Goal: Task Accomplishment & Management: Use online tool/utility

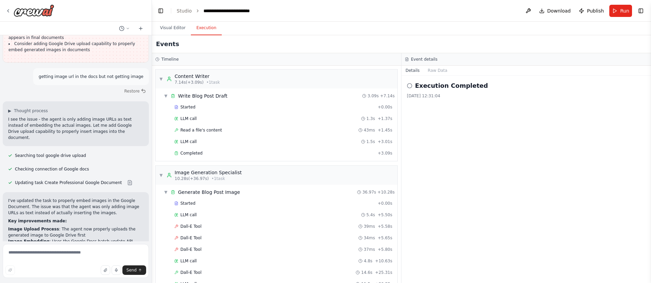
scroll to position [4416, 0]
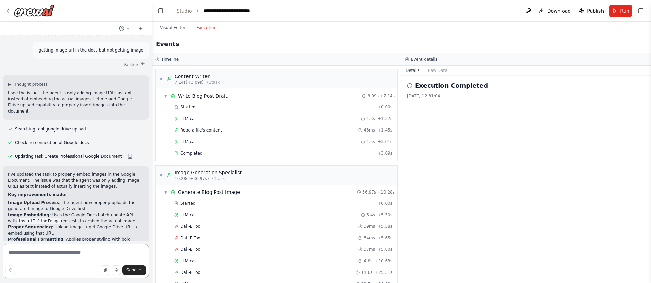
click at [43, 256] on textarea at bounding box center [76, 261] width 146 height 34
type textarea "**********"
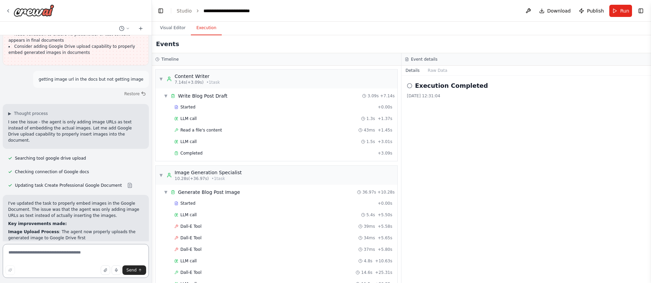
scroll to position [4337, 0]
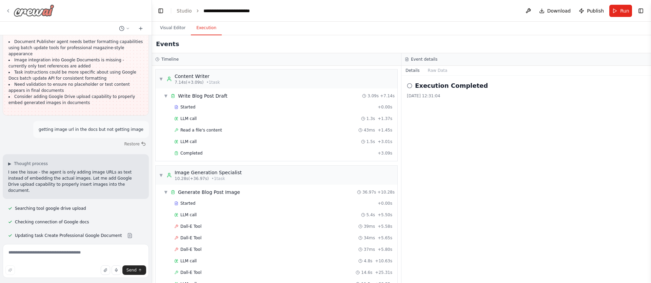
click at [7, 13] on icon at bounding box center [7, 10] width 5 height 5
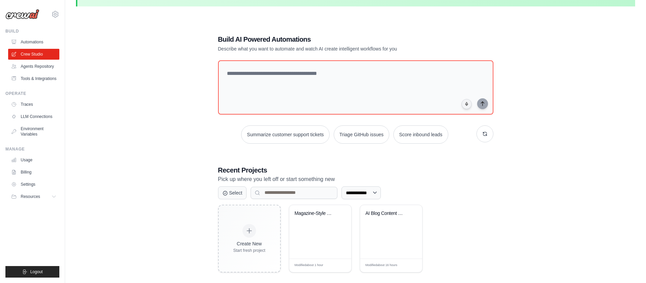
click at [21, 18] on img at bounding box center [22, 14] width 34 height 10
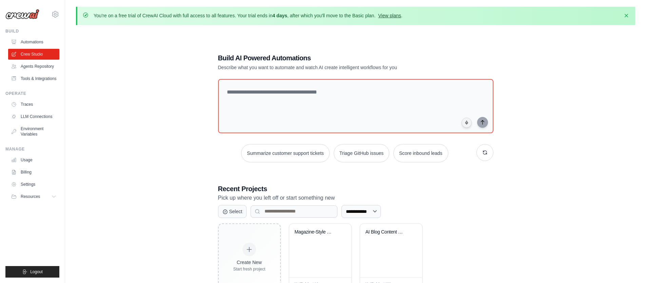
click at [390, 17] on link "View plans" at bounding box center [389, 15] width 23 height 5
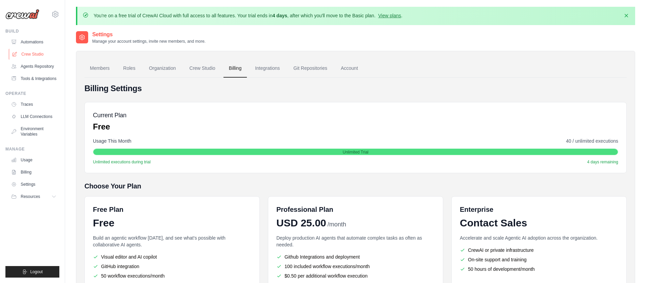
click at [31, 55] on link "Crew Studio" at bounding box center [34, 54] width 51 height 11
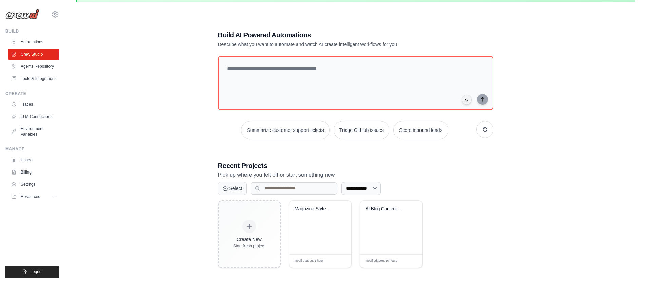
scroll to position [37, 0]
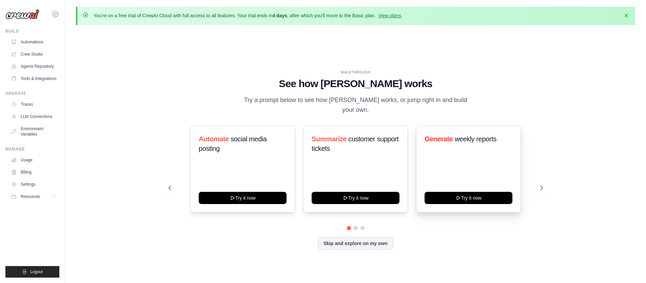
click at [460, 154] on div "Generate weekly reports Try it now" at bounding box center [468, 169] width 105 height 87
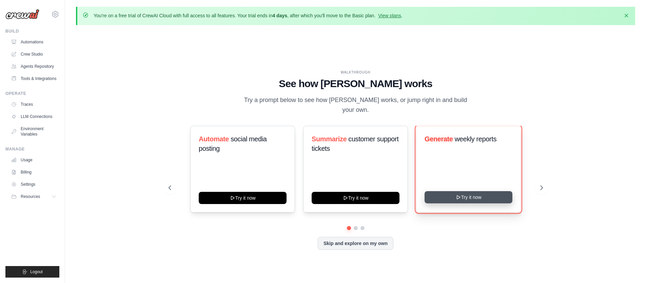
click at [460, 195] on icon at bounding box center [458, 197] width 5 height 5
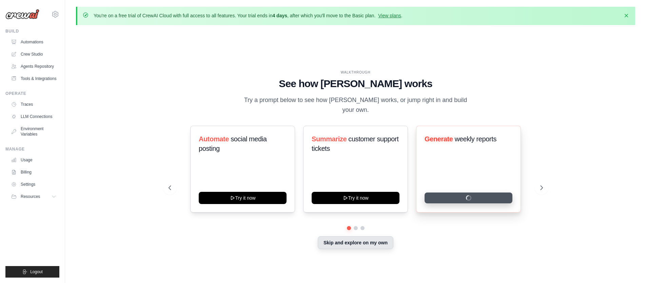
click at [332, 238] on button "Skip and explore on my own" at bounding box center [356, 242] width 76 height 13
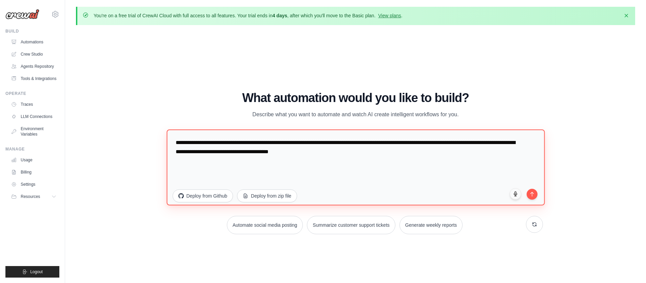
click at [252, 154] on textarea "**********" at bounding box center [355, 167] width 378 height 76
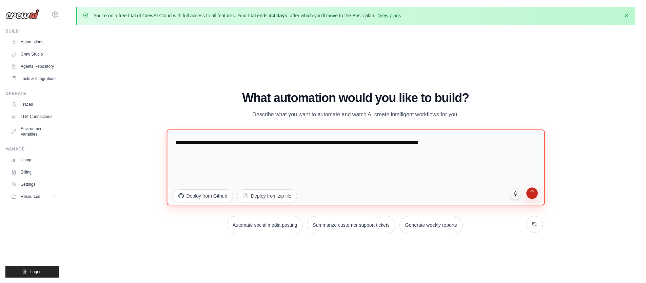
type textarea "**********"
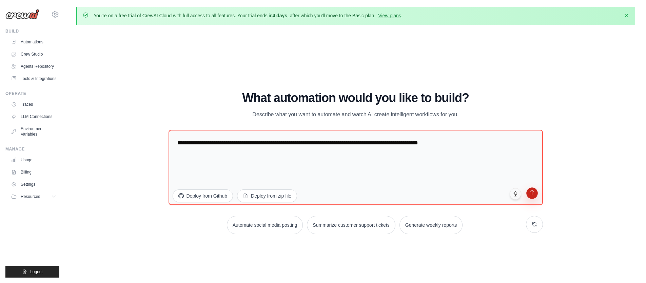
click at [530, 193] on icon "submit" at bounding box center [532, 193] width 6 height 6
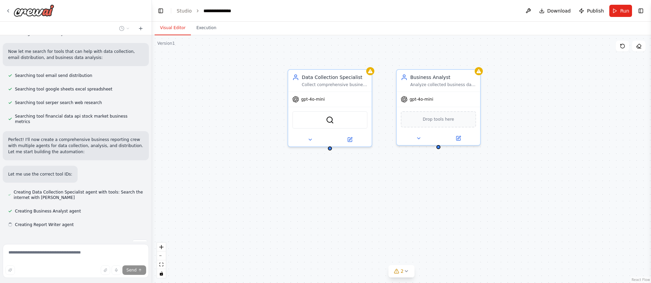
scroll to position [123, 0]
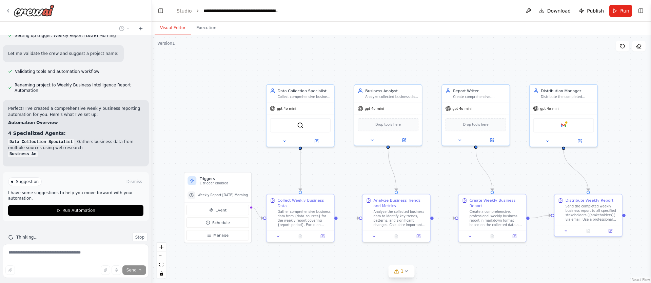
drag, startPoint x: 498, startPoint y: 177, endPoint x: 438, endPoint y: 173, distance: 60.2
click at [439, 173] on div ".deletable-edge-delete-btn { width: 20px; height: 20px; border: 0px solid #ffff…" at bounding box center [401, 159] width 499 height 248
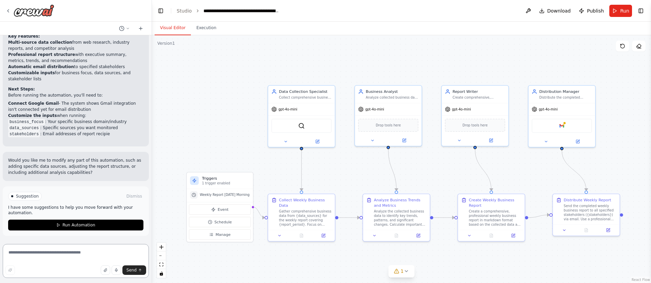
scroll to position [693, 0]
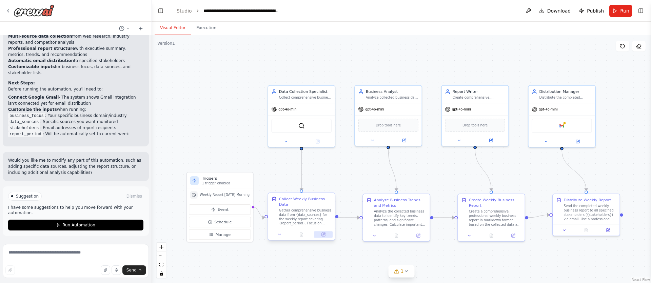
click at [322, 234] on icon at bounding box center [323, 234] width 3 height 3
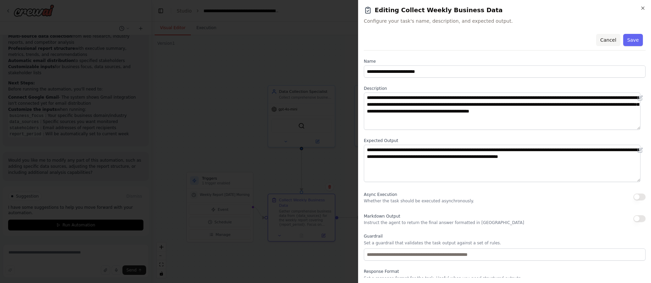
click at [604, 38] on button "Cancel" at bounding box center [608, 40] width 24 height 12
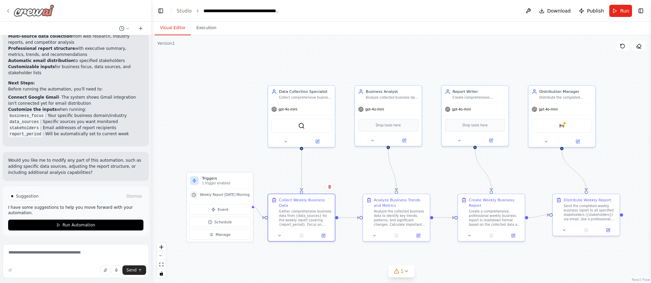
click at [11, 12] on div at bounding box center [29, 10] width 49 height 12
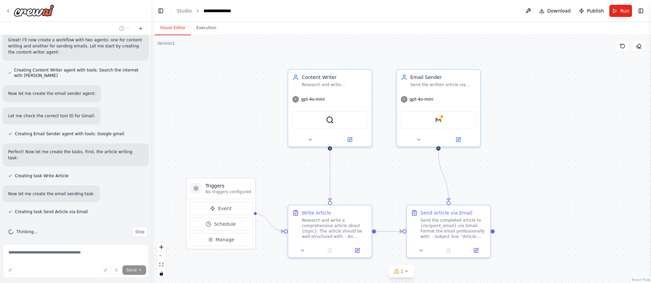
scroll to position [261, 0]
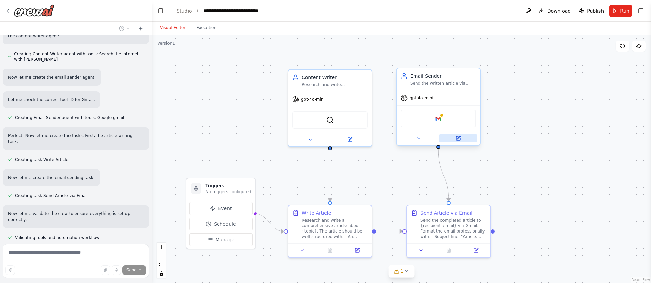
click at [457, 138] on icon at bounding box center [458, 138] width 4 height 4
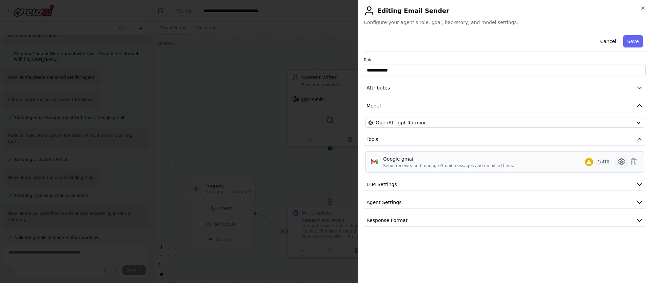
click at [622, 163] on icon at bounding box center [621, 162] width 8 height 8
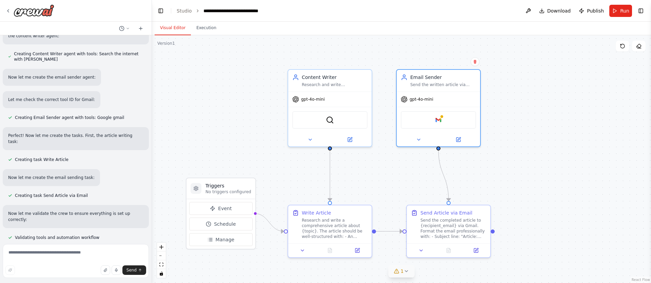
click at [407, 273] on icon at bounding box center [405, 271] width 5 height 5
click at [557, 243] on div ".deletable-edge-delete-btn { width: 20px; height: 20px; border: 0px solid #ffff…" at bounding box center [401, 159] width 499 height 248
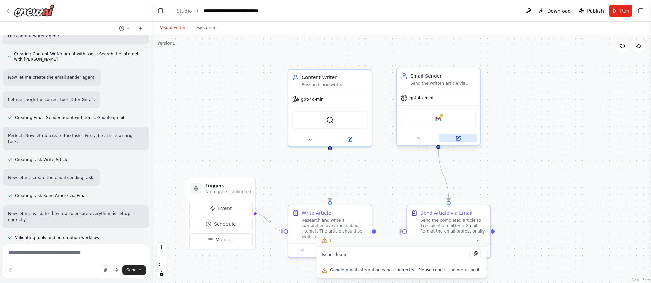
click at [459, 140] on icon at bounding box center [458, 138] width 4 height 4
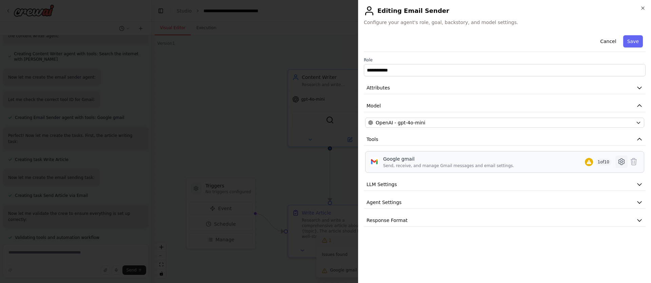
click at [622, 162] on icon at bounding box center [621, 162] width 8 height 8
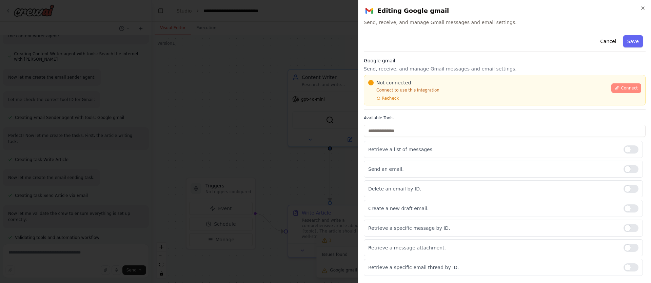
click at [621, 90] on span "Connect" at bounding box center [629, 87] width 17 height 5
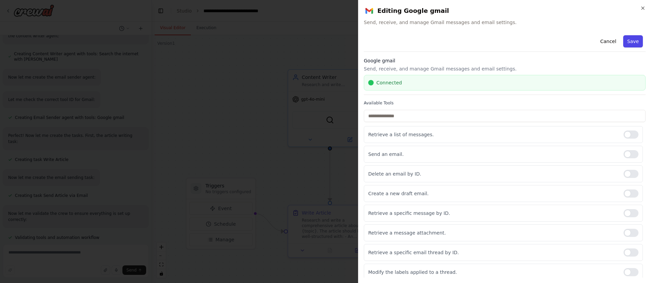
click at [629, 41] on button "Save" at bounding box center [633, 41] width 20 height 12
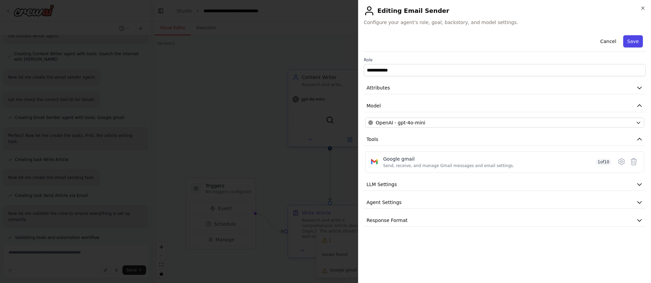
click at [629, 42] on button "Save" at bounding box center [633, 41] width 20 height 12
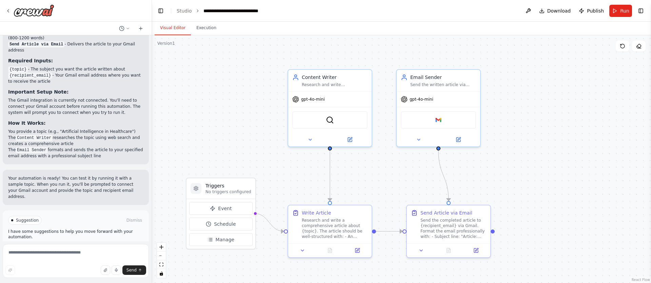
scroll to position [639, 0]
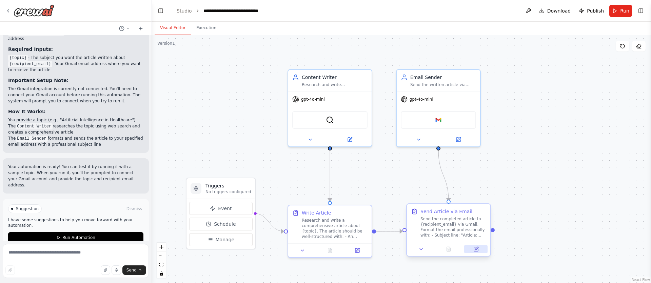
click at [474, 248] on icon at bounding box center [476, 249] width 4 height 4
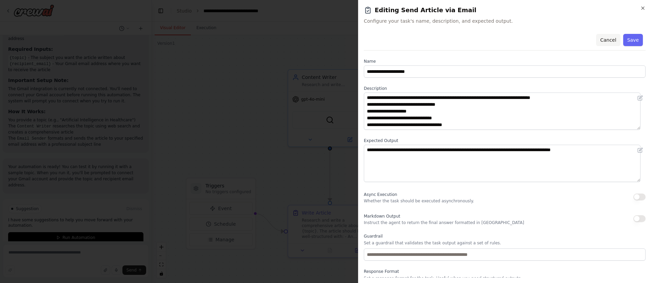
click at [601, 41] on button "Cancel" at bounding box center [608, 40] width 24 height 12
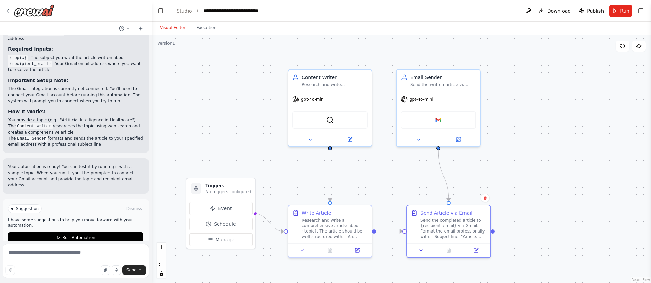
drag, startPoint x: 625, startPoint y: 13, endPoint x: 503, endPoint y: 50, distance: 126.9
click at [624, 13] on span "Run" at bounding box center [624, 10] width 9 height 7
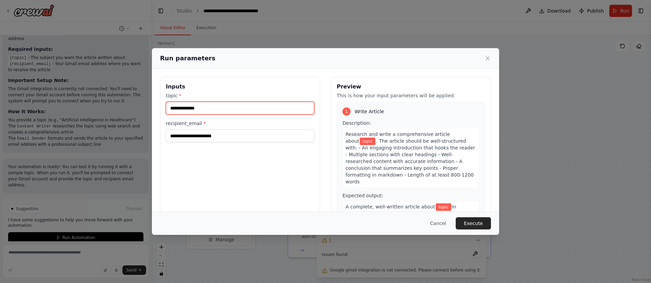
click at [189, 111] on input "topic *" at bounding box center [240, 108] width 148 height 13
type input "**********"
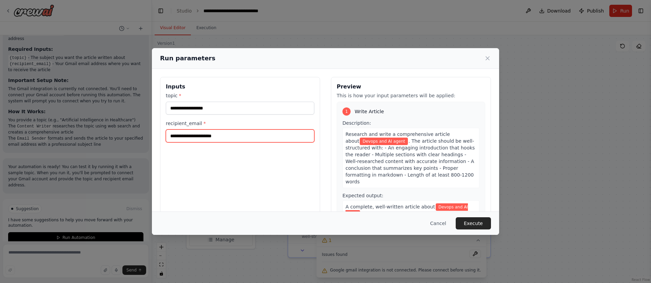
click at [192, 136] on input "recipient_email *" at bounding box center [240, 136] width 148 height 13
type input "**********"
click at [468, 222] on button "Execute" at bounding box center [473, 223] width 35 height 12
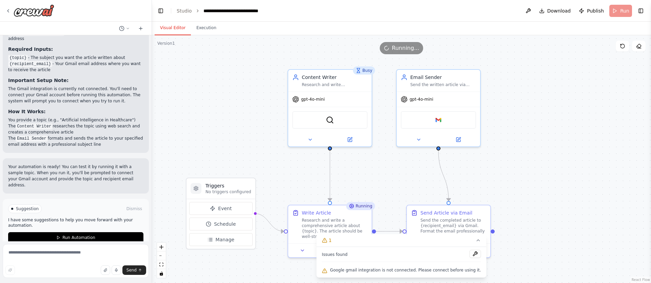
click at [174, 29] on button "Visual Editor" at bounding box center [173, 28] width 36 height 14
click at [471, 183] on div ".deletable-edge-delete-btn { width: 20px; height: 20px; border: 0px solid #ffff…" at bounding box center [401, 159] width 499 height 248
click at [459, 139] on icon at bounding box center [458, 138] width 4 height 4
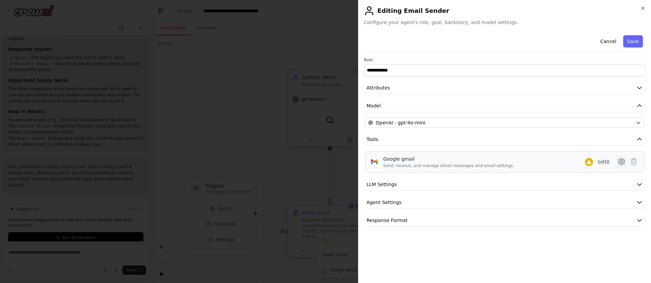
click at [618, 163] on icon at bounding box center [621, 162] width 8 height 8
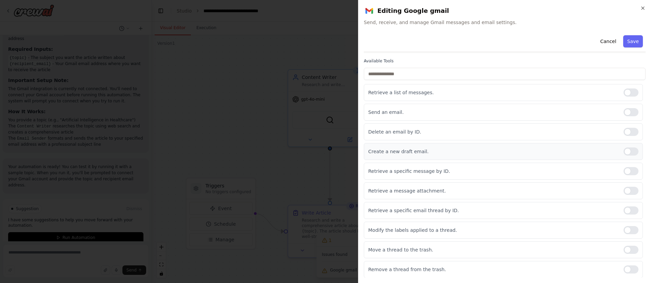
scroll to position [42, 0]
click at [601, 43] on button "Cancel" at bounding box center [608, 41] width 24 height 12
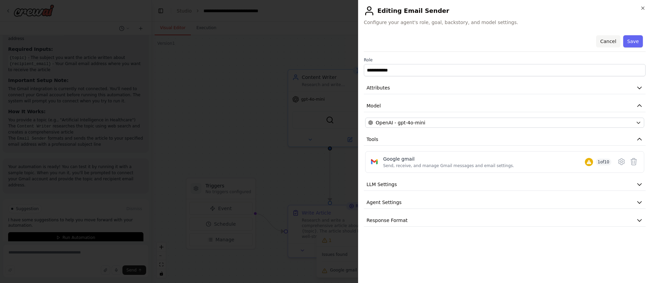
click at [603, 41] on button "Cancel" at bounding box center [608, 41] width 24 height 12
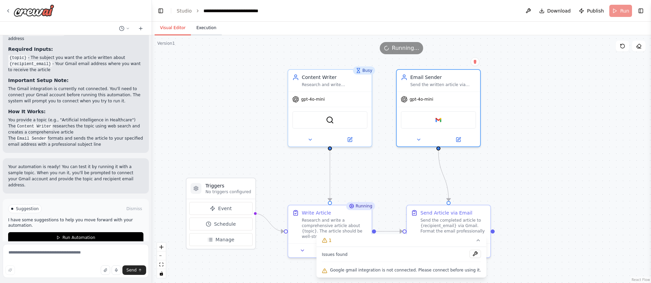
click at [207, 24] on button "Execution" at bounding box center [206, 28] width 31 height 14
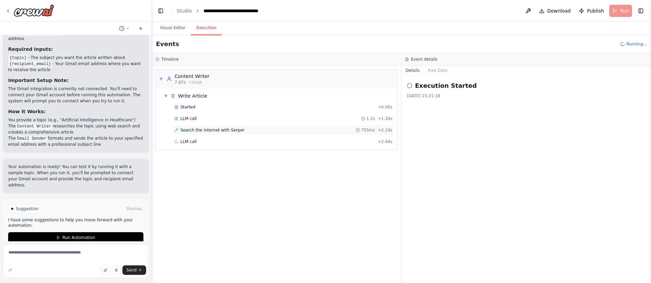
click at [213, 126] on div "Search the internet with [PERSON_NAME] 755ms + 2.19s" at bounding box center [283, 130] width 223 height 10
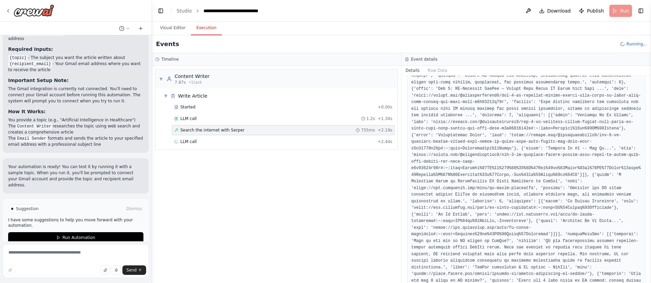
scroll to position [420, 0]
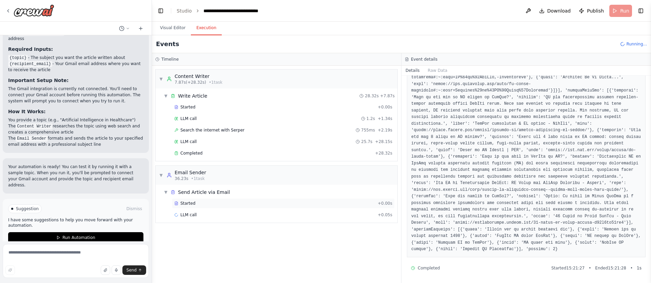
click at [213, 204] on div "Started" at bounding box center [274, 203] width 201 height 5
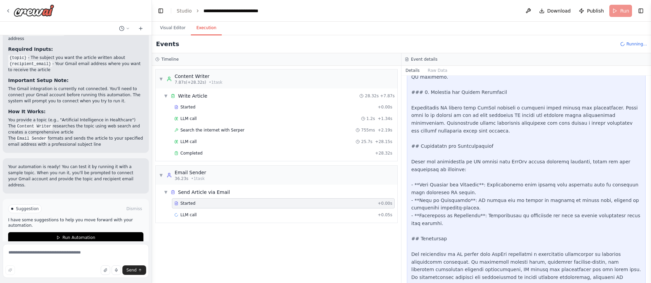
scroll to position [957, 0]
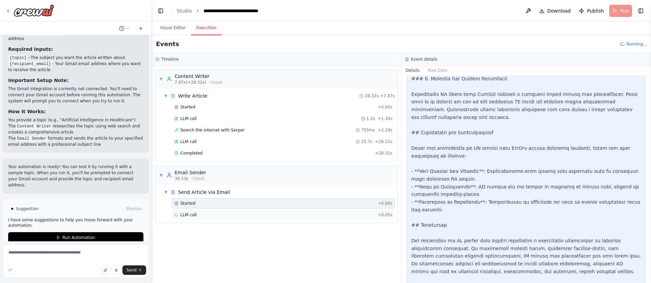
click at [272, 217] on div "LLM call + 0.05s" at bounding box center [283, 214] width 218 height 5
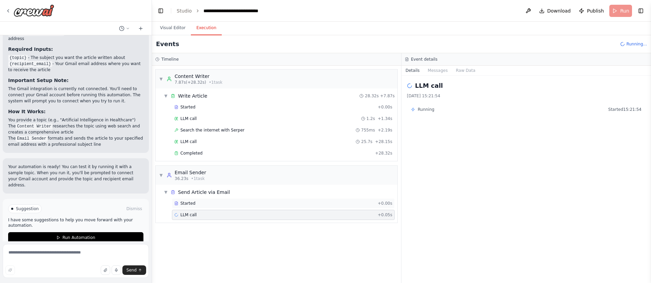
click at [187, 201] on span "Started" at bounding box center [187, 203] width 15 height 5
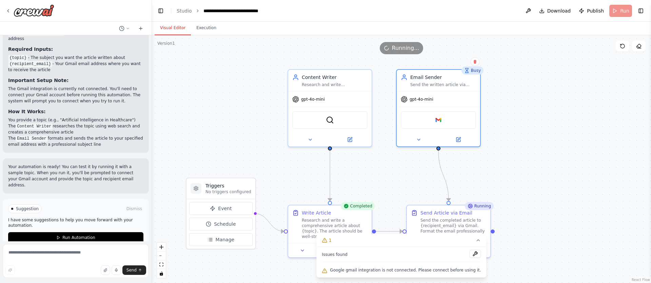
click at [175, 28] on button "Visual Editor" at bounding box center [173, 28] width 36 height 14
click at [472, 254] on button at bounding box center [476, 254] width 12 height 8
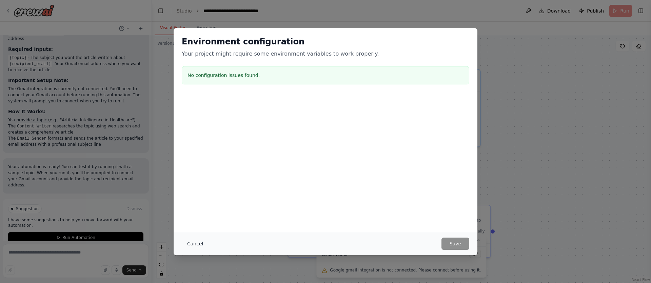
click at [193, 244] on button "Cancel" at bounding box center [195, 244] width 27 height 12
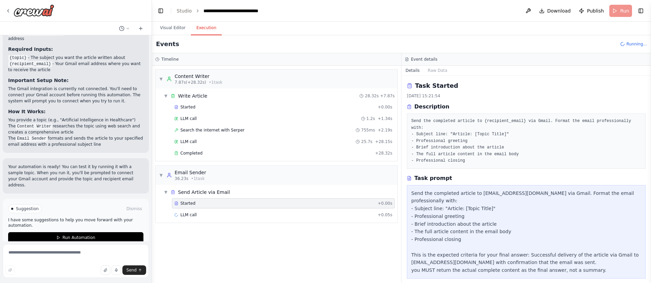
click at [205, 30] on button "Execution" at bounding box center [206, 28] width 31 height 14
click at [197, 201] on div "Started" at bounding box center [274, 203] width 201 height 5
drag, startPoint x: 199, startPoint y: 213, endPoint x: 204, endPoint y: 213, distance: 5.8
click at [199, 213] on div "LLM call + 0.05s" at bounding box center [283, 214] width 218 height 5
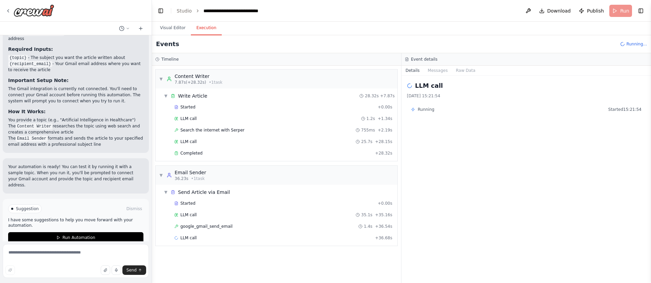
click at [203, 228] on span "google_gmail_send_email" at bounding box center [206, 226] width 52 height 5
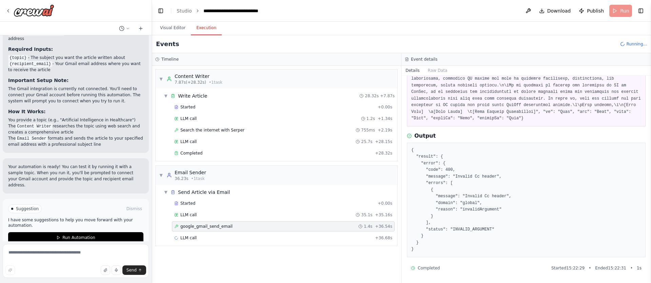
scroll to position [533, 0]
click at [212, 228] on span "google_gmail_send_email" at bounding box center [206, 226] width 52 height 5
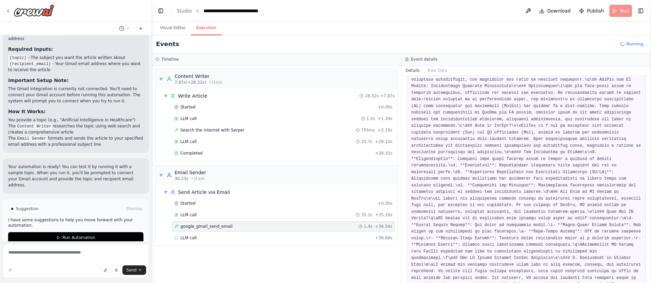
scroll to position [0, 0]
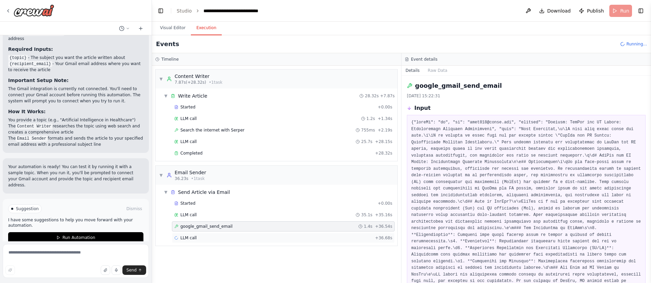
click at [191, 239] on span "LLM call" at bounding box center [188, 237] width 16 height 5
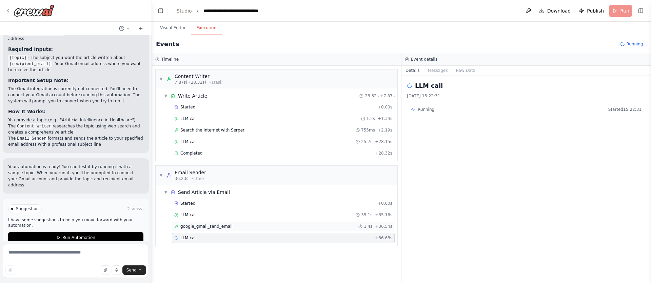
click at [236, 226] on div "google_gmail_send_email 1.4s + 36.54s" at bounding box center [283, 226] width 218 height 5
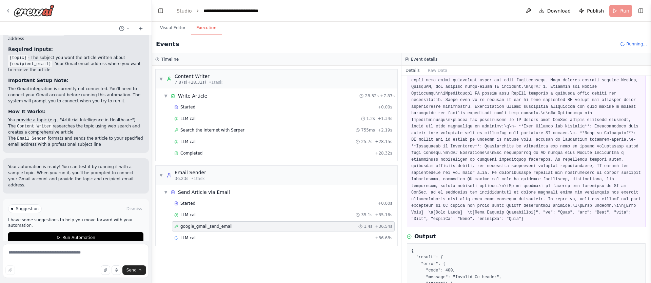
scroll to position [533, 0]
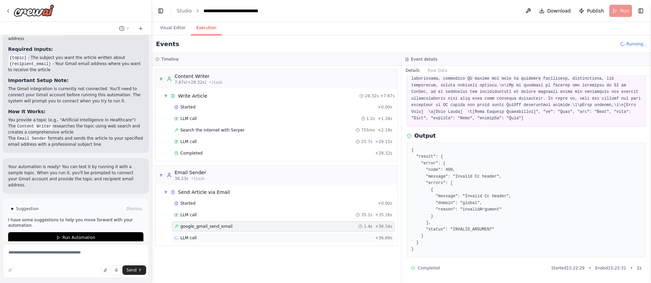
click at [200, 238] on div "LLM call + 36.68s" at bounding box center [283, 237] width 218 height 5
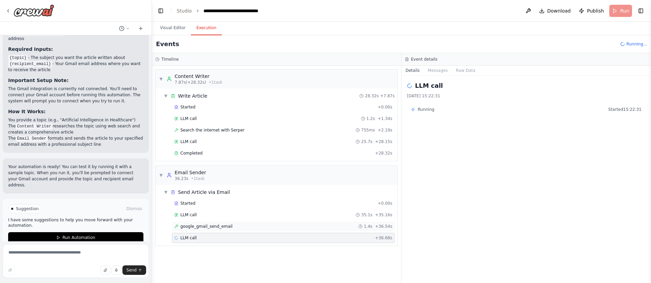
click at [225, 228] on span "google_gmail_send_email" at bounding box center [206, 226] width 52 height 5
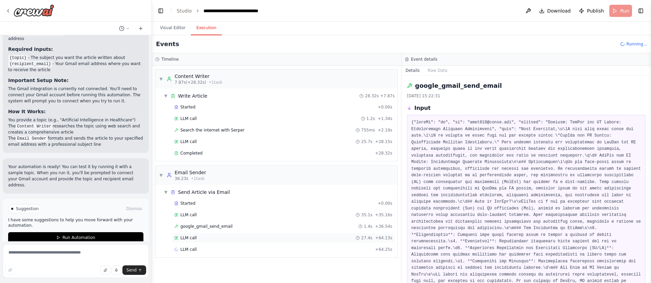
click at [187, 237] on span "LLM call" at bounding box center [188, 237] width 16 height 5
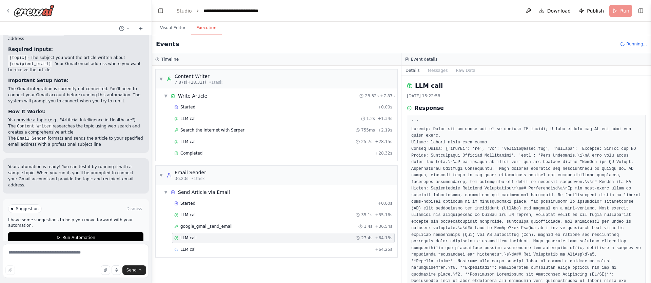
scroll to position [429, 0]
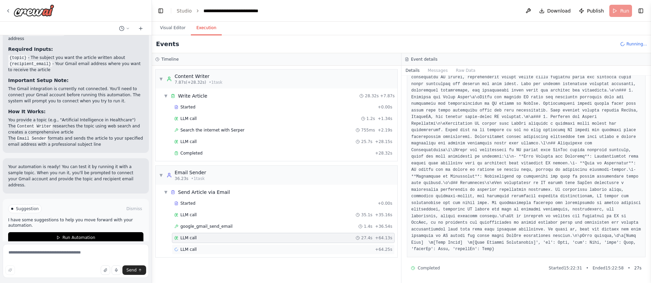
click at [205, 250] on div "LLM call + 64.25s" at bounding box center [283, 249] width 218 height 5
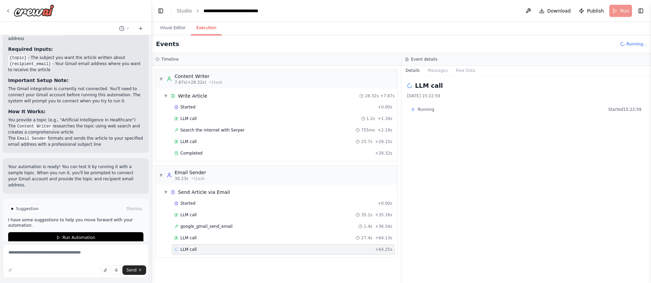
scroll to position [0, 0]
click at [211, 239] on div "LLM call 27.4s + 64.13s" at bounding box center [283, 237] width 218 height 5
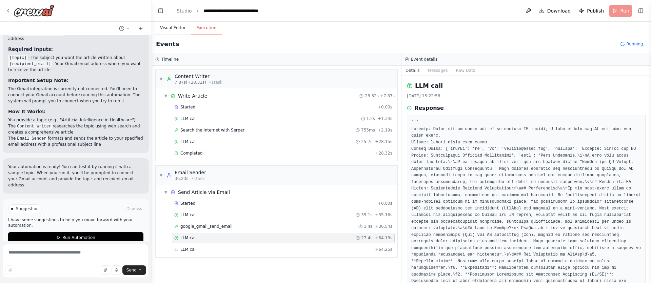
click at [173, 29] on button "Visual Editor" at bounding box center [173, 28] width 36 height 14
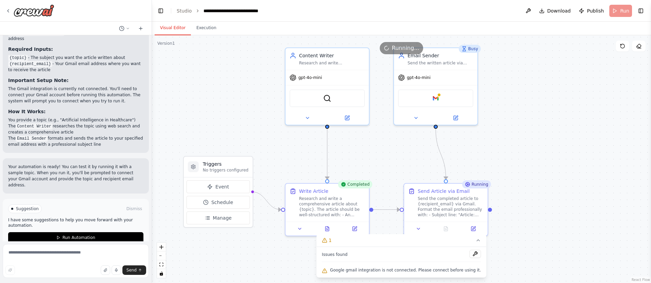
drag, startPoint x: 504, startPoint y: 166, endPoint x: 500, endPoint y: 143, distance: 23.7
click at [501, 143] on div ".deletable-edge-delete-btn { width: 20px; height: 20px; border: 0px solid #ffff…" at bounding box center [401, 159] width 499 height 248
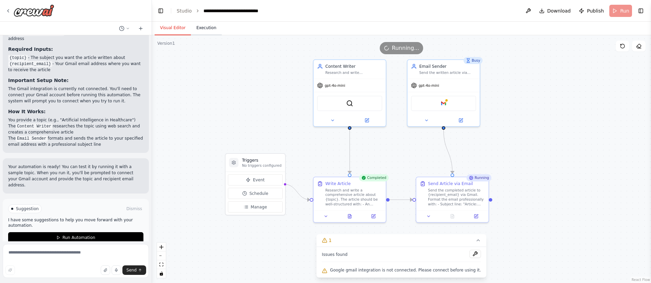
click at [202, 25] on button "Execution" at bounding box center [206, 28] width 31 height 14
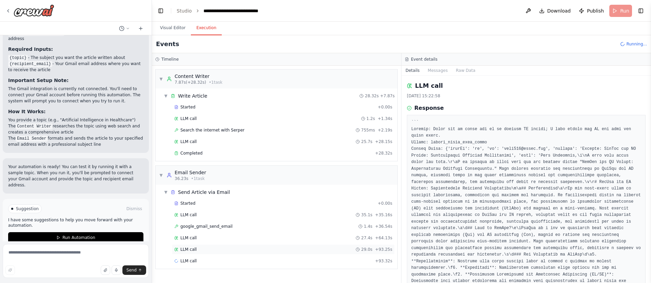
click at [212, 246] on div "LLM call 29.0s + 93.25s" at bounding box center [283, 249] width 223 height 10
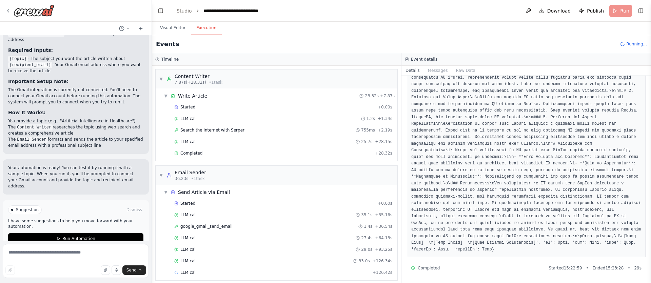
scroll to position [639, 0]
drag, startPoint x: 58, startPoint y: 172, endPoint x: 88, endPoint y: 173, distance: 30.2
click at [86, 170] on p "Your automation is ready! You can test it by running it with a sample topic. Wh…" at bounding box center [75, 176] width 135 height 24
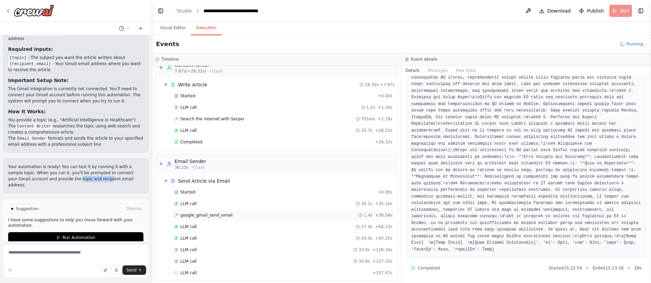
scroll to position [17, 0]
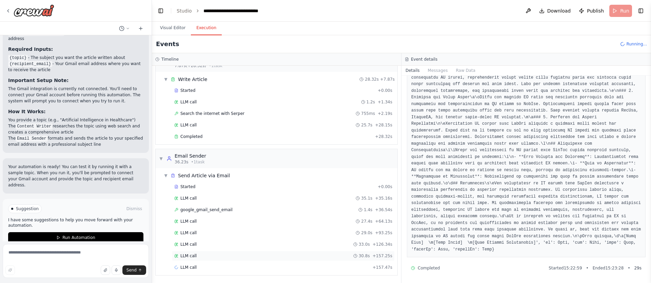
click at [276, 256] on div "LLM call 30.8s + 157.25s" at bounding box center [283, 255] width 218 height 5
click at [215, 243] on div "LLM call 33.0s + 126.34s" at bounding box center [283, 244] width 218 height 5
click at [219, 259] on div "LLM call 30.8s + 157.25s" at bounding box center [283, 256] width 223 height 10
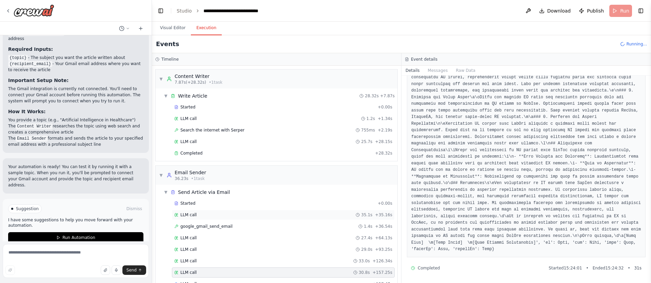
scroll to position [17, 0]
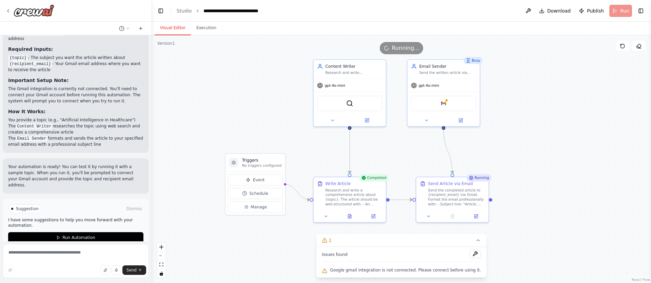
click at [162, 27] on button "Visual Editor" at bounding box center [173, 28] width 36 height 14
click at [202, 25] on button "Execution" at bounding box center [206, 28] width 31 height 14
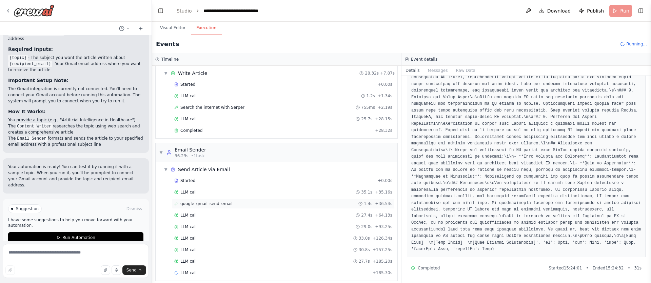
scroll to position [28, 0]
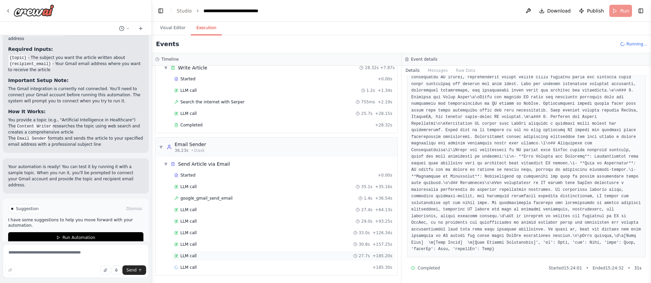
click at [193, 253] on span "LLM call" at bounding box center [188, 255] width 16 height 5
click at [198, 231] on div "LLM call 33.0s + 126.34s" at bounding box center [283, 232] width 218 height 5
click at [201, 257] on div "LLM call 27.7s + 185.20s" at bounding box center [283, 255] width 218 height 5
click at [204, 265] on div "LLM call + 185.30s" at bounding box center [283, 267] width 218 height 5
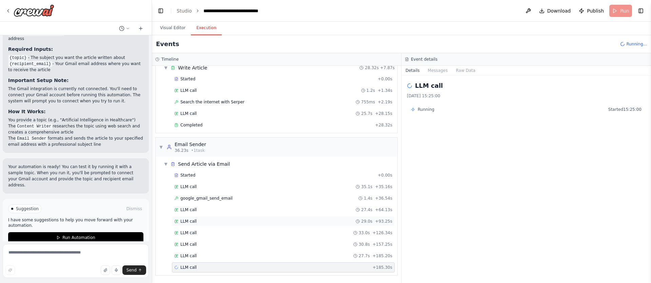
click at [225, 222] on div "LLM call 29.0s + 93.25s" at bounding box center [283, 221] width 218 height 5
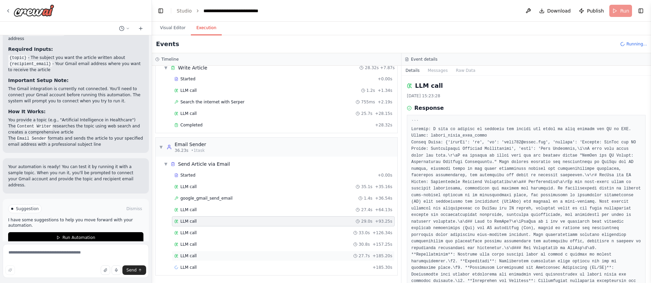
click at [191, 259] on div "LLM call 27.7s + 185.20s" at bounding box center [283, 256] width 223 height 10
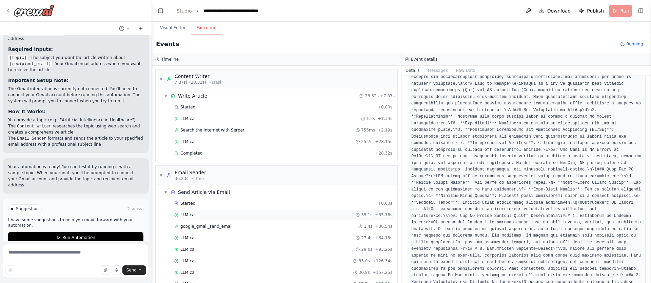
scroll to position [40, 0]
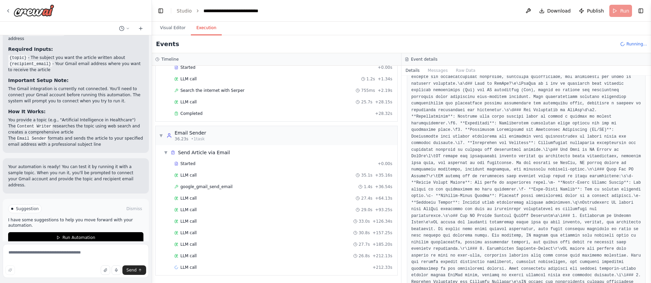
click at [50, 232] on button "Run Automation" at bounding box center [75, 237] width 135 height 11
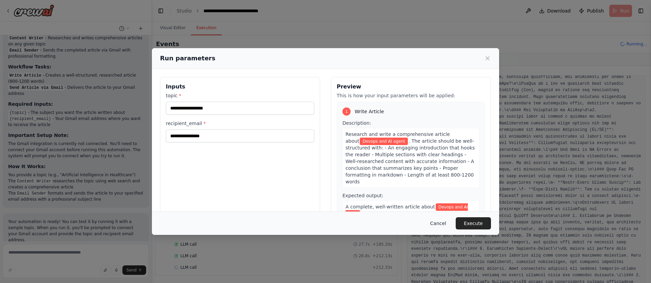
click at [437, 222] on button "Cancel" at bounding box center [438, 223] width 27 height 12
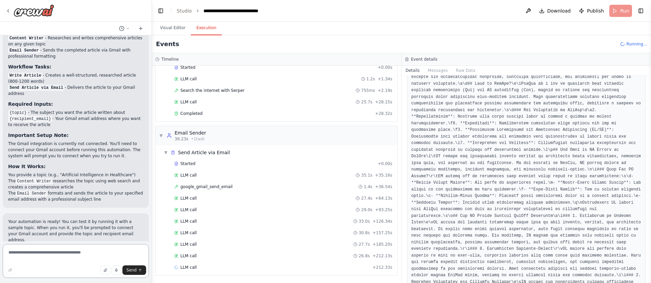
click at [110, 254] on textarea at bounding box center [76, 261] width 146 height 34
type textarea "*********"
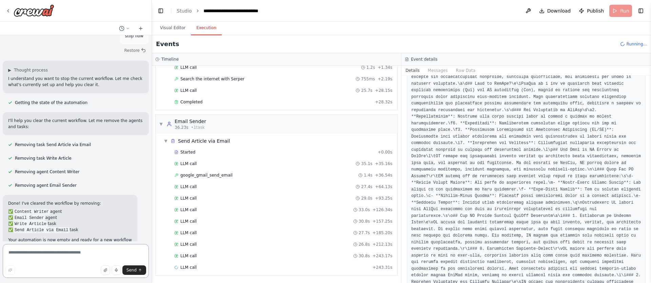
scroll to position [817, 0]
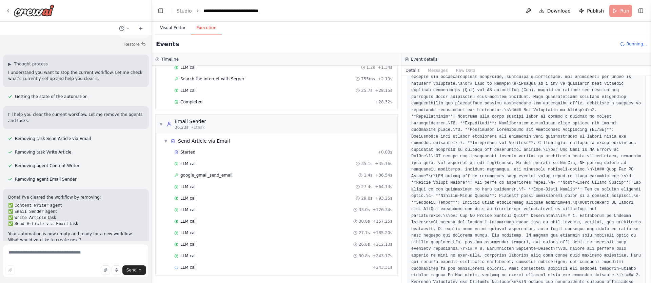
click at [174, 29] on button "Visual Editor" at bounding box center [173, 28] width 36 height 14
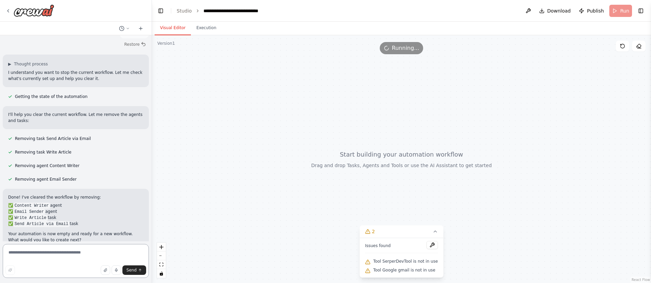
click at [88, 259] on textarea at bounding box center [76, 261] width 146 height 34
type textarea "**********"
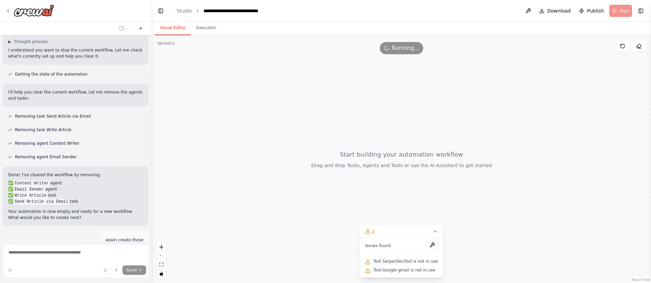
scroll to position [876, 0]
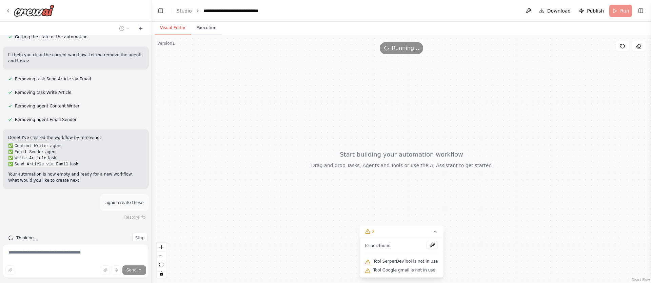
click at [214, 30] on button "Execution" at bounding box center [206, 28] width 31 height 14
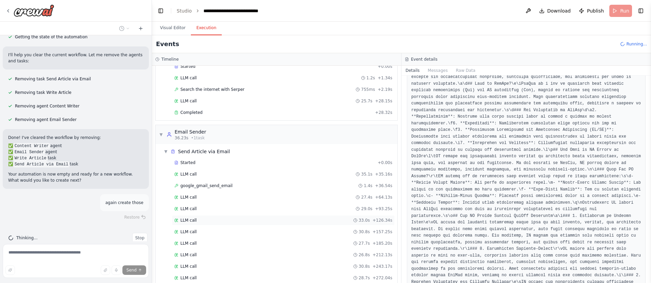
scroll to position [37, 0]
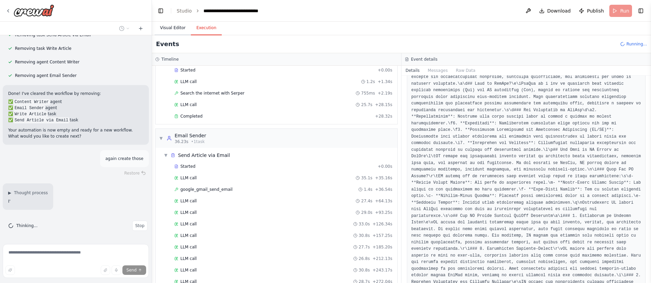
click at [176, 28] on button "Visual Editor" at bounding box center [173, 28] width 36 height 14
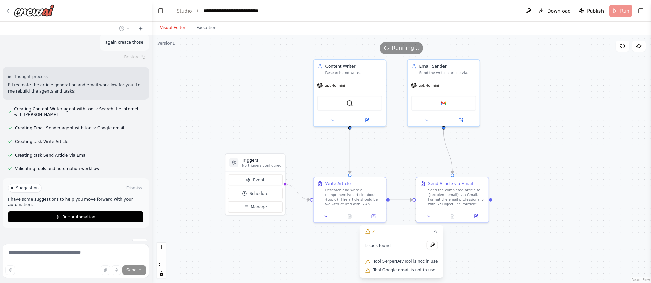
scroll to position [1042, 0]
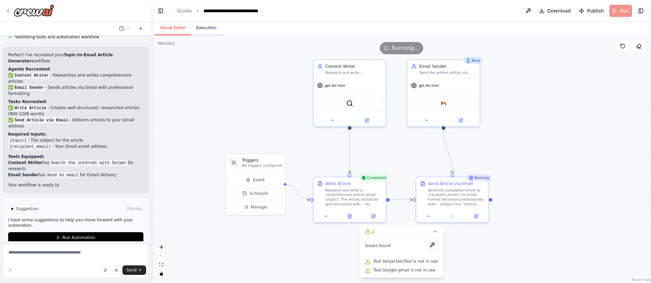
click at [202, 25] on button "Execution" at bounding box center [206, 28] width 31 height 14
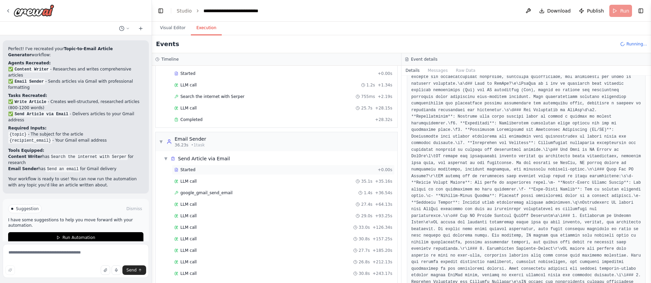
scroll to position [0, 0]
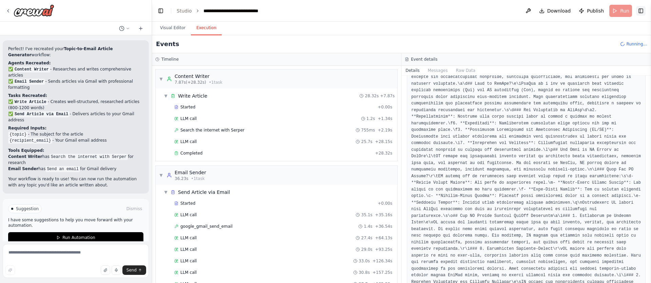
click at [643, 13] on button "Toggle Right Sidebar" at bounding box center [640, 10] width 9 height 9
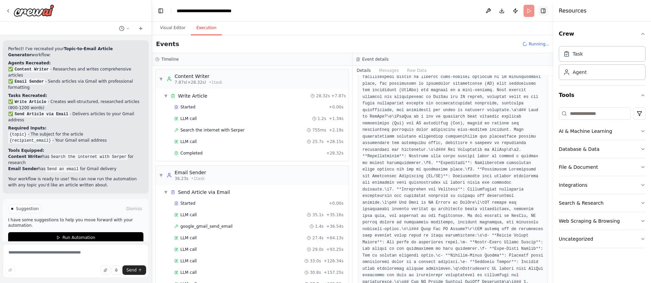
click at [544, 10] on button "Toggle Right Sidebar" at bounding box center [542, 10] width 9 height 9
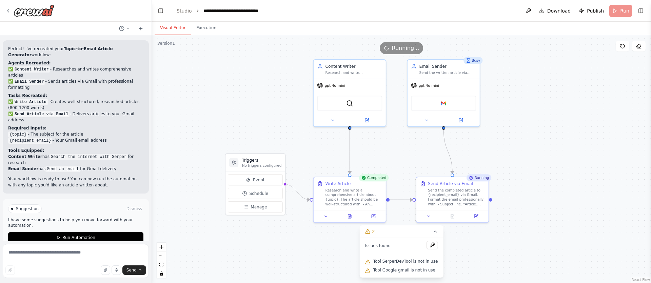
click at [171, 25] on button "Visual Editor" at bounding box center [173, 28] width 36 height 14
click at [476, 217] on icon at bounding box center [476, 215] width 5 height 5
click at [478, 216] on icon at bounding box center [478, 214] width 3 height 3
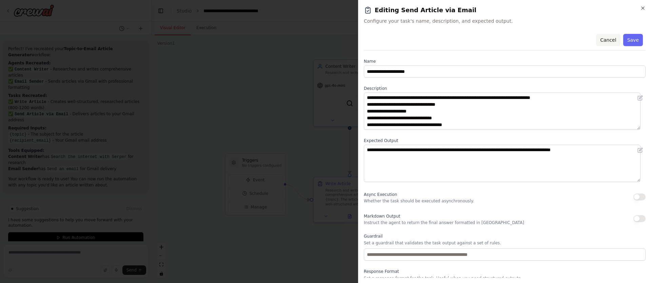
click at [602, 42] on button "Cancel" at bounding box center [608, 40] width 24 height 12
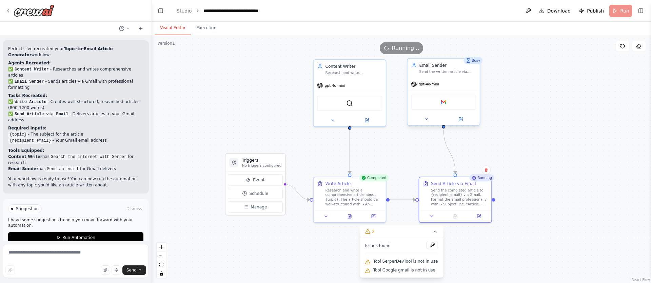
click at [446, 106] on div "Google gmail" at bounding box center [443, 102] width 65 height 15
click at [459, 117] on icon at bounding box center [460, 119] width 5 height 5
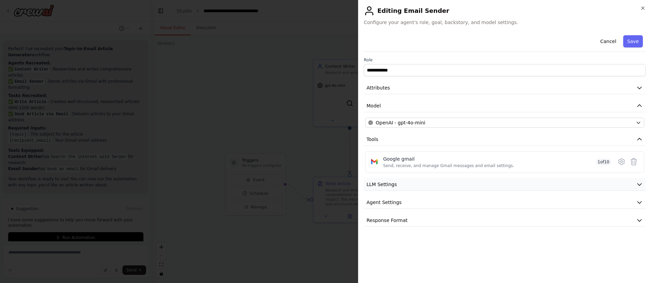
click at [427, 186] on button "LLM Settings" at bounding box center [505, 184] width 282 height 13
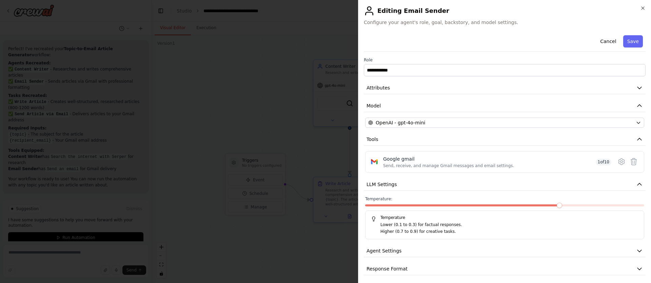
scroll to position [3, 0]
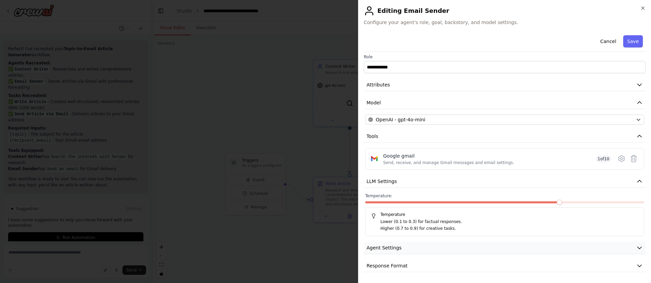
click at [407, 244] on button "Agent Settings" at bounding box center [505, 248] width 282 height 13
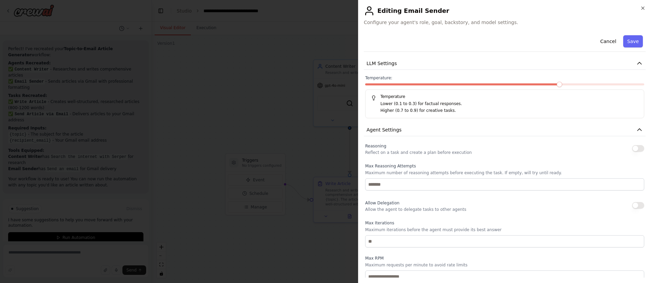
scroll to position [185, 0]
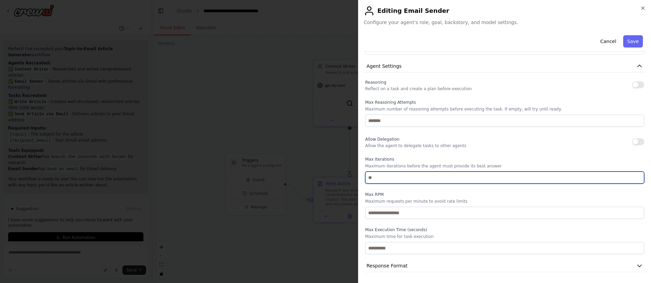
drag, startPoint x: 376, startPoint y: 179, endPoint x: 368, endPoint y: 178, distance: 8.2
click at [368, 178] on input "number" at bounding box center [504, 178] width 279 height 12
click at [386, 179] on input "number" at bounding box center [504, 178] width 279 height 12
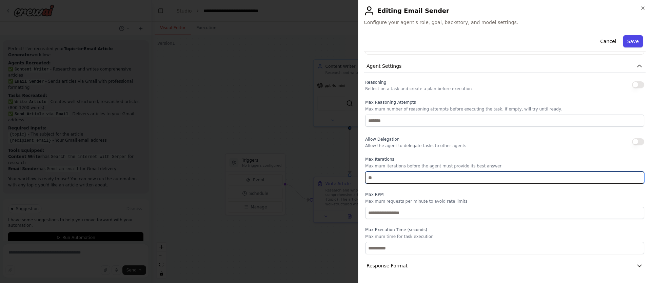
type input "**"
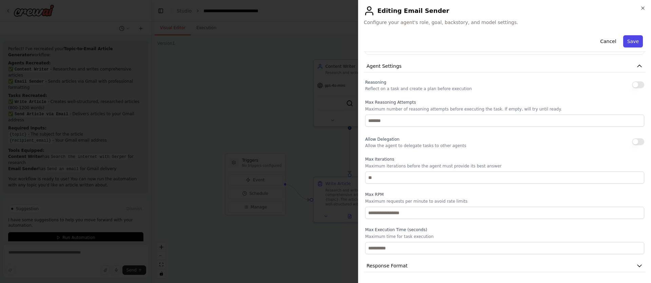
click at [631, 40] on button "Save" at bounding box center [633, 41] width 20 height 12
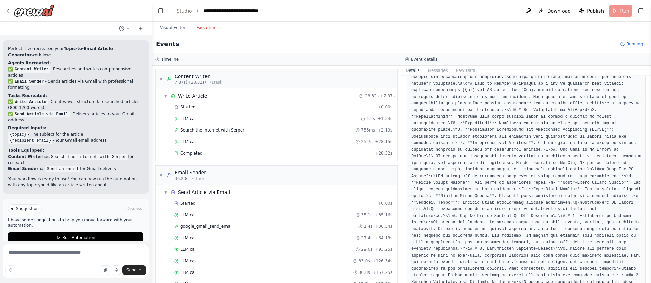
click at [213, 28] on button "Execution" at bounding box center [206, 28] width 31 height 14
click at [82, 235] on span "Run Automation" at bounding box center [78, 237] width 33 height 5
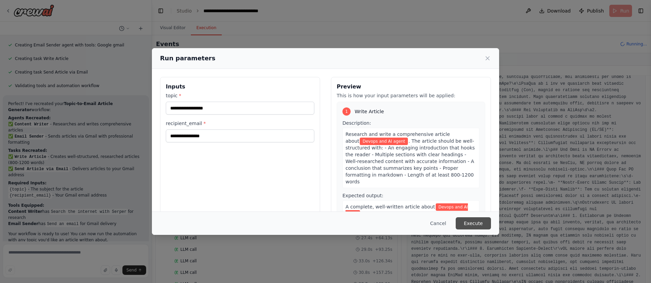
click at [482, 225] on button "Execute" at bounding box center [473, 223] width 35 height 12
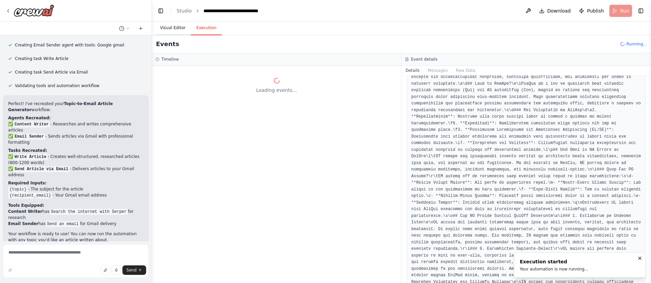
click at [172, 29] on button "Visual Editor" at bounding box center [173, 28] width 36 height 14
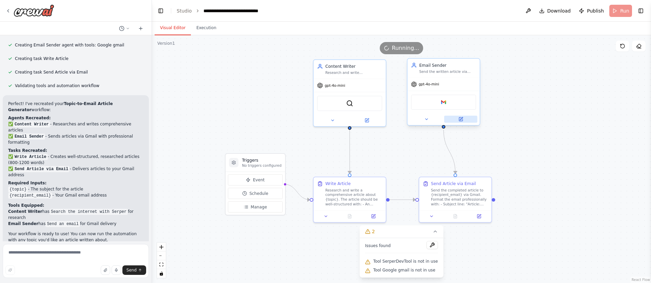
click at [459, 120] on icon at bounding box center [460, 118] width 3 height 3
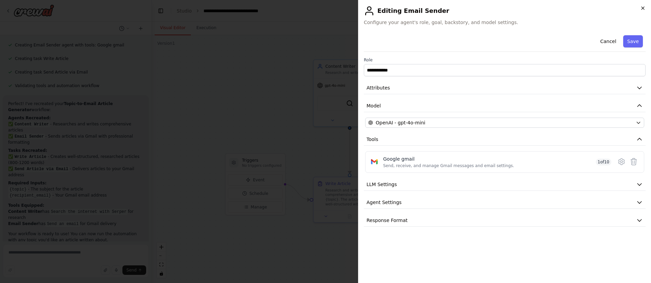
click at [644, 6] on icon "button" at bounding box center [642, 7] width 5 height 5
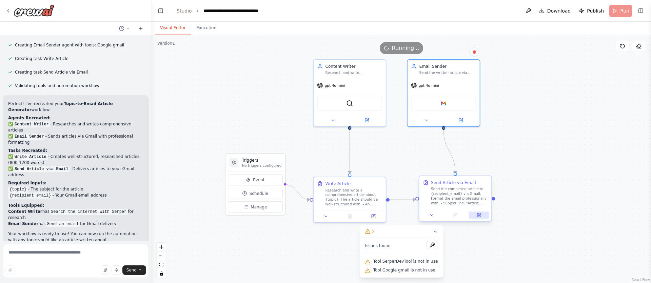
click at [479, 216] on icon at bounding box center [479, 214] width 3 height 3
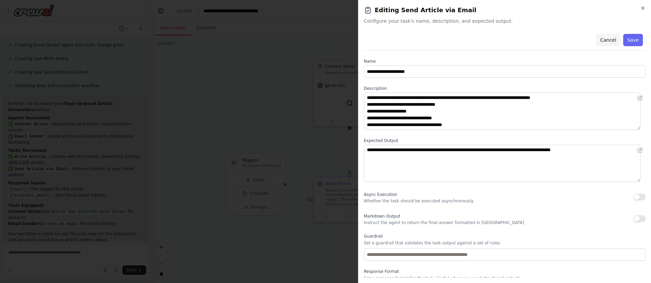
click at [601, 40] on button "Cancel" at bounding box center [608, 40] width 24 height 12
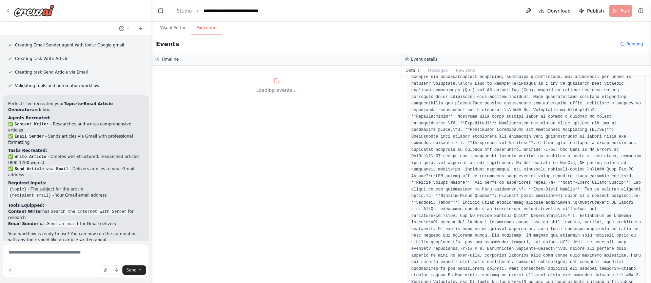
click at [202, 26] on button "Execution" at bounding box center [206, 28] width 31 height 14
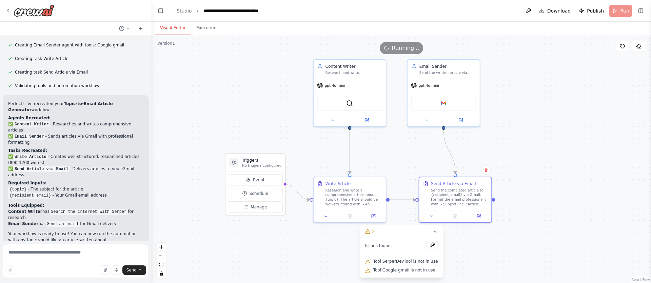
click at [170, 32] on button "Visual Editor" at bounding box center [173, 28] width 36 height 14
click at [203, 29] on button "Execution" at bounding box center [206, 28] width 31 height 14
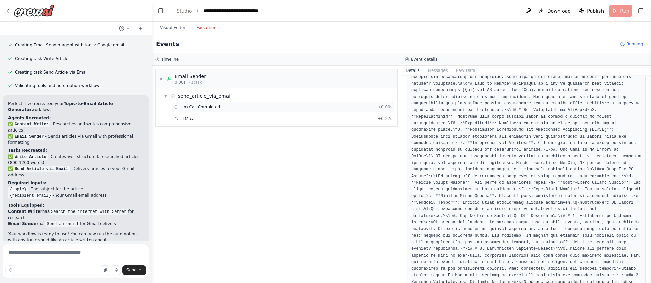
click at [204, 106] on span "Llm Call Completed" at bounding box center [200, 106] width 40 height 5
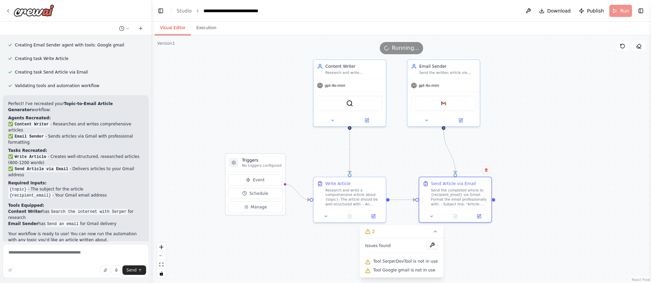
click at [169, 29] on button "Visual Editor" at bounding box center [173, 28] width 36 height 14
click at [211, 32] on button "Execution" at bounding box center [206, 28] width 31 height 14
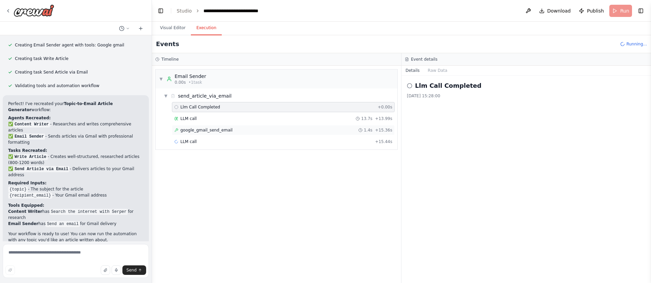
click at [224, 132] on span "google_gmail_send_email" at bounding box center [206, 129] width 52 height 5
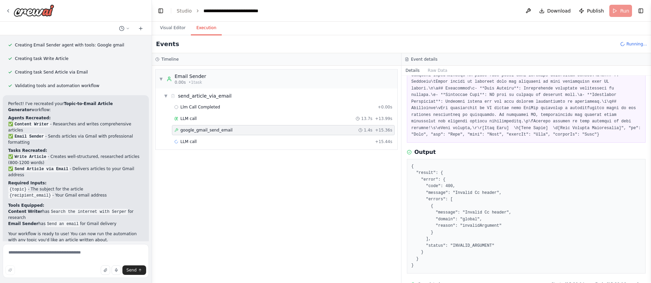
scroll to position [275, 0]
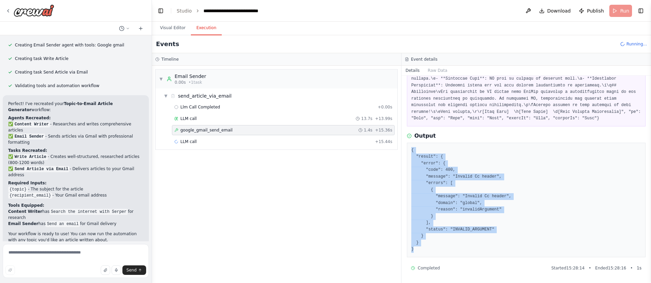
drag, startPoint x: 412, startPoint y: 149, endPoint x: 450, endPoint y: 252, distance: 109.8
click at [449, 252] on pre "{ "result": { "error": { "code": 400, "message": "Invalid Cc header", "errors":…" at bounding box center [526, 200] width 230 height 106
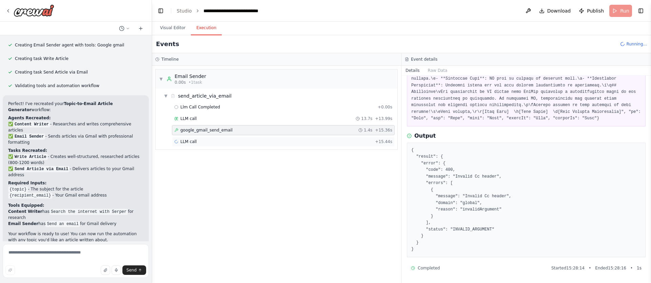
click at [211, 142] on div "LLM call + 15.44s" at bounding box center [283, 141] width 218 height 5
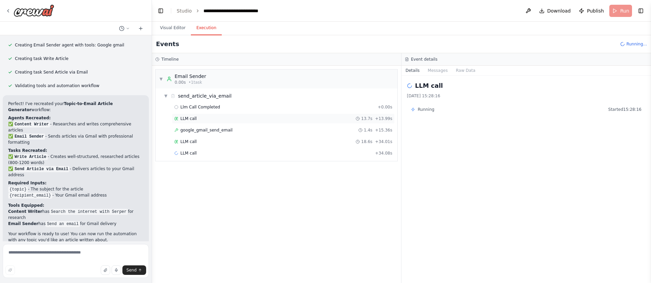
click at [199, 119] on div "LLM call 13.7s + 13.99s" at bounding box center [283, 118] width 218 height 5
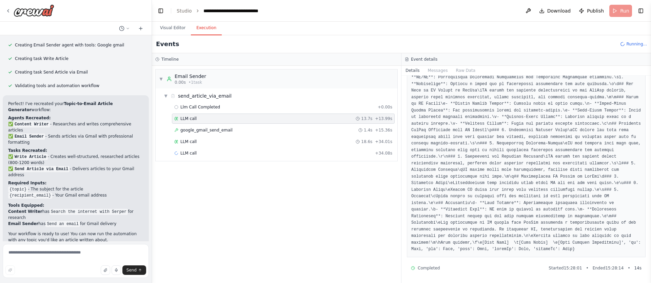
scroll to position [158, 0]
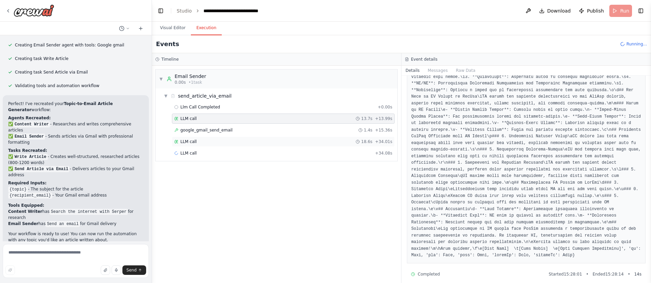
click at [212, 140] on div "LLM call 18.6s + 34.01s" at bounding box center [283, 141] width 218 height 5
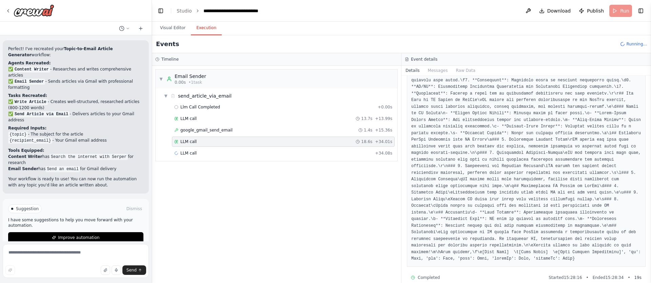
scroll to position [171, 0]
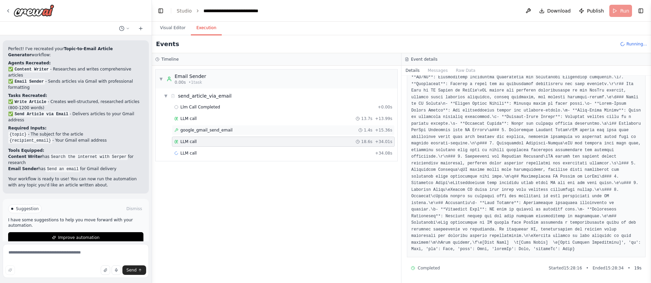
click at [207, 131] on span "google_gmail_send_email" at bounding box center [206, 129] width 52 height 5
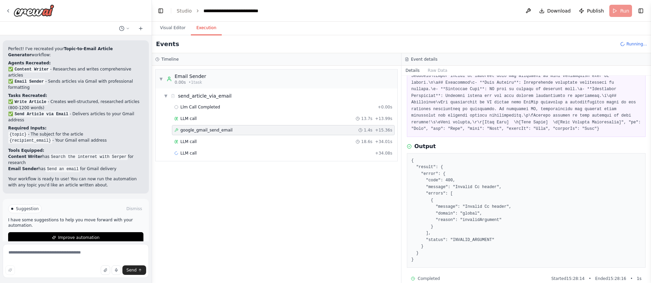
scroll to position [275, 0]
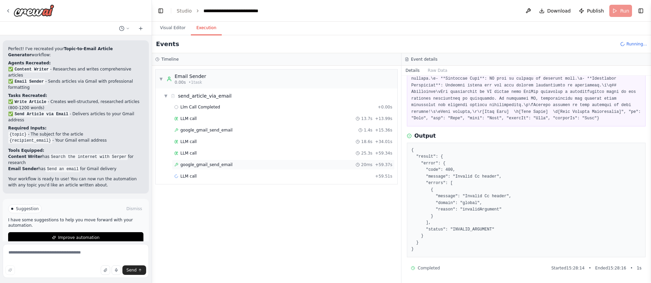
click at [236, 165] on div "google_gmail_send_email 20ms + 59.37s" at bounding box center [283, 164] width 218 height 5
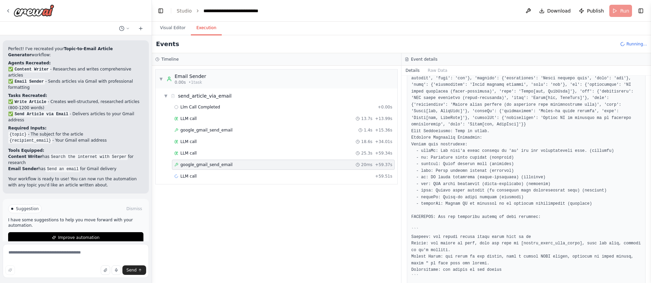
scroll to position [837, 0]
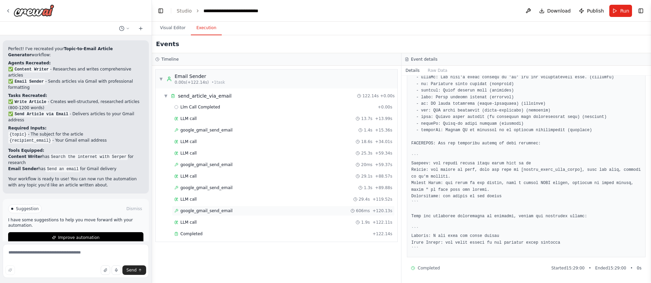
click at [222, 211] on span "google_gmail_send_email" at bounding box center [206, 210] width 52 height 5
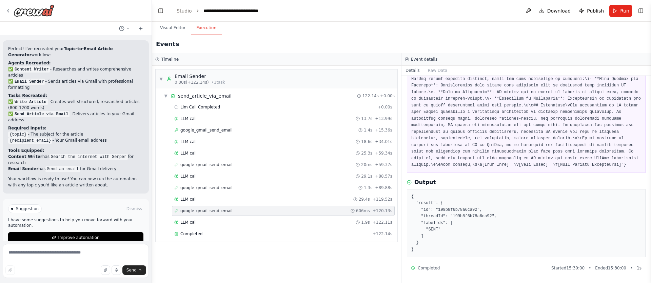
scroll to position [480, 0]
click at [91, 255] on textarea at bounding box center [76, 261] width 146 height 34
type textarea "**********"
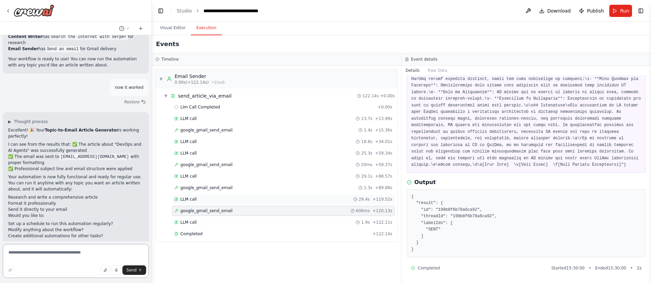
scroll to position [1301, 0]
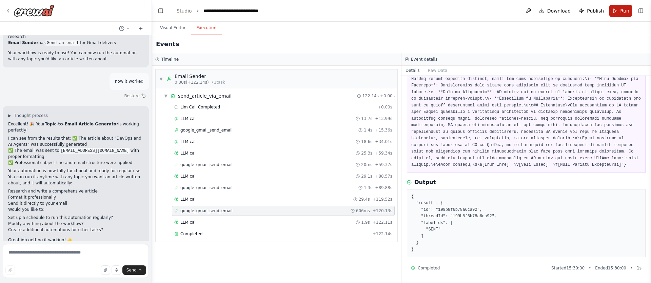
click at [617, 11] on button "Run" at bounding box center [620, 11] width 23 height 12
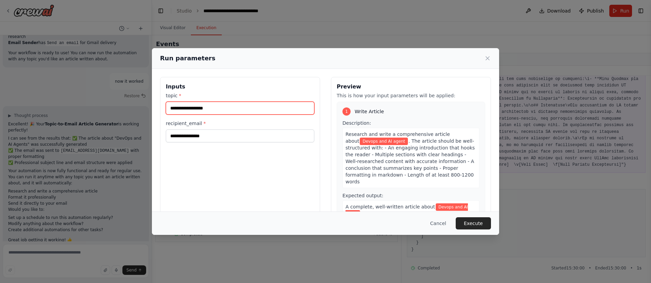
click at [231, 110] on input "**********" at bounding box center [240, 108] width 148 height 13
drag, startPoint x: 184, startPoint y: 108, endPoint x: 154, endPoint y: 108, distance: 30.9
click at [154, 108] on div "**********" at bounding box center [325, 157] width 347 height 177
type input "**********"
click at [466, 223] on button "Execute" at bounding box center [473, 223] width 35 height 12
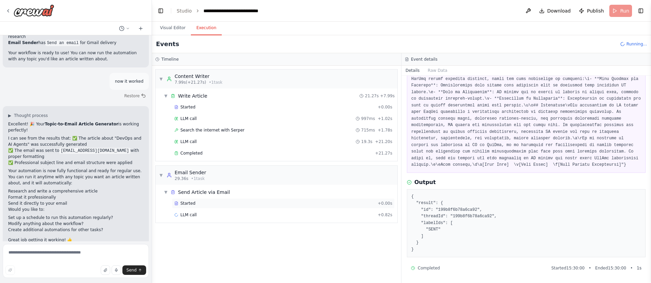
click at [200, 204] on div "Started" at bounding box center [274, 203] width 201 height 5
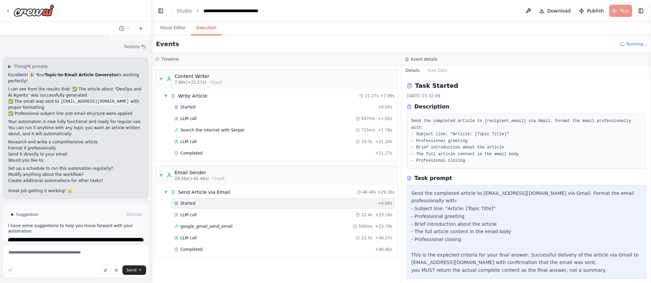
scroll to position [1356, 0]
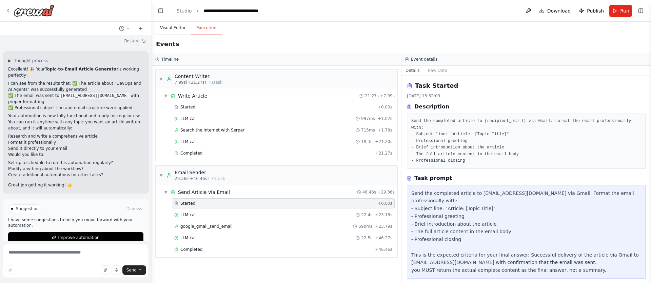
click at [171, 28] on button "Visual Editor" at bounding box center [173, 28] width 36 height 14
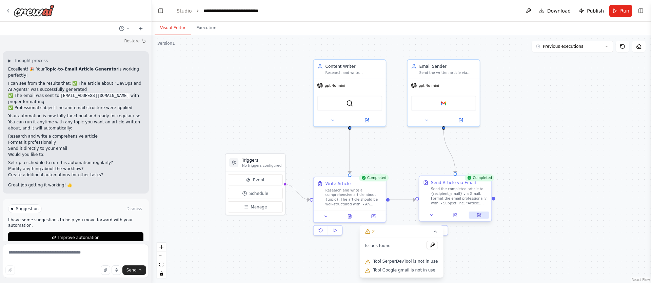
click at [477, 215] on icon at bounding box center [478, 214] width 3 height 3
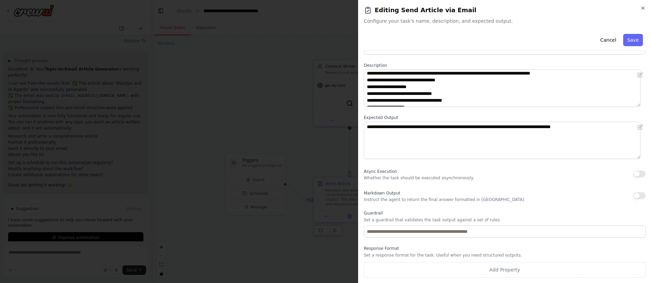
scroll to position [7, 0]
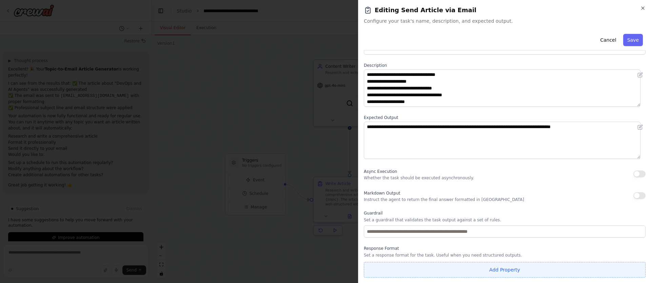
click at [494, 269] on button "Add Property" at bounding box center [505, 270] width 282 height 16
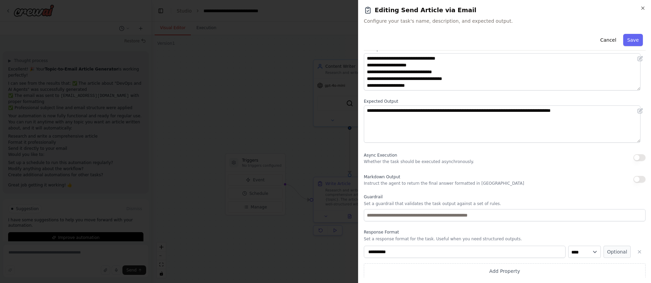
scroll to position [41, 0]
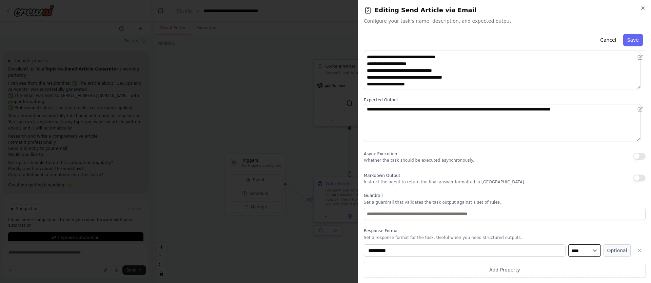
click at [579, 253] on select "**** ******* ******* **** ******" at bounding box center [584, 250] width 33 height 12
click at [637, 253] on icon "button" at bounding box center [639, 250] width 5 height 5
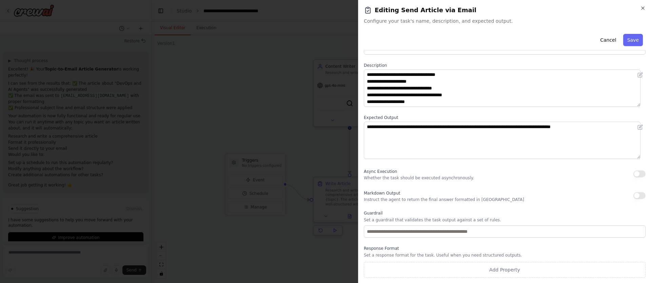
drag, startPoint x: 604, startPoint y: 42, endPoint x: 405, endPoint y: 126, distance: 216.4
click at [604, 42] on button "Cancel" at bounding box center [608, 40] width 24 height 12
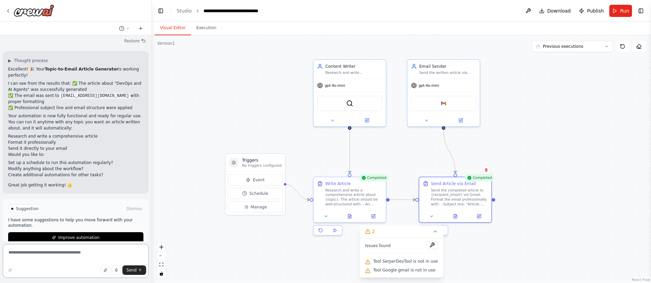
click at [28, 254] on textarea at bounding box center [76, 261] width 146 height 34
type textarea "*"
click at [39, 257] on textarea "****" at bounding box center [76, 261] width 146 height 34
type textarea "**********"
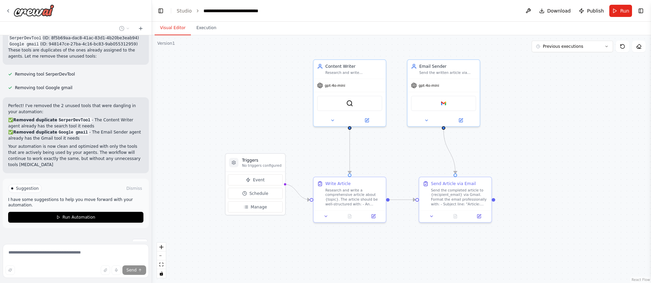
scroll to position [1624, 0]
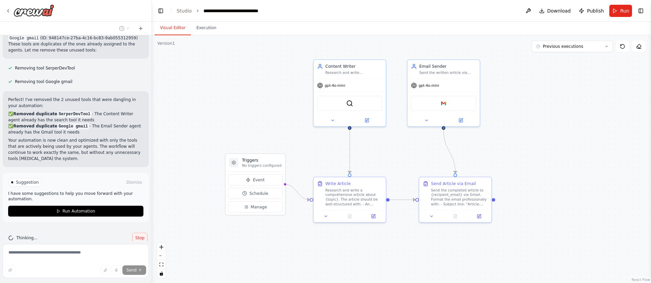
click at [135, 235] on span "Stop" at bounding box center [139, 237] width 9 height 5
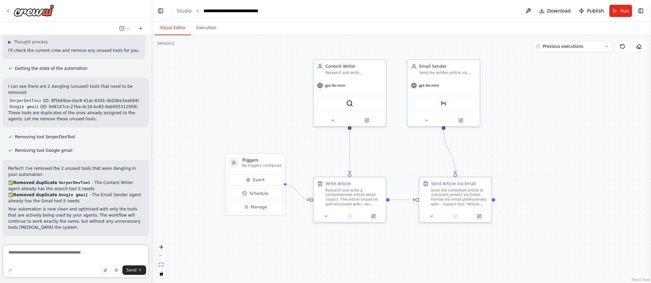
scroll to position [1543, 0]
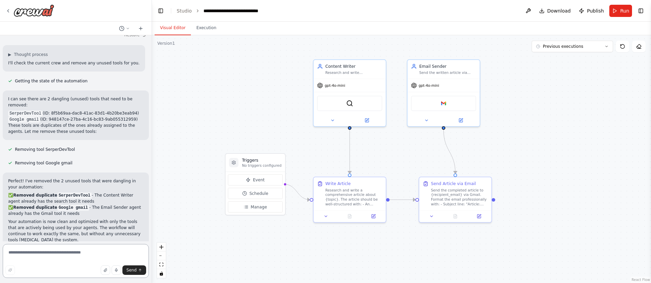
click at [80, 254] on textarea at bounding box center [76, 261] width 146 height 34
type textarea "*"
type textarea "**********"
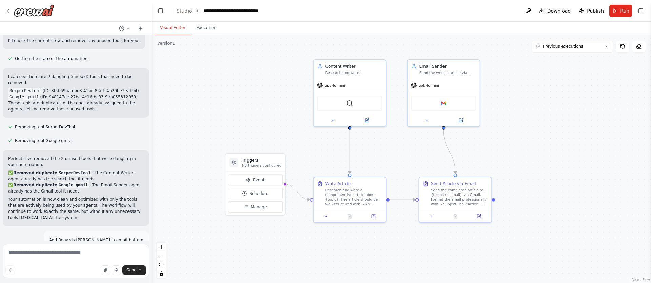
scroll to position [1603, 0]
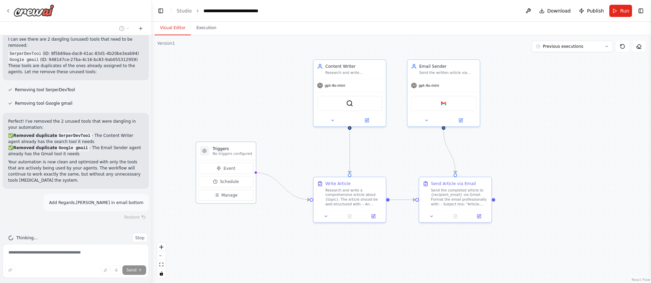
drag, startPoint x: 269, startPoint y: 163, endPoint x: 239, endPoint y: 151, distance: 32.7
click at [239, 152] on p "No triggers configured" at bounding box center [233, 154] width 40 height 5
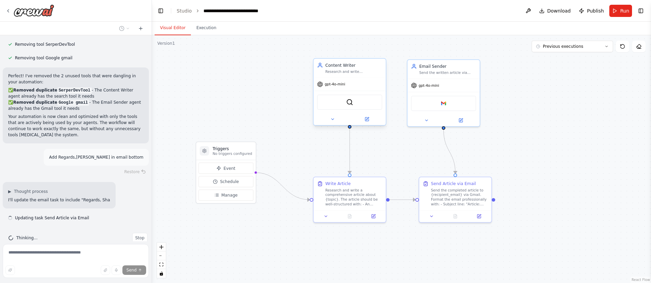
click at [357, 73] on div "Research and write comprehensive, well-structured articles on {topic}. Create e…" at bounding box center [353, 71] width 57 height 5
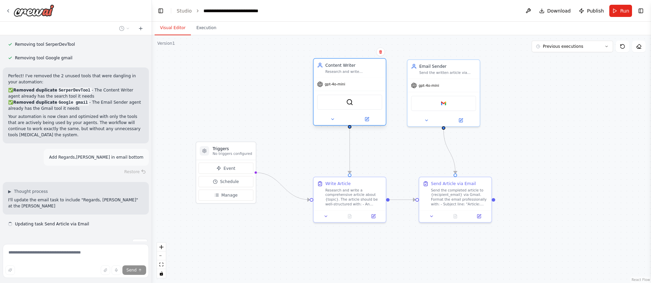
scroll to position [1654, 0]
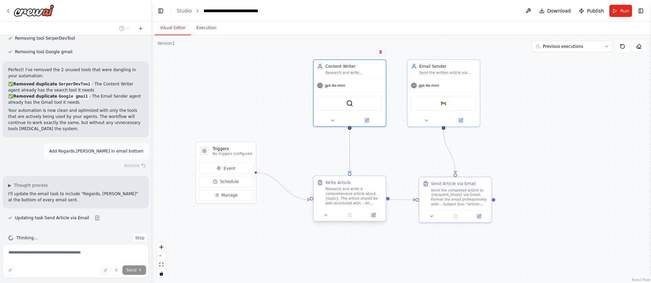
click at [369, 185] on div "Write Article" at bounding box center [353, 183] width 57 height 6
click at [395, 146] on div ".deletable-edge-delete-btn { width: 20px; height: 20px; border: 0px solid #ffff…" at bounding box center [401, 159] width 499 height 248
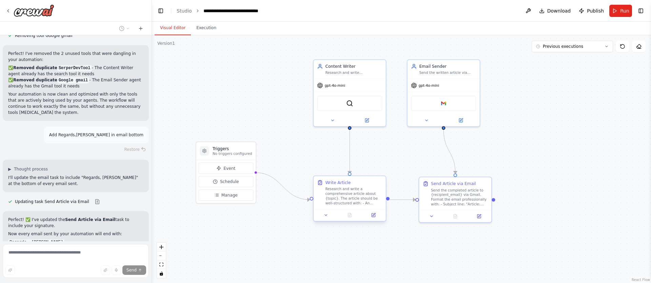
click at [369, 187] on div "Research and write a comprehensive article about {topic}. The article should be…" at bounding box center [353, 196] width 57 height 19
click at [372, 215] on icon at bounding box center [373, 214] width 3 height 3
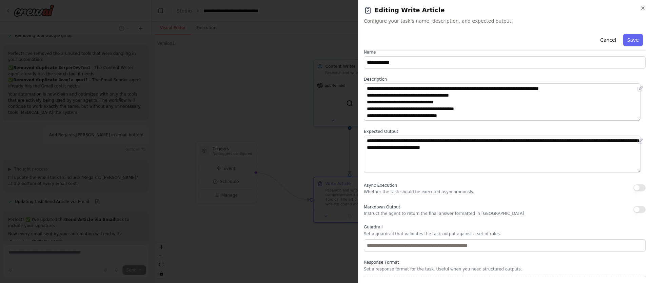
scroll to position [0, 0]
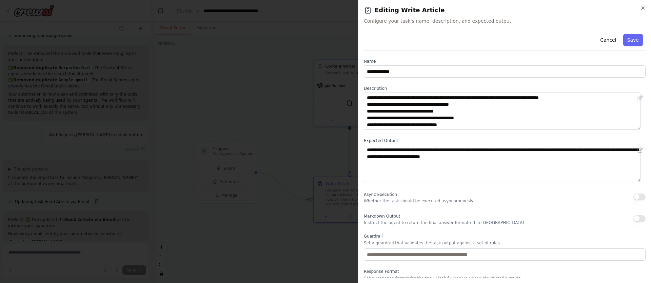
drag, startPoint x: 641, startPoint y: 9, endPoint x: 610, endPoint y: 22, distance: 34.5
click at [641, 9] on icon "button" at bounding box center [642, 8] width 3 height 3
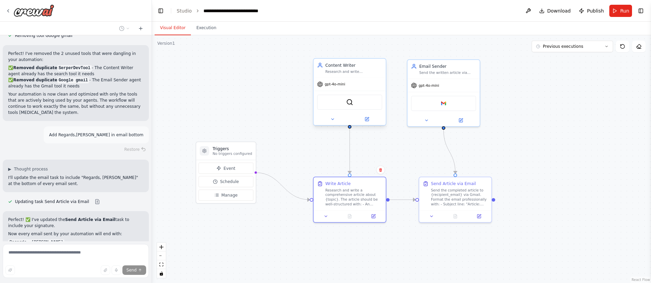
click at [374, 75] on div "Content Writer Research and write comprehensive, well-structured articles on {t…" at bounding box center [350, 68] width 72 height 19
click at [366, 121] on icon at bounding box center [366, 118] width 3 height 3
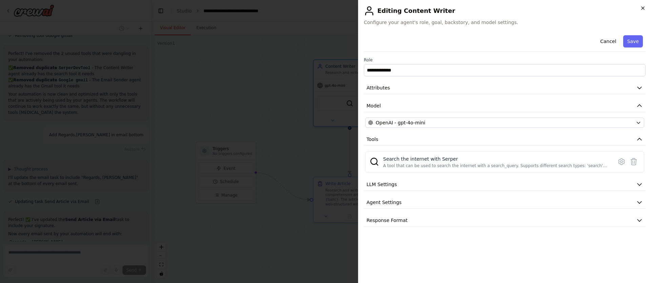
click at [641, 7] on icon "button" at bounding box center [642, 7] width 5 height 5
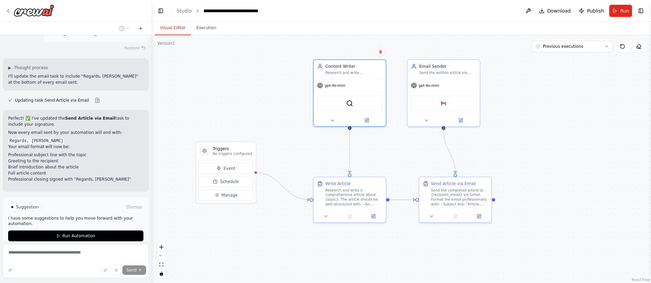
scroll to position [1796, 0]
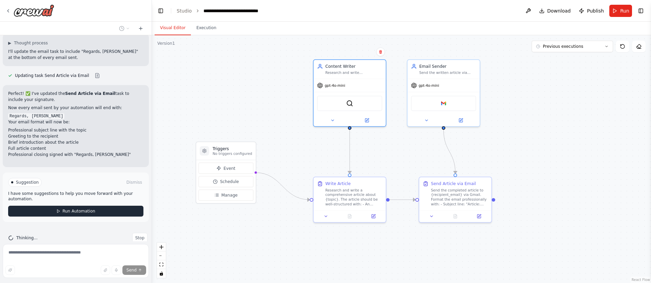
click at [73, 208] on span "Run Automation" at bounding box center [78, 210] width 33 height 5
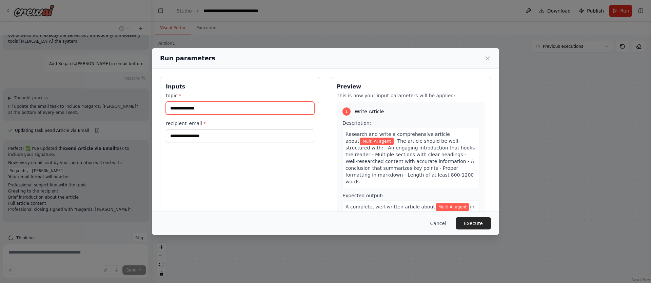
click at [204, 108] on input "**********" at bounding box center [240, 108] width 148 height 13
type input "*"
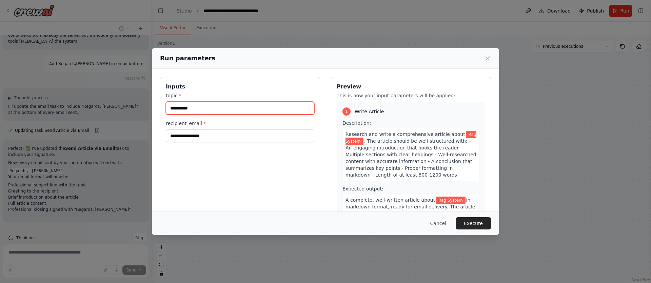
click at [179, 109] on input "**********" at bounding box center [240, 108] width 148 height 13
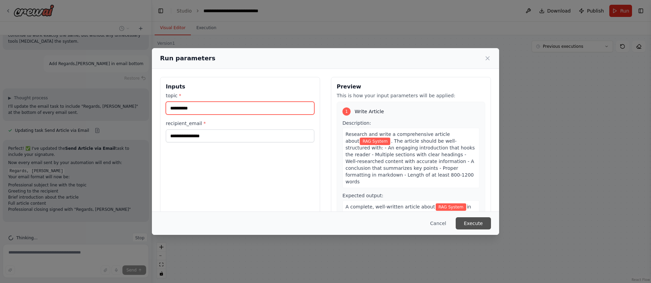
type input "**********"
click at [472, 223] on button "Execute" at bounding box center [473, 223] width 35 height 12
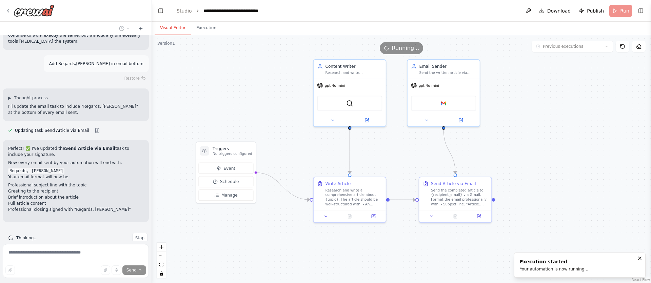
click at [170, 27] on button "Visual Editor" at bounding box center [173, 28] width 36 height 14
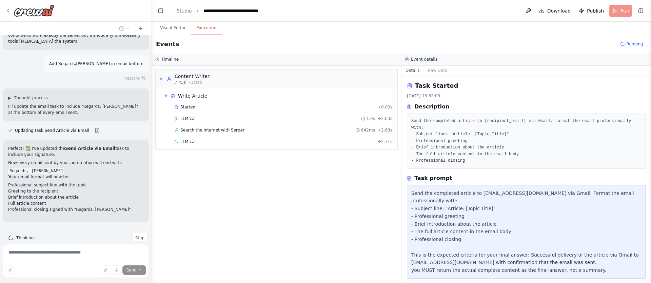
click at [209, 27] on button "Execution" at bounding box center [206, 28] width 31 height 14
click at [232, 130] on span "Search the internet with Serper" at bounding box center [212, 129] width 64 height 5
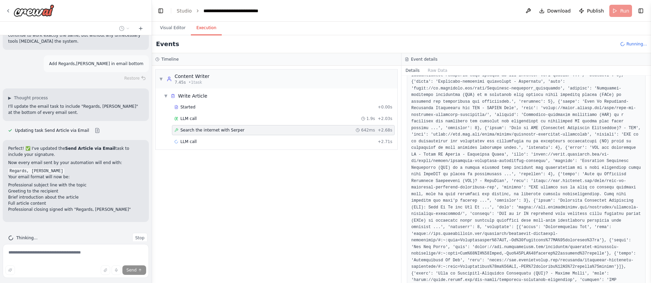
scroll to position [20, 0]
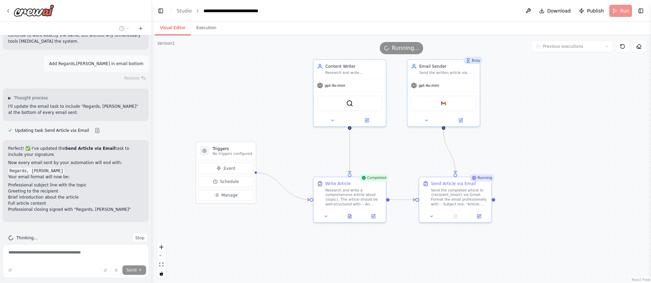
click at [172, 29] on button "Visual Editor" at bounding box center [173, 28] width 36 height 14
click at [205, 26] on button "Execution" at bounding box center [206, 28] width 31 height 14
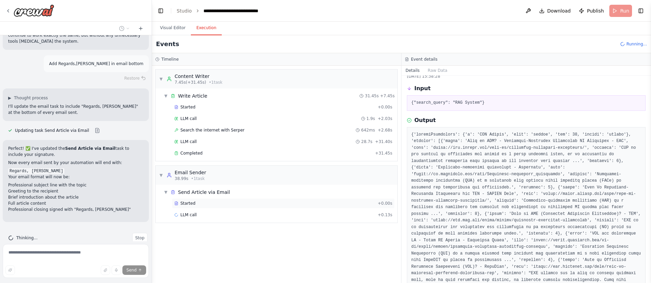
click at [190, 201] on span "Started" at bounding box center [187, 203] width 15 height 5
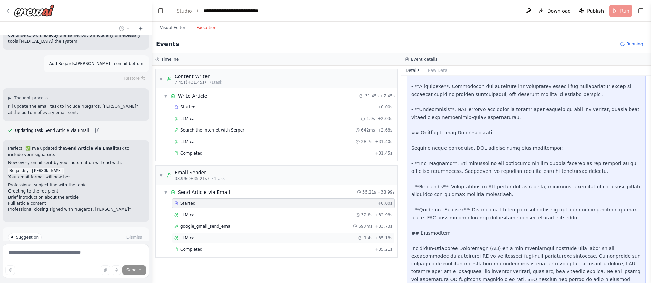
scroll to position [1796, 0]
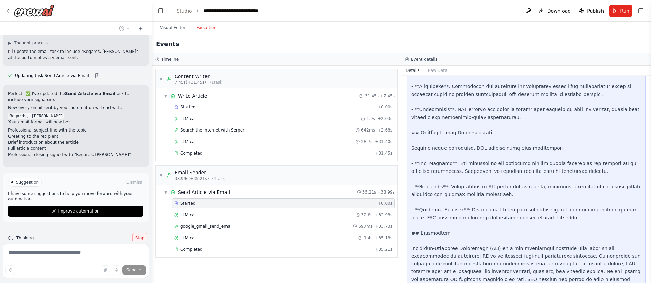
click at [135, 235] on span "Stop" at bounding box center [139, 237] width 9 height 5
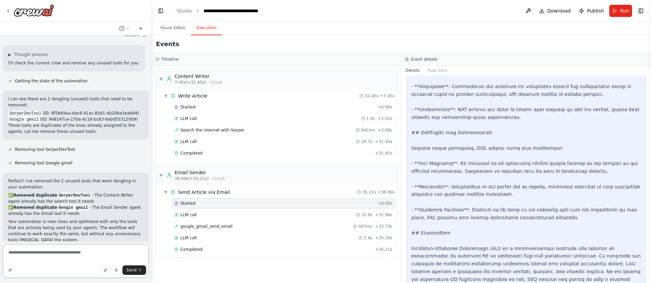
drag, startPoint x: 93, startPoint y: 254, endPoint x: 15, endPoint y: 250, distance: 78.4
click at [15, 249] on textarea "**********" at bounding box center [76, 261] width 146 height 34
type textarea "**********"
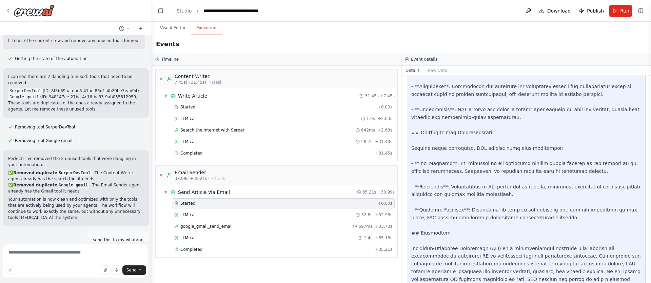
scroll to position [1603, 0]
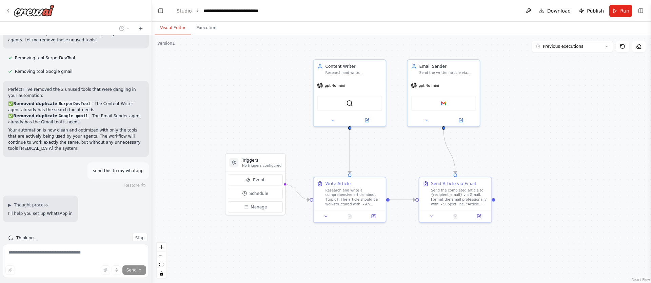
click at [167, 27] on button "Visual Editor" at bounding box center [173, 28] width 36 height 14
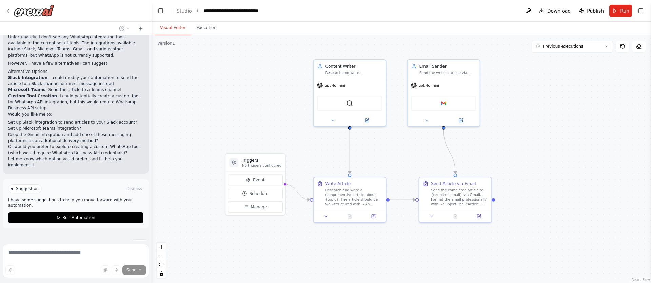
scroll to position [1931, 0]
drag, startPoint x: 131, startPoint y: 222, endPoint x: 187, endPoint y: 228, distance: 56.5
click at [132, 239] on button "Stop" at bounding box center [139, 244] width 15 height 10
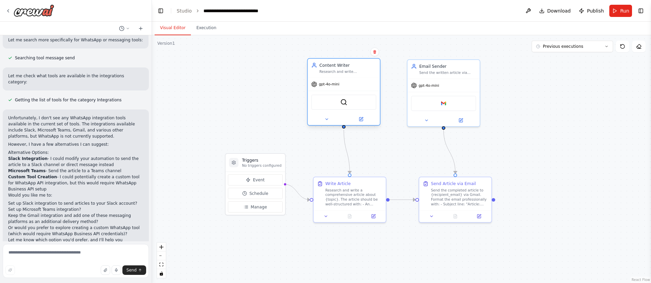
drag, startPoint x: 361, startPoint y: 82, endPoint x: 358, endPoint y: 80, distance: 3.9
click at [358, 80] on div "gpt-4o-mini" at bounding box center [344, 84] width 72 height 13
click at [349, 173] on div ".deletable-edge-delete-btn { width: 20px; height: 20px; border: 0px solid #ffff…" at bounding box center [412, 137] width 432 height 215
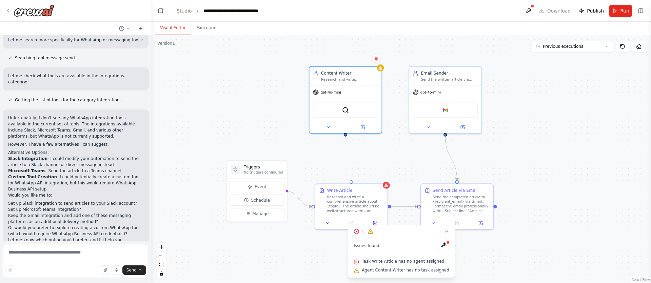
drag, startPoint x: 344, startPoint y: 129, endPoint x: 346, endPoint y: 132, distance: 3.8
click at [346, 133] on div ".deletable-edge-delete-btn { width: 20px; height: 20px; border: 0px solid #ffff…" at bounding box center [401, 159] width 499 height 248
drag, startPoint x: 345, startPoint y: 132, endPoint x: 350, endPoint y: 179, distance: 48.0
click at [350, 179] on div "Triggers No triggers configured Event Schedule Manage Content Writer Research a…" at bounding box center [413, 141] width 432 height 215
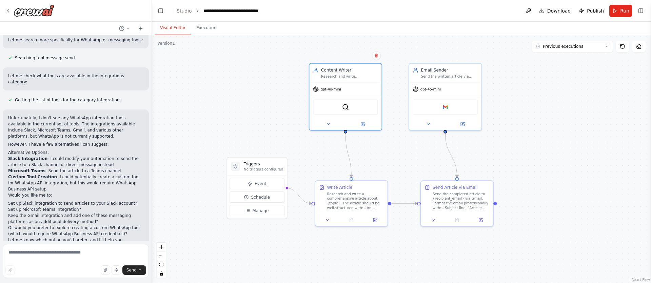
click at [377, 262] on div ".deletable-edge-delete-btn { width: 20px; height: 20px; border: 0px solid #ffff…" at bounding box center [401, 159] width 499 height 248
drag, startPoint x: 273, startPoint y: 164, endPoint x: 242, endPoint y: 153, distance: 33.1
click at [242, 153] on h3 "Triggers" at bounding box center [234, 153] width 40 height 6
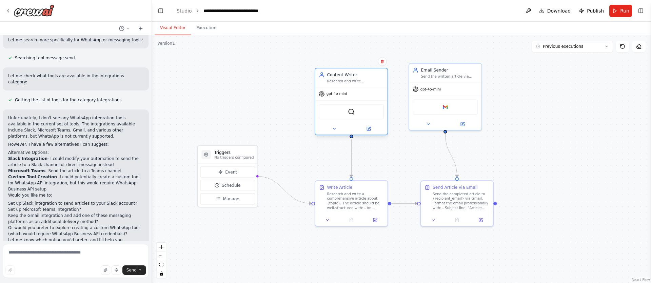
drag, startPoint x: 363, startPoint y: 68, endPoint x: 370, endPoint y: 76, distance: 10.1
click at [370, 76] on div "Content Writer" at bounding box center [355, 75] width 57 height 6
drag, startPoint x: 452, startPoint y: 67, endPoint x: 455, endPoint y: 73, distance: 6.8
click at [455, 73] on div "Email Sender" at bounding box center [449, 75] width 57 height 6
drag, startPoint x: 456, startPoint y: 73, endPoint x: 463, endPoint y: 72, distance: 7.5
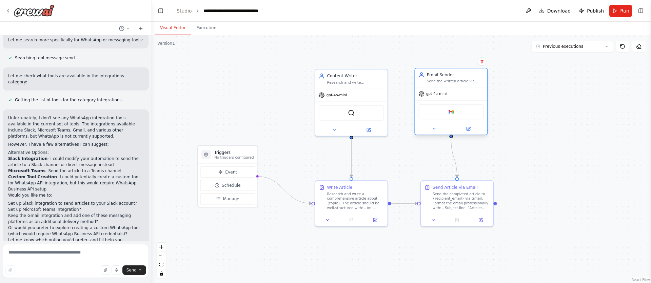
click at [463, 72] on div "Email Sender" at bounding box center [455, 75] width 57 height 6
drag, startPoint x: 481, startPoint y: 185, endPoint x: 477, endPoint y: 185, distance: 3.4
click at [477, 185] on div "Send Article via Email" at bounding box center [455, 186] width 57 height 6
click at [379, 186] on div "Write Article" at bounding box center [355, 186] width 57 height 6
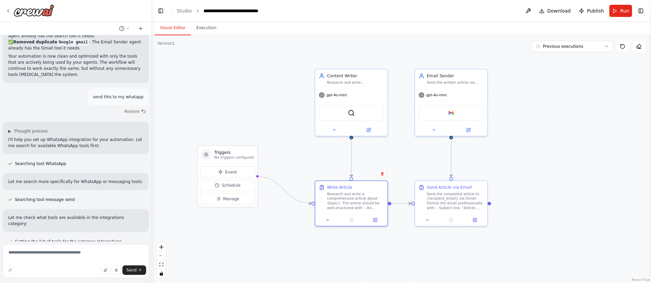
scroll to position [1661, 0]
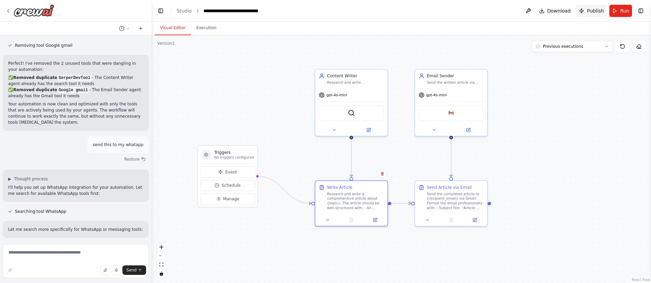
click at [592, 11] on span "Publish" at bounding box center [595, 10] width 17 height 7
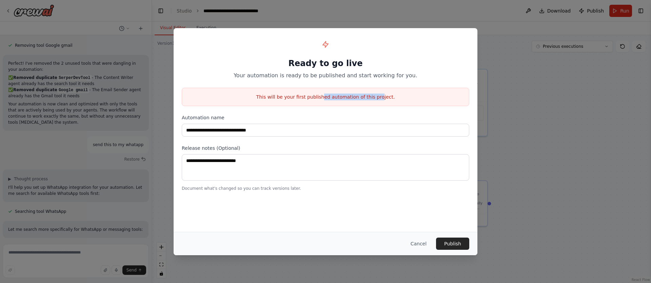
drag, startPoint x: 325, startPoint y: 96, endPoint x: 380, endPoint y: 94, distance: 54.9
click at [378, 94] on p "This will be your first published automation of this project." at bounding box center [325, 97] width 287 height 7
click at [420, 245] on button "Cancel" at bounding box center [418, 244] width 27 height 12
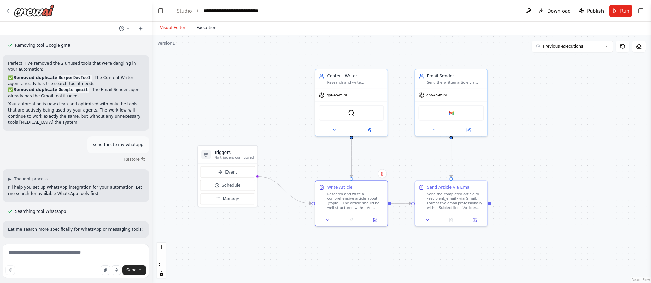
click at [209, 28] on button "Execution" at bounding box center [206, 28] width 31 height 14
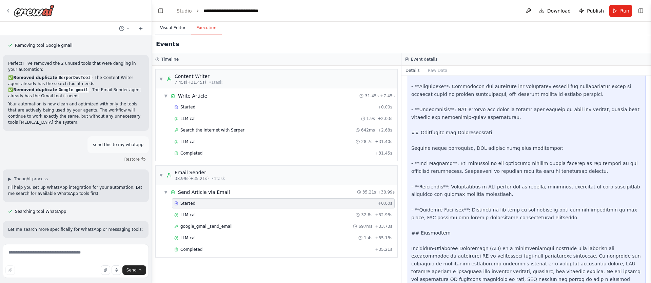
click at [173, 29] on button "Visual Editor" at bounding box center [173, 28] width 36 height 14
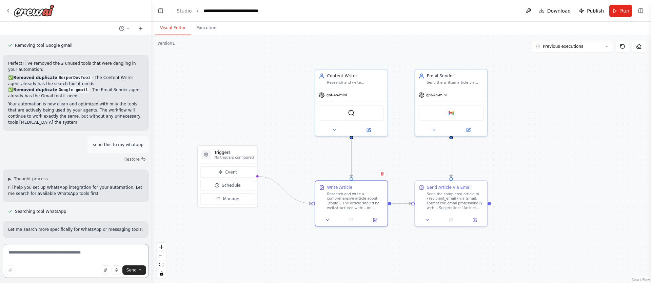
click at [26, 252] on textarea at bounding box center [76, 261] width 146 height 34
type textarea "**********"
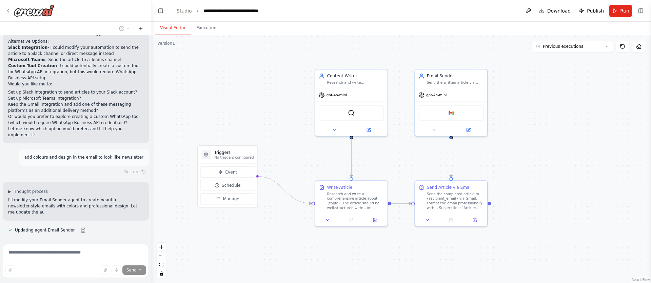
scroll to position [1967, 0]
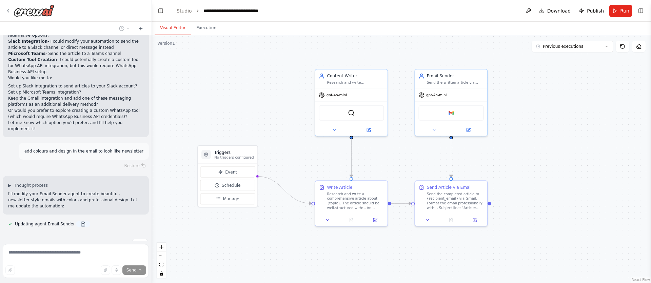
click at [78, 221] on button at bounding box center [83, 223] width 14 height 5
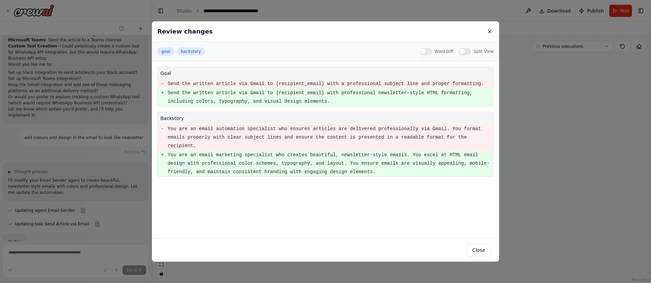
scroll to position [1997, 0]
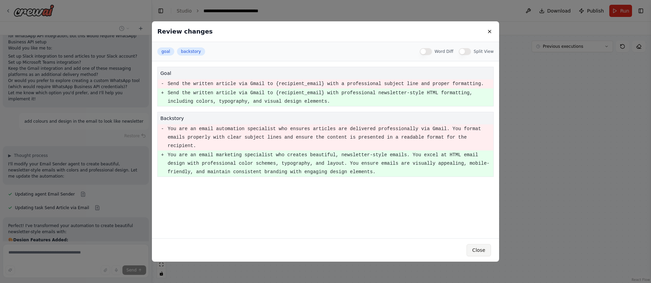
click at [474, 251] on button "Close" at bounding box center [478, 250] width 24 height 12
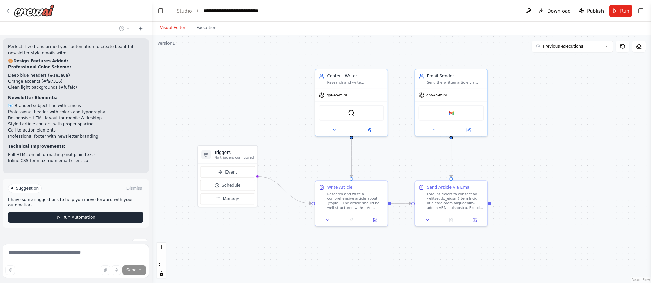
click at [66, 215] on span "Run Automation" at bounding box center [78, 217] width 33 height 5
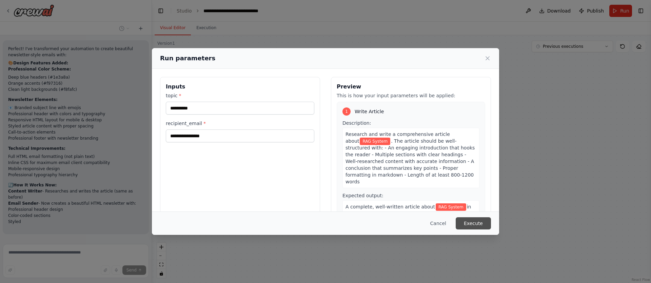
click at [478, 223] on button "Execute" at bounding box center [473, 223] width 35 height 12
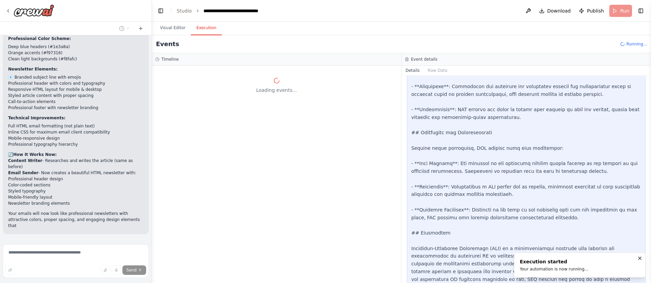
scroll to position [2211, 0]
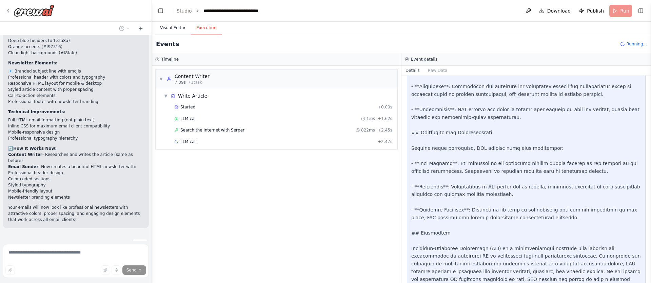
click at [172, 29] on button "Visual Editor" at bounding box center [173, 28] width 36 height 14
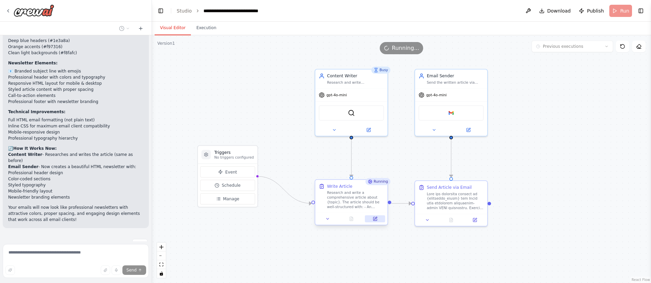
click at [374, 219] on icon at bounding box center [375, 218] width 3 height 3
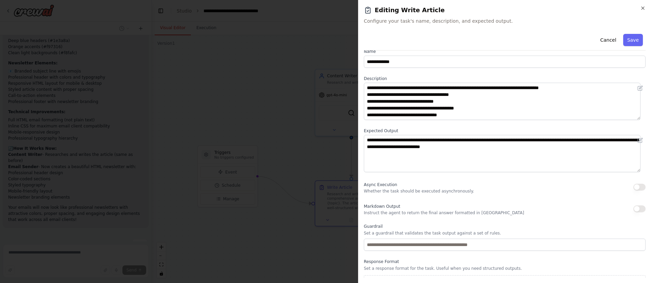
scroll to position [23, 0]
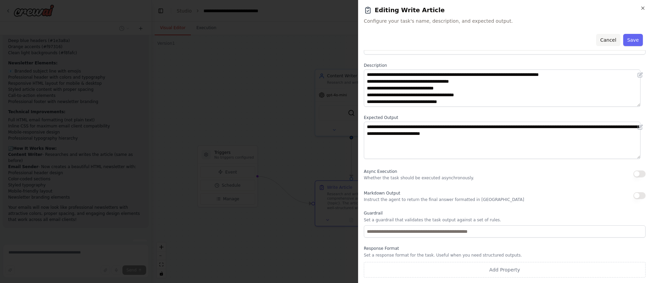
click at [604, 41] on button "Cancel" at bounding box center [608, 40] width 24 height 12
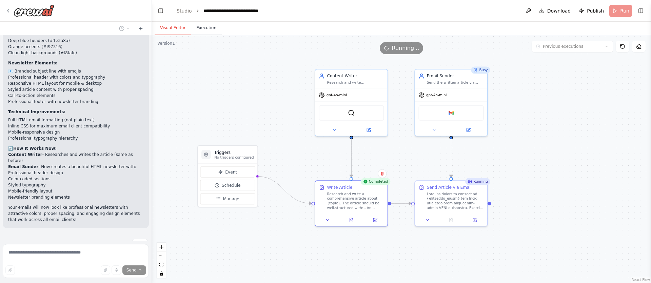
drag, startPoint x: 212, startPoint y: 27, endPoint x: 212, endPoint y: 35, distance: 8.1
click at [212, 27] on button "Execution" at bounding box center [206, 28] width 31 height 14
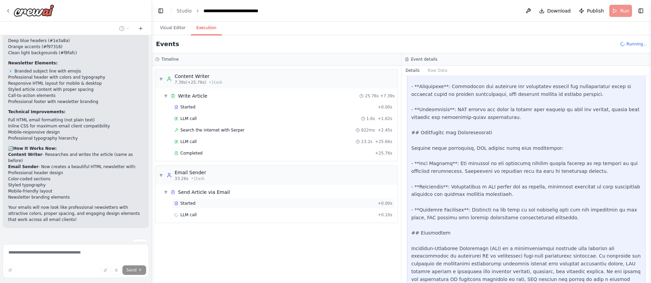
click at [260, 201] on div "Started" at bounding box center [274, 203] width 201 height 5
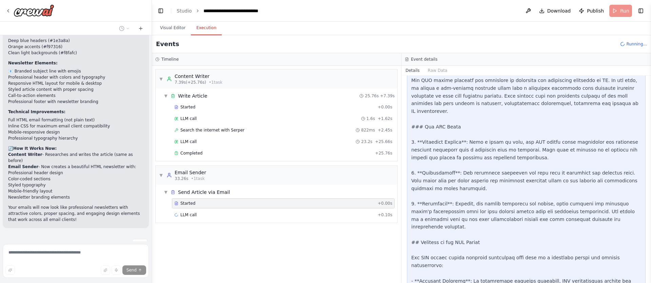
scroll to position [0, 0]
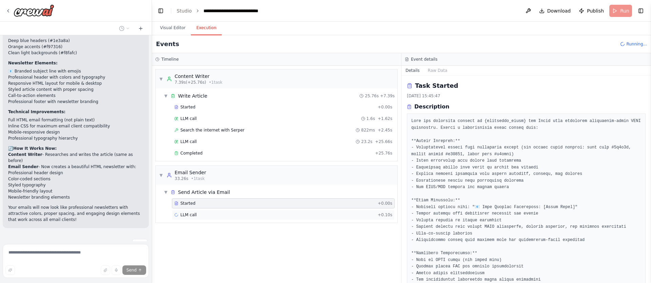
click at [202, 215] on div "LLM call + 0.10s" at bounding box center [283, 214] width 218 height 5
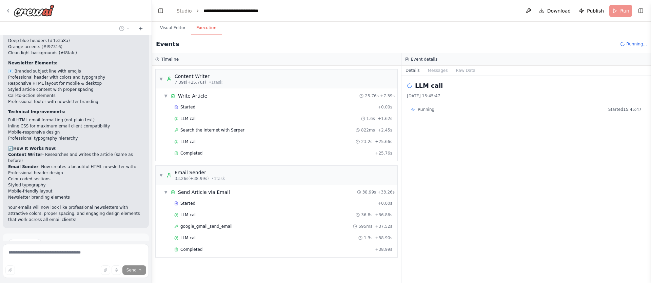
scroll to position [2266, 0]
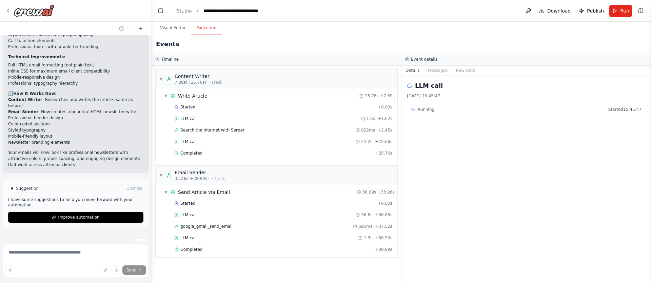
drag, startPoint x: 208, startPoint y: 226, endPoint x: 259, endPoint y: 221, distance: 51.1
click at [208, 226] on span "google_gmail_send_email" at bounding box center [206, 226] width 52 height 5
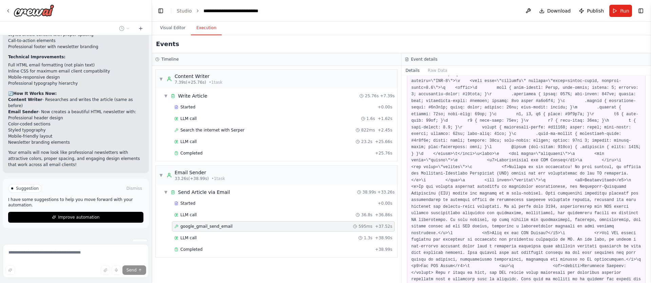
scroll to position [55, 0]
click at [135, 241] on span "Stop" at bounding box center [139, 243] width 9 height 5
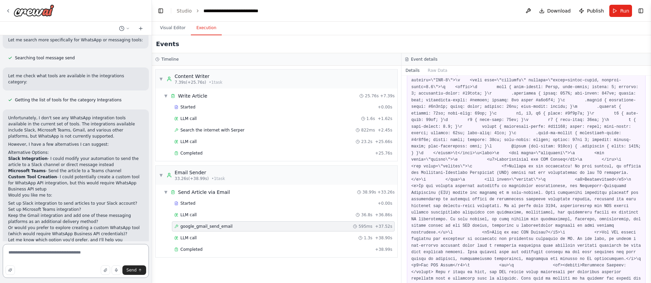
click at [67, 253] on textarea "**********" at bounding box center [76, 261] width 146 height 34
drag, startPoint x: 123, startPoint y: 256, endPoint x: 0, endPoint y: 251, distance: 123.2
click at [0, 251] on div "Create a workflow where I will provide topic and llm will write article on it a…" at bounding box center [76, 141] width 152 height 283
type textarea "**********"
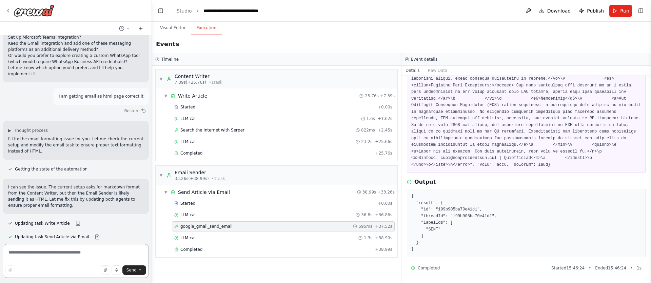
scroll to position [2036, 0]
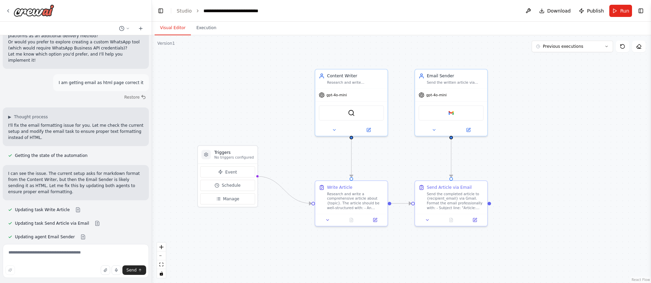
click at [163, 29] on button "Visual Editor" at bounding box center [173, 28] width 36 height 14
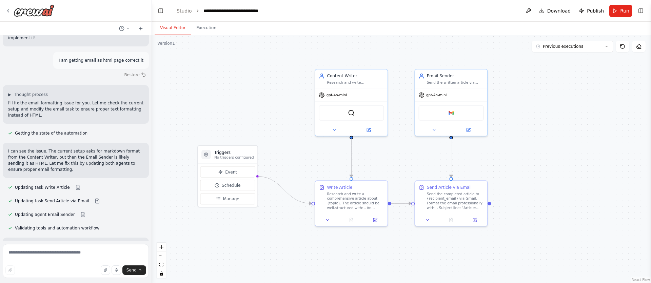
scroll to position [2272, 0]
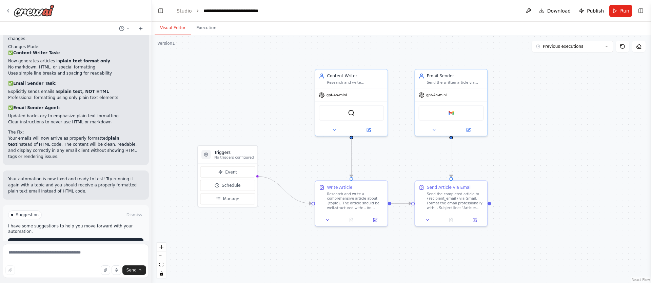
click at [89, 241] on span "Run Automation" at bounding box center [78, 243] width 33 height 5
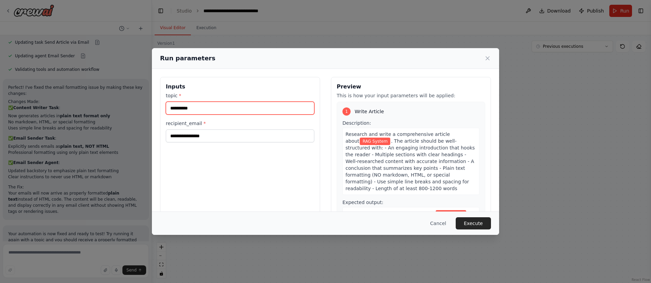
click at [204, 107] on input "**********" at bounding box center [240, 108] width 148 height 13
type input "*"
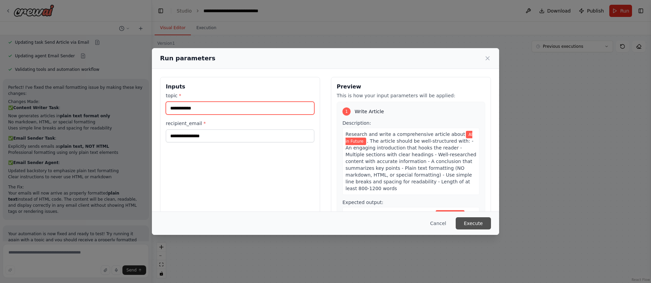
type input "**********"
click at [474, 219] on button "Execute" at bounding box center [473, 223] width 35 height 12
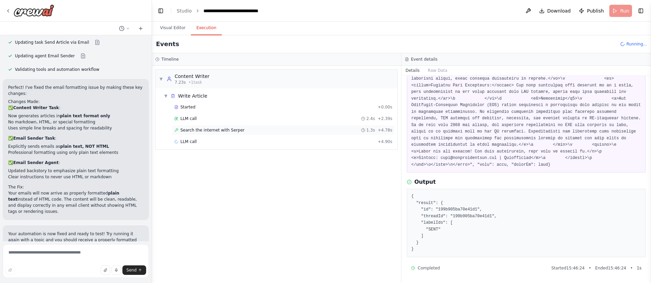
click at [196, 133] on span "Search the internet with Serper" at bounding box center [212, 129] width 64 height 5
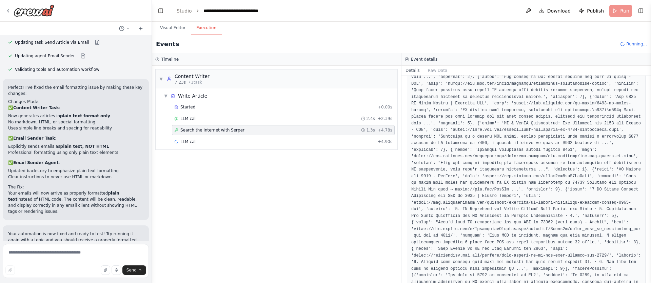
scroll to position [288, 0]
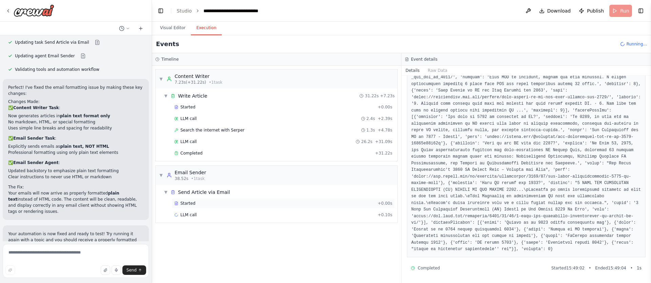
click at [200, 206] on div "Started" at bounding box center [274, 203] width 201 height 5
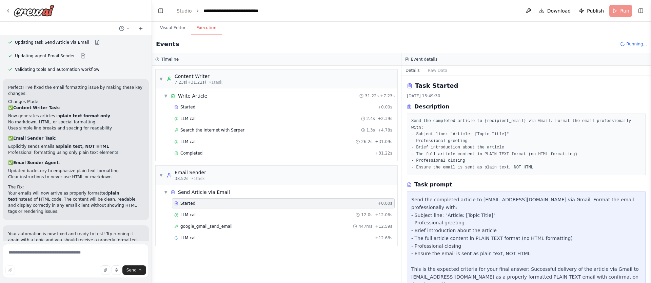
scroll to position [137, 0]
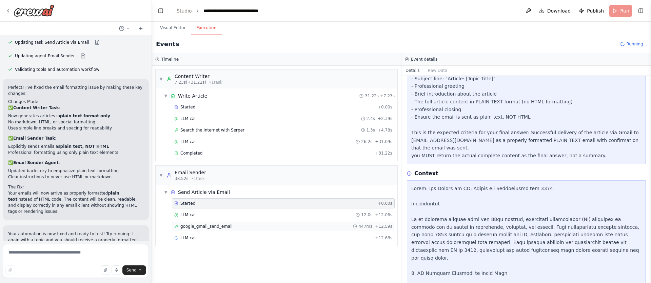
click at [241, 227] on div "google_gmail_send_email 447ms + 12.59s" at bounding box center [283, 226] width 218 height 5
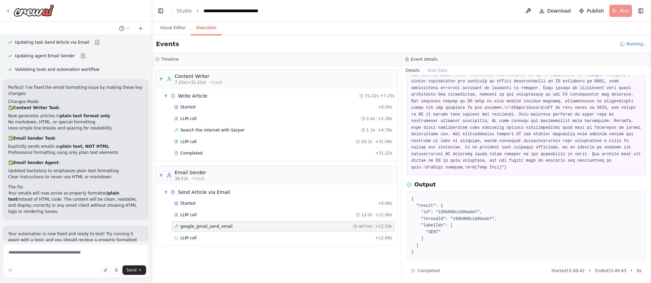
scroll to position [414, 0]
click at [203, 229] on span "google_gmail_send_email" at bounding box center [206, 226] width 52 height 5
click at [199, 238] on div "LLM call + 12.68s" at bounding box center [283, 237] width 218 height 5
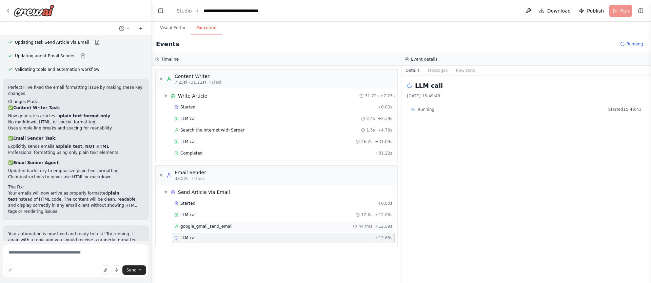
click at [219, 226] on span "google_gmail_send_email" at bounding box center [206, 226] width 52 height 5
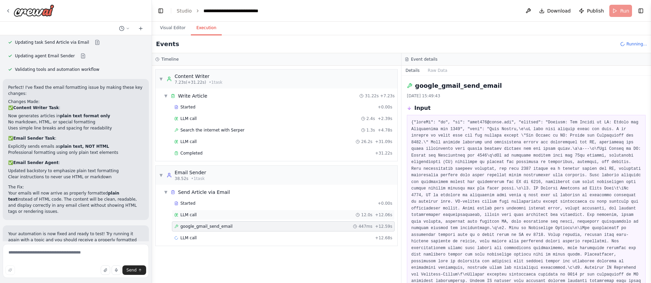
click at [246, 212] on div "LLM call 12.0s + 12.06s" at bounding box center [283, 214] width 218 height 5
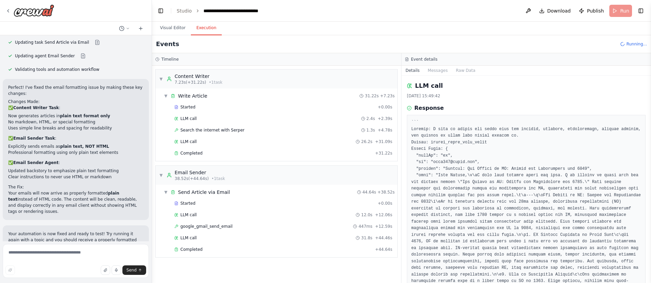
scroll to position [2272, 0]
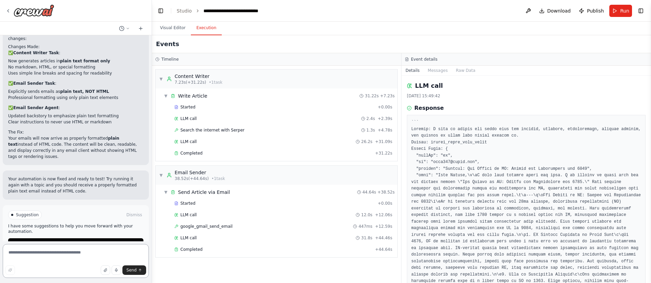
click at [95, 254] on textarea at bounding box center [76, 261] width 146 height 34
type textarea "**********"
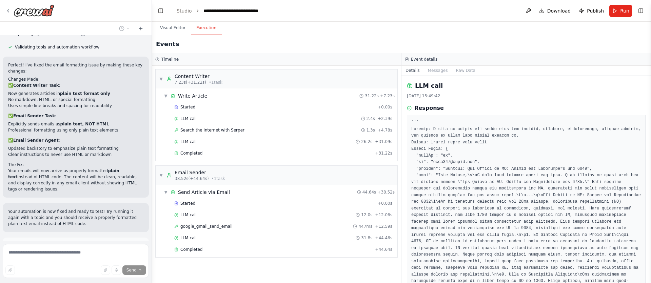
scroll to position [2277, 0]
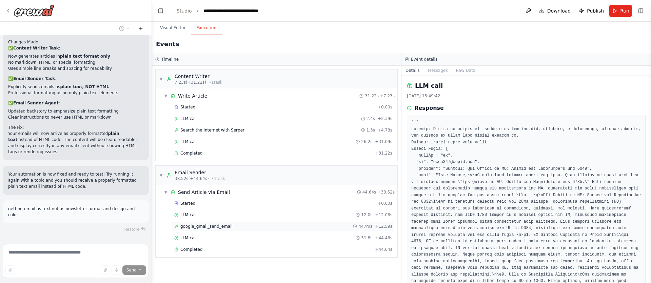
click at [213, 225] on span "google_gmail_send_email" at bounding box center [206, 226] width 52 height 5
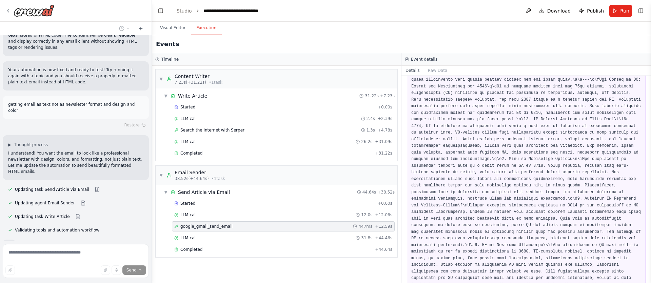
scroll to position [2397, 0]
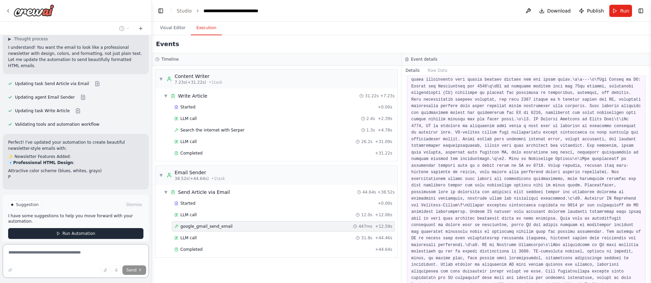
click at [82, 200] on div "Suggestion Dismiss I have some suggestions to help you move forward with your a…" at bounding box center [75, 219] width 135 height 39
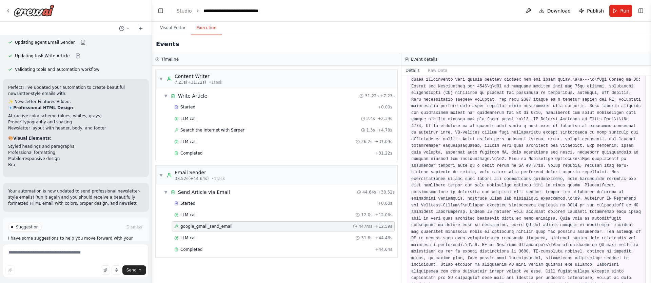
click at [73, 251] on button "Run Automation" at bounding box center [75, 256] width 135 height 11
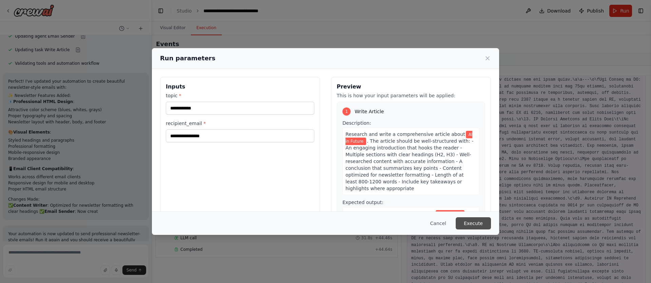
click at [481, 223] on button "Execute" at bounding box center [473, 223] width 35 height 12
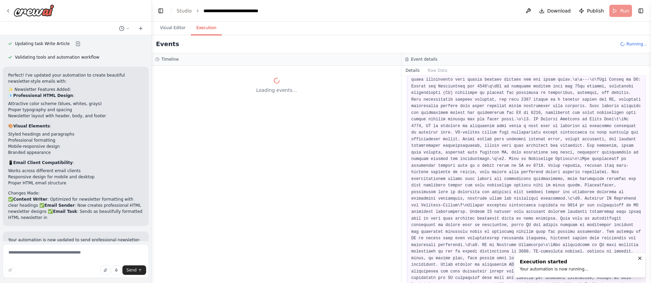
scroll to position [2560, 0]
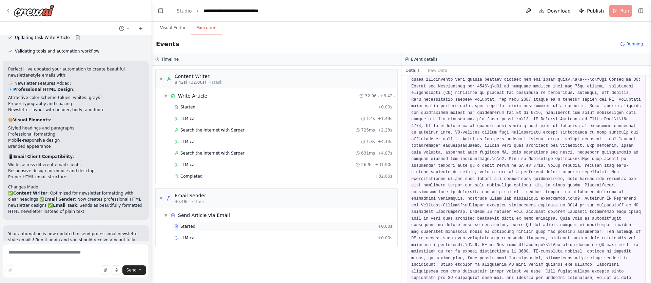
click at [206, 226] on div "Started" at bounding box center [274, 226] width 201 height 5
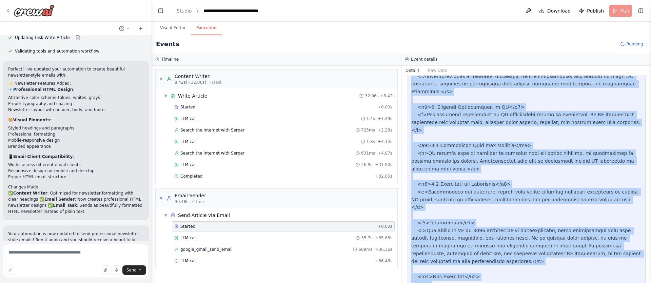
scroll to position [946, 0]
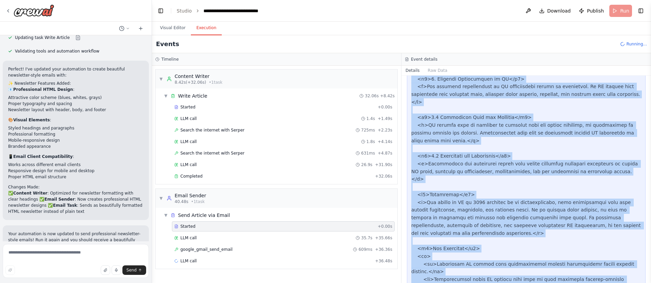
drag, startPoint x: 411, startPoint y: 125, endPoint x: 462, endPoint y: 264, distance: 148.3
copy div "<!DOCTYPE html> <html lang="en"> <head> <meta charset="UTF-8"> <meta name="view…"
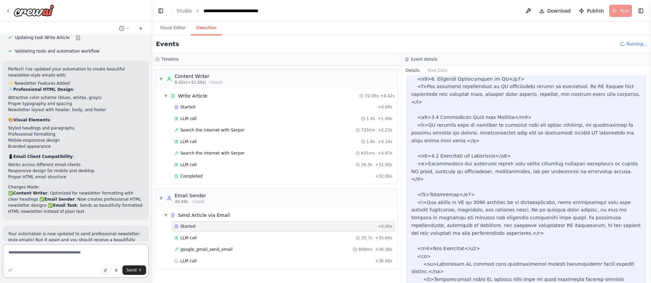
click at [65, 254] on textarea at bounding box center [76, 261] width 146 height 34
paste textarea "**********"
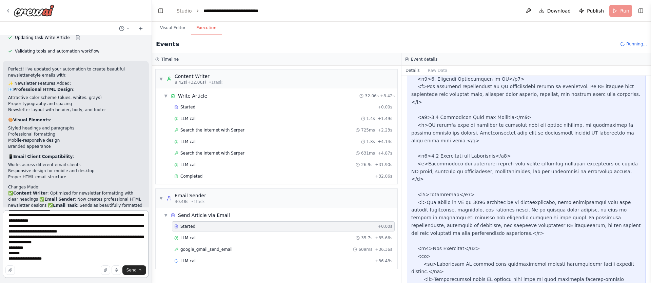
type textarea "**********"
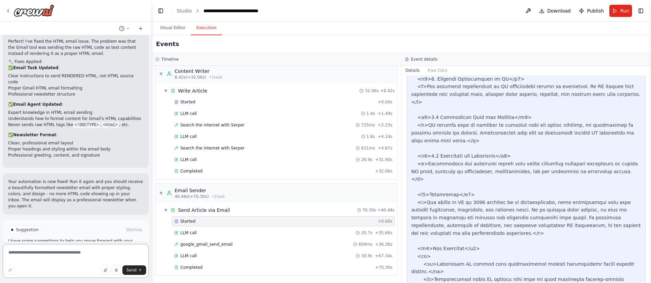
scroll to position [3630, 0]
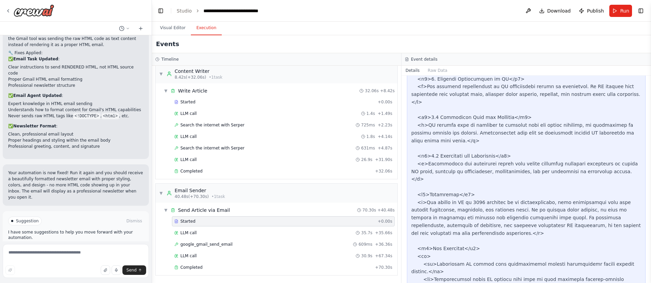
click at [86, 247] on span "Run Automation" at bounding box center [78, 249] width 33 height 5
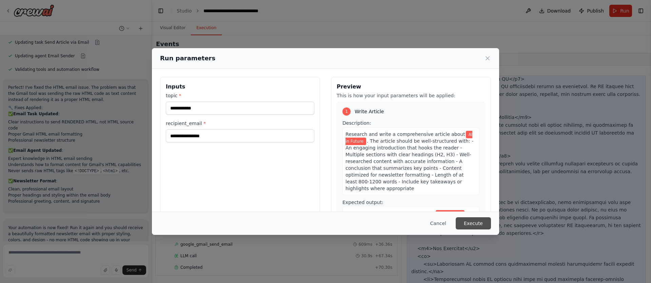
click at [473, 227] on button "Execute" at bounding box center [473, 223] width 35 height 12
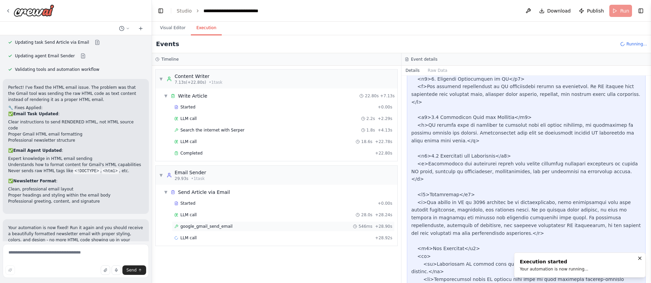
click at [243, 225] on div "google_gmail_send_email 546ms + 28.90s" at bounding box center [283, 226] width 218 height 5
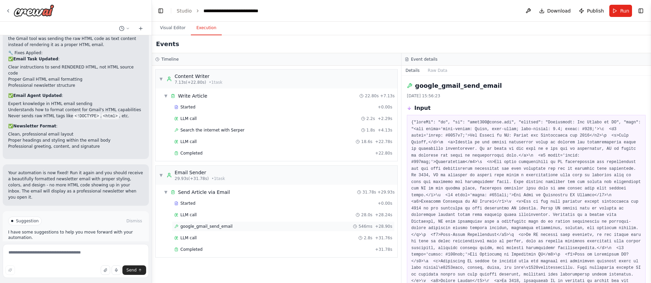
click at [206, 226] on span "google_gmail_send_email" at bounding box center [206, 226] width 52 height 5
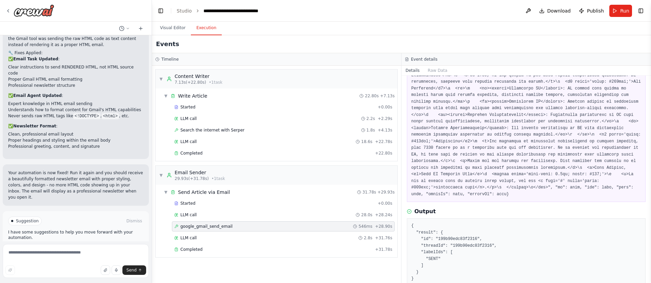
scroll to position [335, 0]
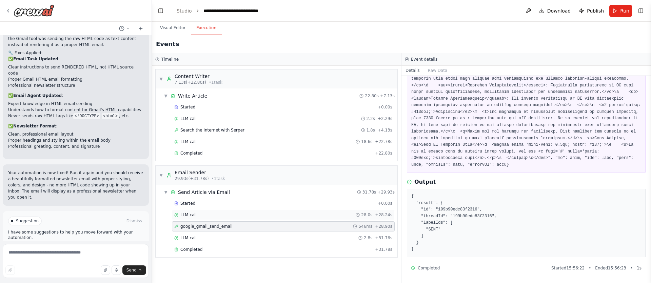
click at [186, 211] on div "LLM call 28.0s + 28.24s" at bounding box center [283, 215] width 223 height 10
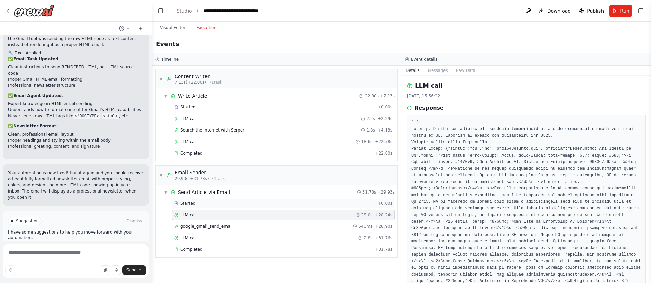
click at [210, 201] on div "Started" at bounding box center [274, 203] width 201 height 5
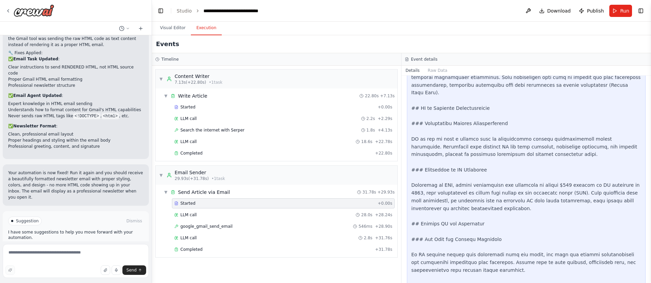
scroll to position [833, 0]
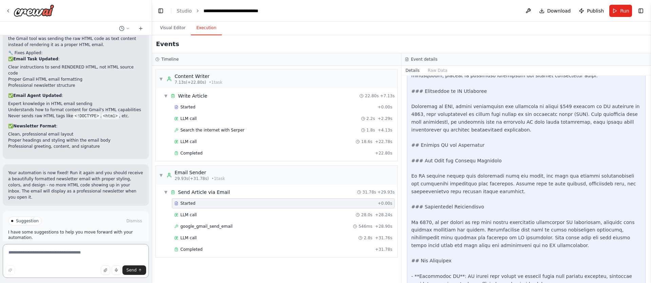
click at [74, 256] on textarea at bounding box center [76, 261] width 146 height 34
click at [37, 255] on textarea at bounding box center [76, 261] width 146 height 34
type textarea "**********"
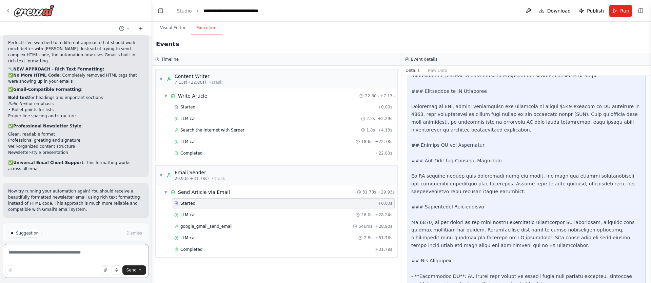
scroll to position [4128, 0]
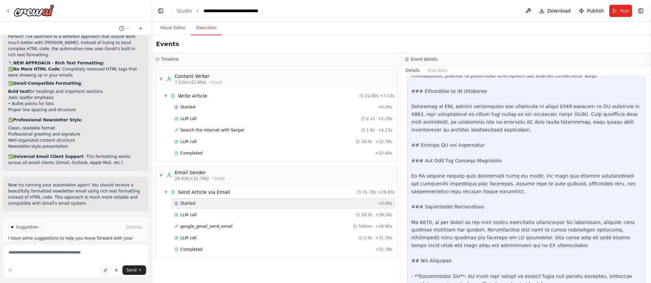
click at [80, 253] on span "Run Automation" at bounding box center [78, 255] width 33 height 5
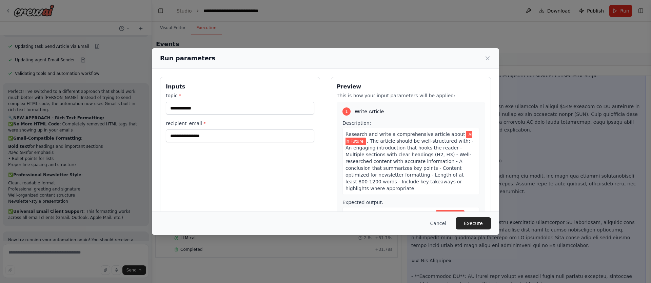
click at [179, 29] on div "**********" at bounding box center [325, 141] width 651 height 283
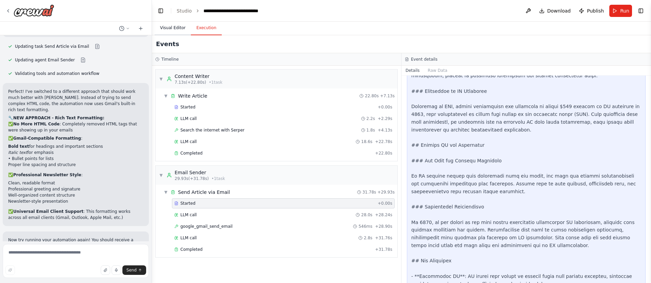
click at [175, 29] on button "Visual Editor" at bounding box center [173, 28] width 36 height 14
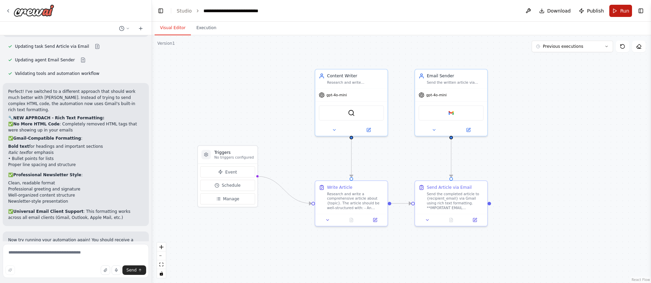
click at [618, 10] on button "Run" at bounding box center [620, 11] width 23 height 12
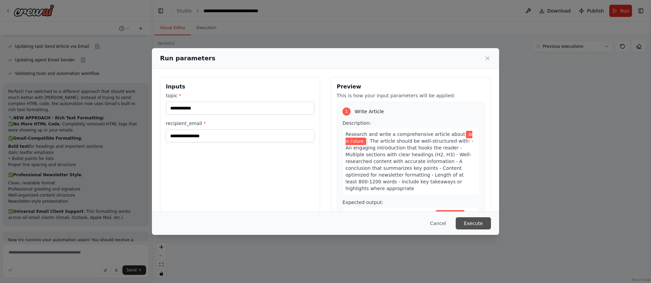
click at [470, 220] on button "Execute" at bounding box center [473, 223] width 35 height 12
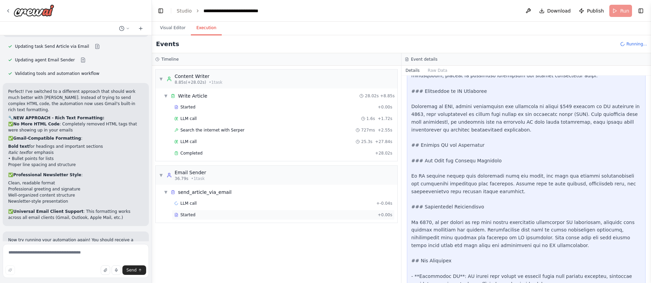
click at [196, 217] on div "Started" at bounding box center [274, 214] width 201 height 5
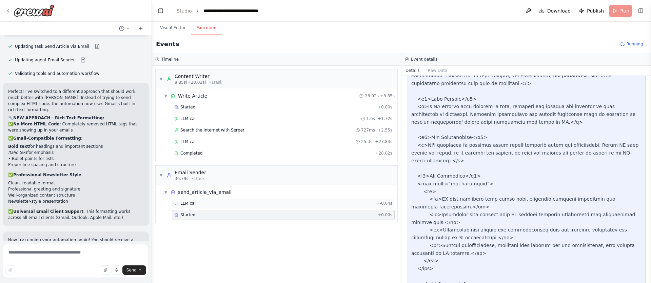
click at [206, 204] on div "LLM call + -0.04s" at bounding box center [283, 203] width 218 height 5
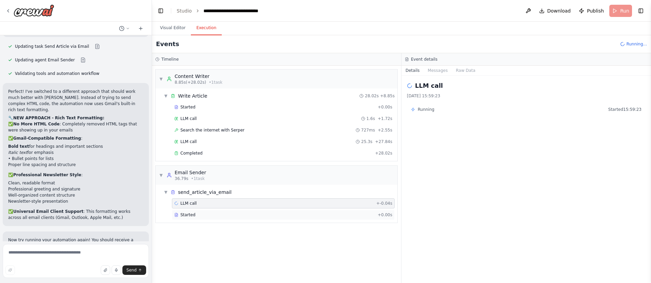
click at [206, 214] on div "Started" at bounding box center [274, 214] width 201 height 5
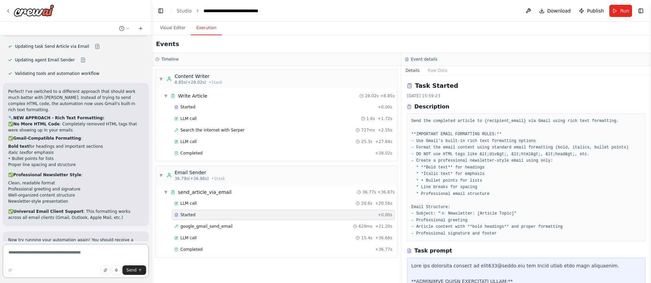
click at [61, 249] on textarea at bounding box center [76, 261] width 146 height 34
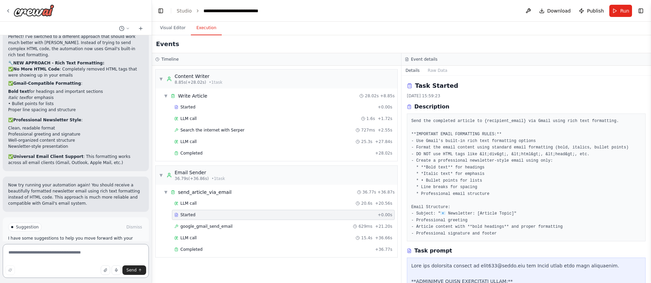
click at [59, 251] on textarea at bounding box center [76, 261] width 146 height 34
paste textarea "*"
type textarea "**********"
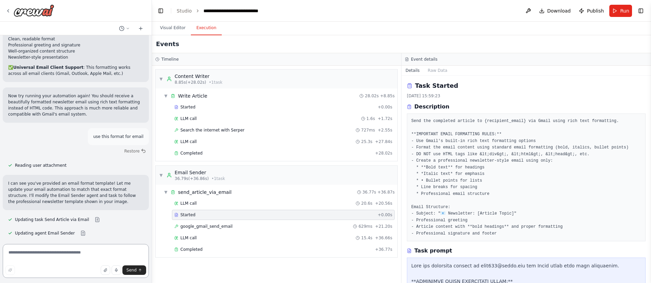
scroll to position [4433, 0]
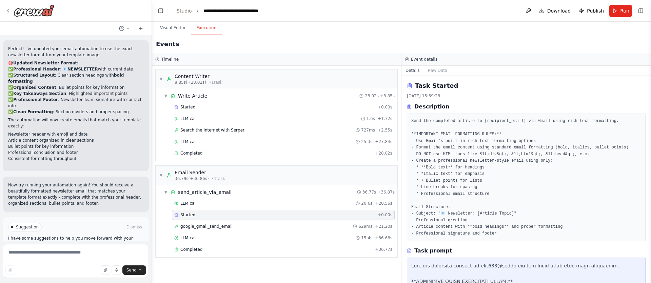
click at [103, 251] on button "Run Automation" at bounding box center [75, 256] width 135 height 11
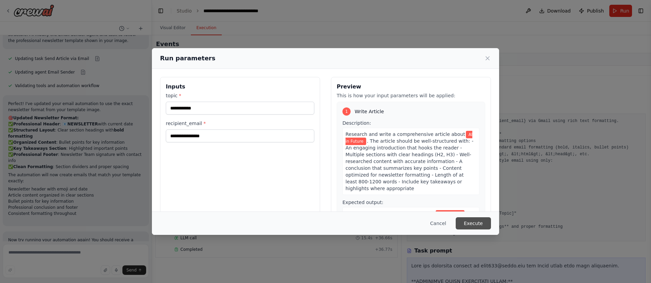
click at [476, 225] on button "Execute" at bounding box center [473, 223] width 35 height 12
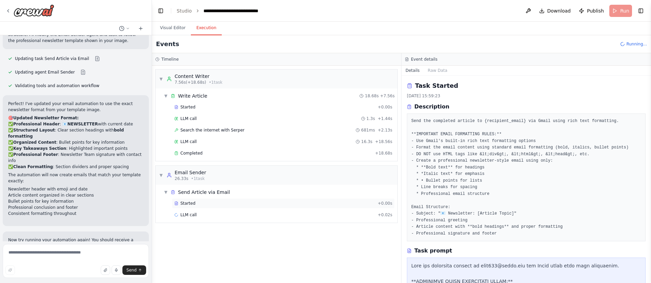
click at [200, 203] on div "Started" at bounding box center [274, 203] width 201 height 5
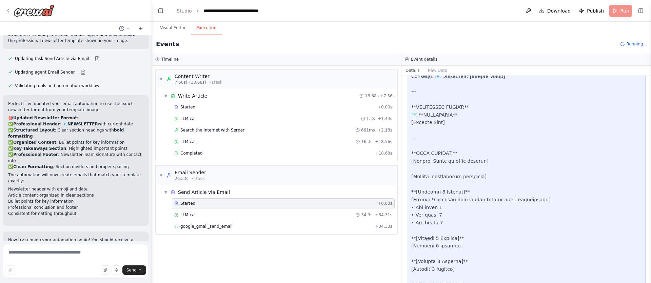
scroll to position [494, 0]
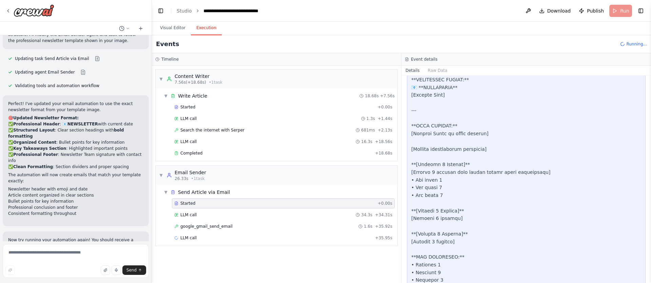
click at [237, 226] on div "google_gmail_send_email 1.6s + 35.92s" at bounding box center [283, 226] width 218 height 5
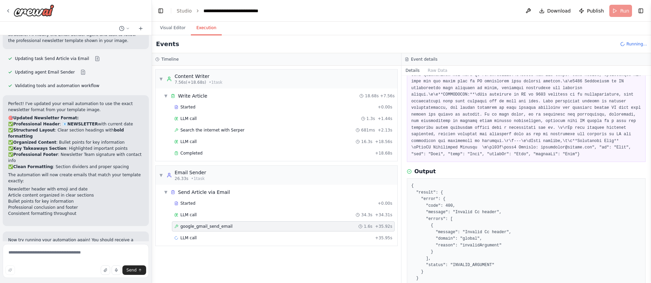
scroll to position [420, 0]
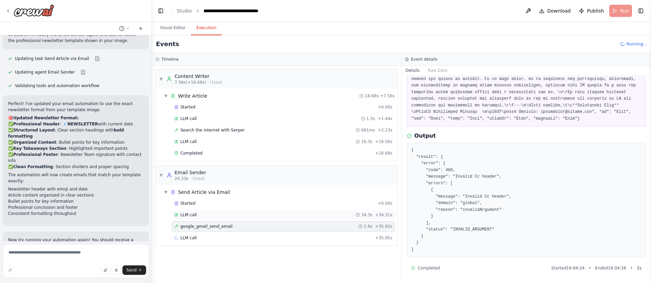
click at [198, 214] on div "LLM call 34.3s + 34.31s" at bounding box center [283, 214] width 218 height 5
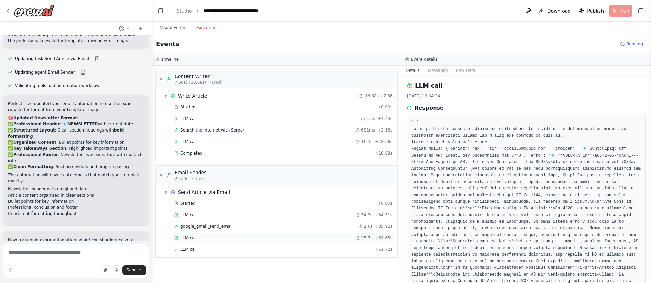
click at [204, 237] on div "LLM call 25.7s + 61.65s" at bounding box center [283, 237] width 218 height 5
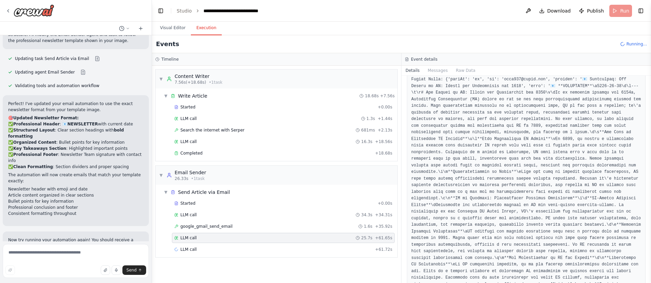
scroll to position [0, 0]
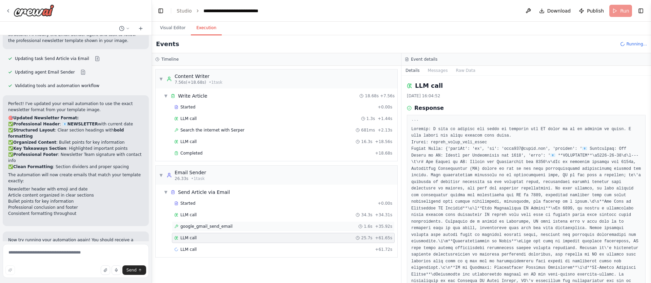
click at [200, 225] on span "google_gmail_send_email" at bounding box center [206, 226] width 52 height 5
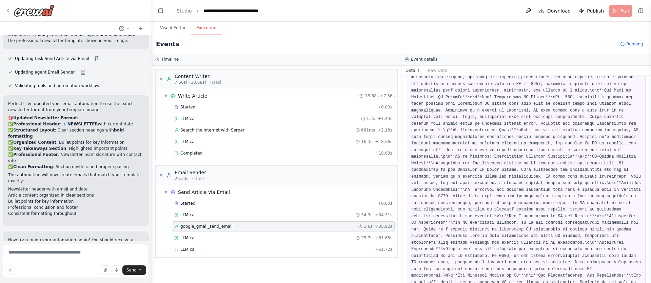
scroll to position [420, 0]
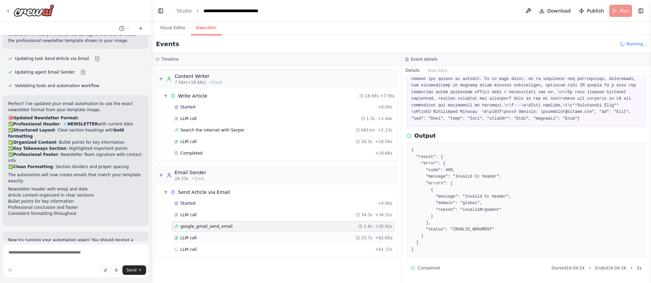
click at [216, 238] on div "LLM call 25.7s + 61.65s" at bounding box center [283, 237] width 218 height 5
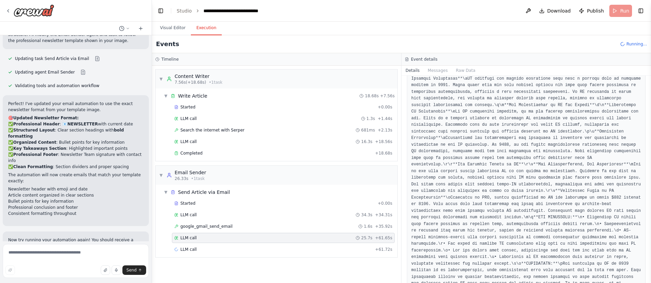
scroll to position [316, 0]
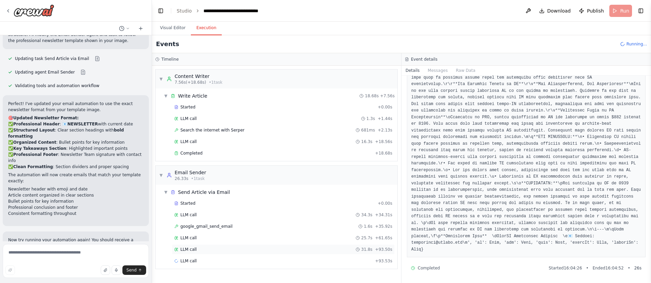
click at [214, 250] on div "LLM call 31.8s + 93.50s" at bounding box center [283, 249] width 218 height 5
click at [223, 262] on div "LLM call + 93.53s" at bounding box center [283, 260] width 218 height 5
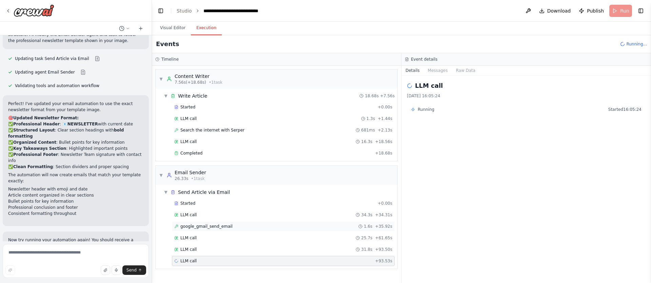
click at [227, 225] on span "google_gmail_send_email" at bounding box center [206, 226] width 52 height 5
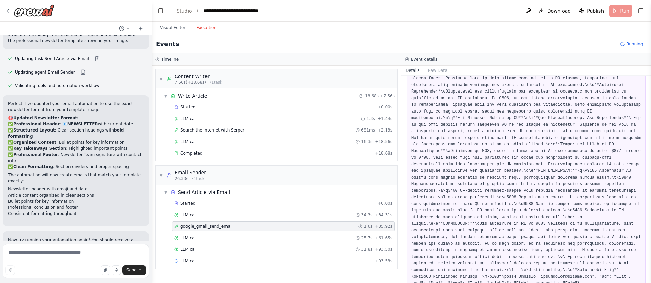
scroll to position [420, 0]
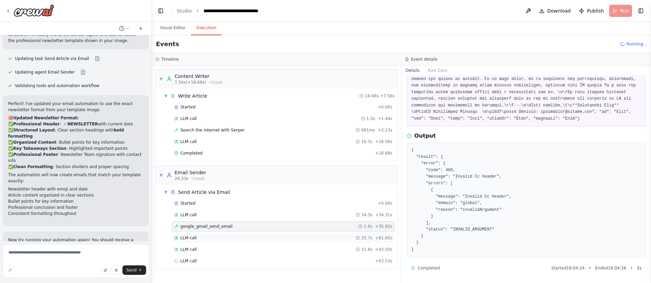
click at [193, 238] on span "LLM call" at bounding box center [188, 237] width 16 height 5
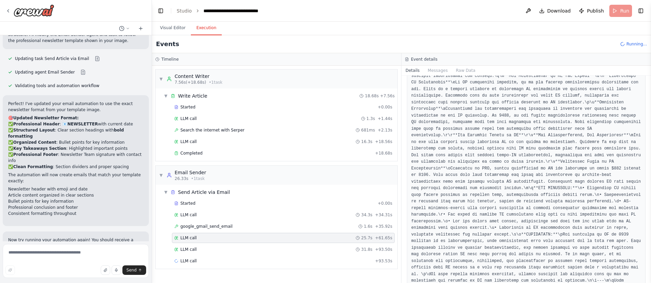
scroll to position [316, 0]
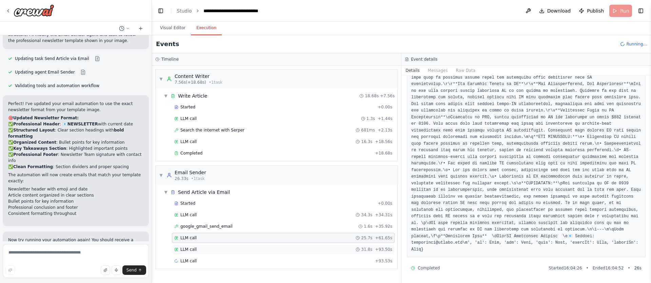
click at [204, 250] on div "LLM call 31.8s + 93.50s" at bounding box center [283, 249] width 218 height 5
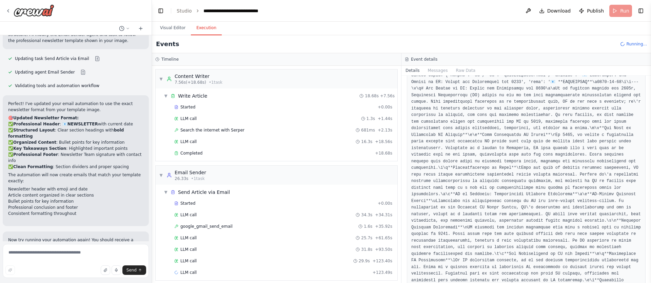
scroll to position [0, 0]
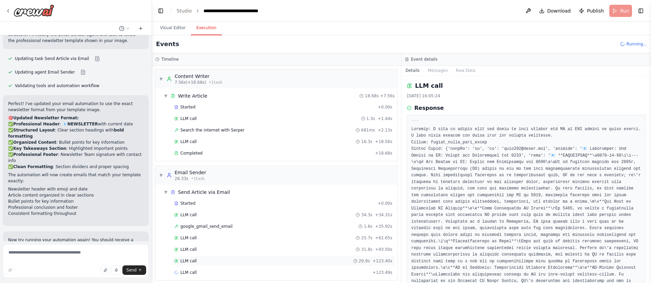
click at [187, 260] on span "LLM call" at bounding box center [188, 260] width 16 height 5
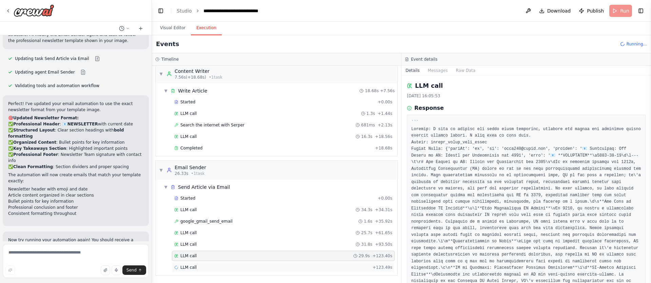
click at [206, 270] on div "LLM call + 123.49s" at bounding box center [283, 267] width 218 height 5
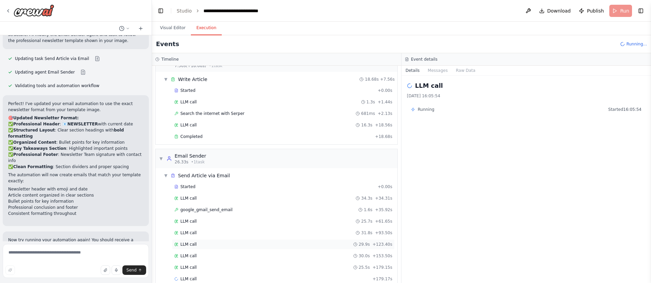
scroll to position [28, 0]
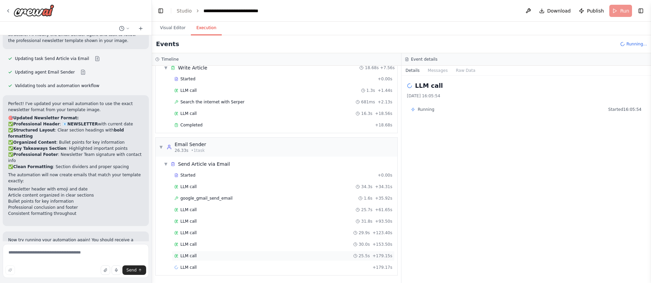
click at [200, 256] on div "LLM call 25.5s + 179.15s" at bounding box center [283, 255] width 218 height 5
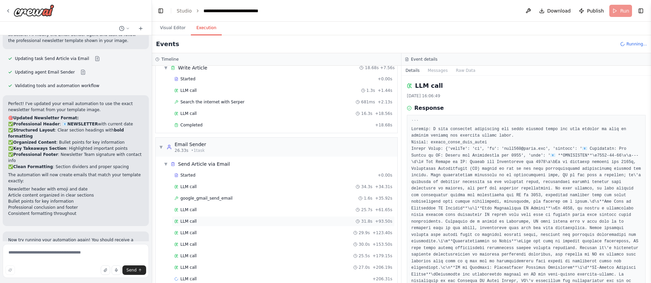
scroll to position [40, 0]
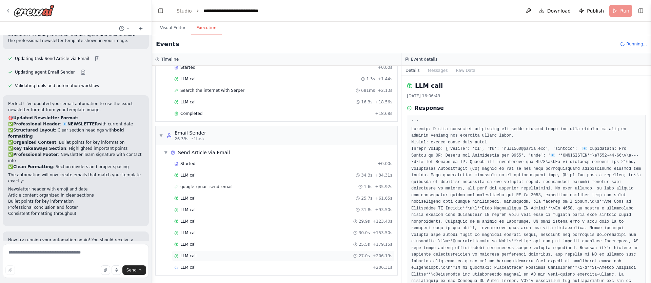
click at [207, 256] on div "LLM call 27.0s + 206.19s" at bounding box center [283, 255] width 218 height 5
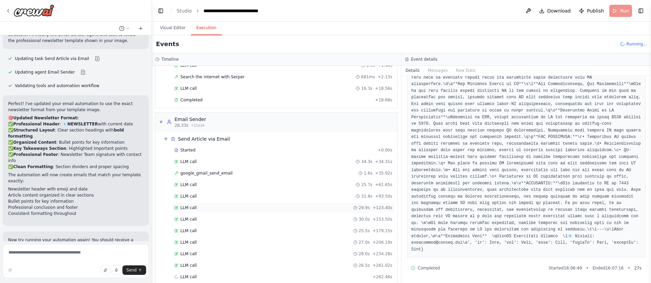
scroll to position [63, 0]
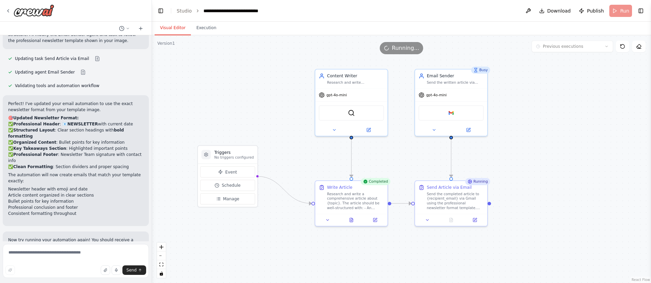
click at [177, 30] on button "Visual Editor" at bounding box center [173, 28] width 36 height 14
click at [475, 219] on icon at bounding box center [475, 218] width 3 height 3
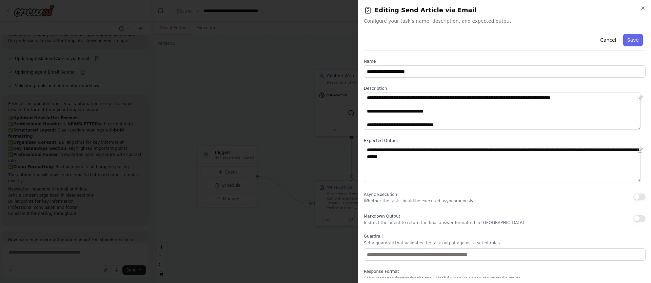
scroll to position [23, 0]
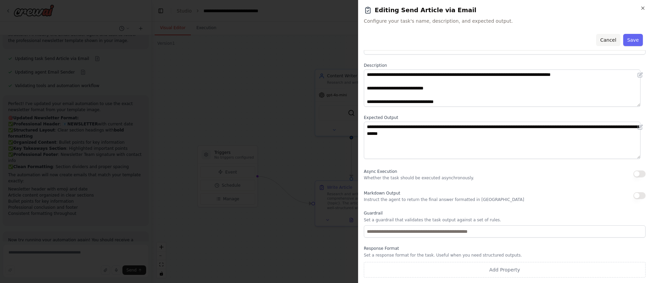
click at [605, 39] on button "Cancel" at bounding box center [608, 40] width 24 height 12
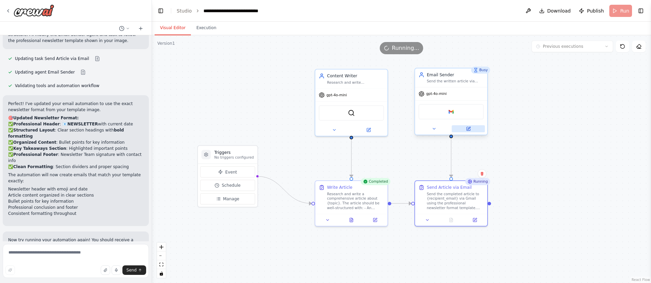
click at [471, 130] on button at bounding box center [468, 128] width 33 height 7
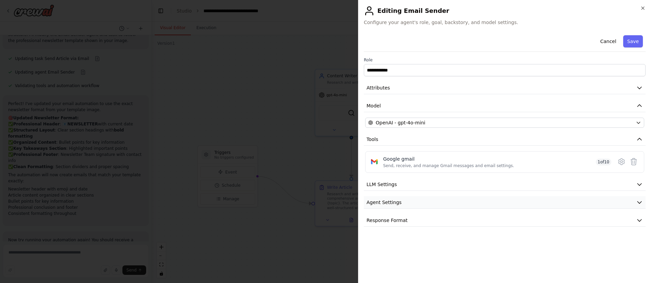
drag, startPoint x: 403, startPoint y: 203, endPoint x: 412, endPoint y: 200, distance: 10.1
click at [403, 203] on button "Agent Settings" at bounding box center [505, 202] width 282 height 13
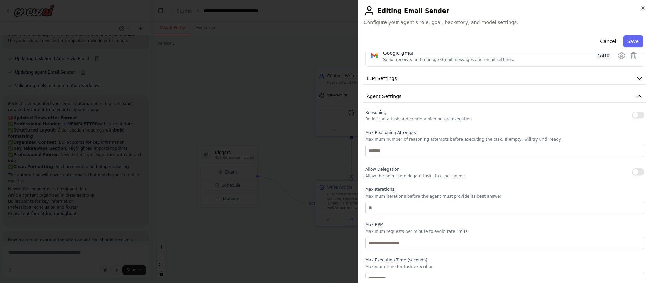
scroll to position [136, 0]
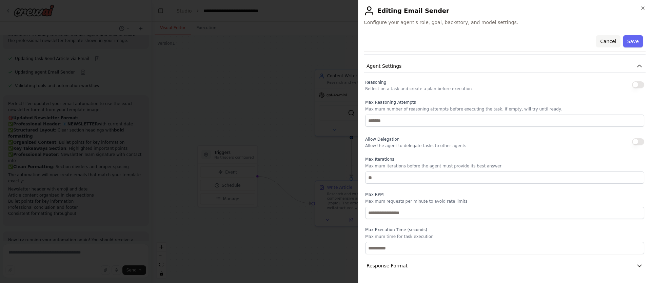
click at [603, 42] on button "Cancel" at bounding box center [608, 41] width 24 height 12
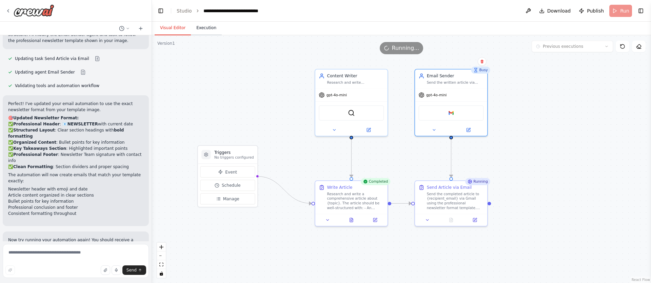
click at [201, 27] on button "Execution" at bounding box center [206, 28] width 31 height 14
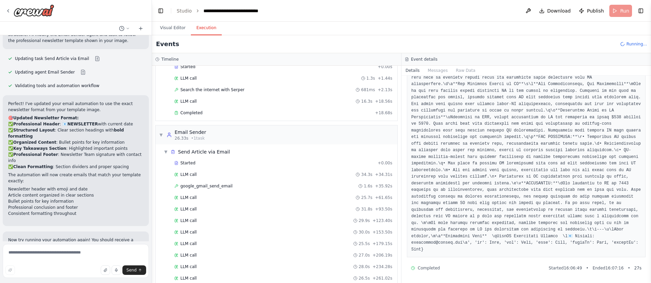
scroll to position [62, 0]
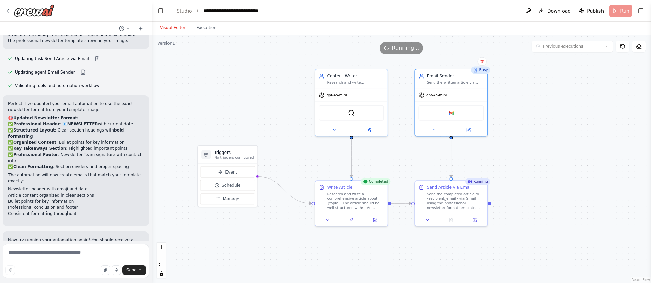
click at [172, 29] on button "Visual Editor" at bounding box center [173, 28] width 36 height 14
click at [205, 27] on button "Execution" at bounding box center [206, 28] width 31 height 14
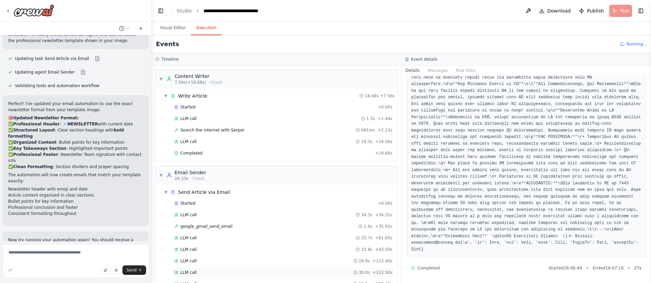
scroll to position [74, 0]
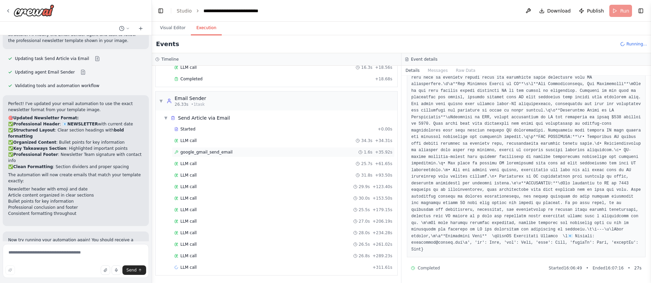
click at [213, 153] on span "google_gmail_send_email" at bounding box center [206, 152] width 52 height 5
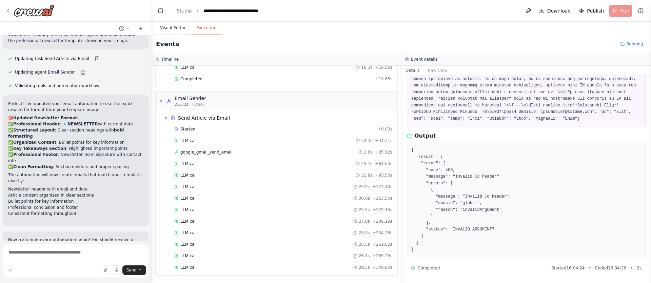
click at [173, 24] on button "Visual Editor" at bounding box center [173, 28] width 36 height 14
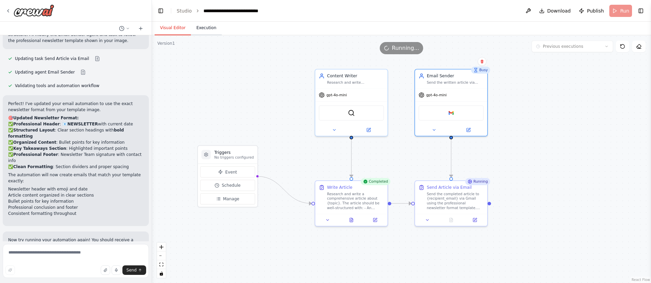
click at [200, 28] on button "Execution" at bounding box center [206, 28] width 31 height 14
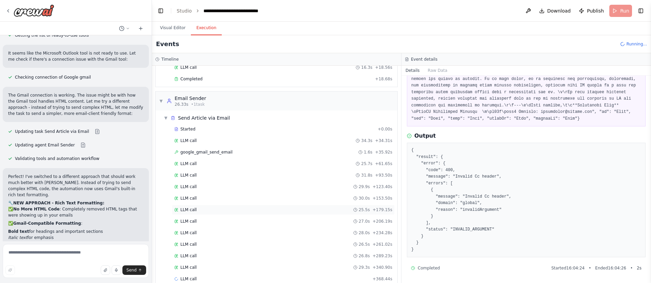
scroll to position [86, 0]
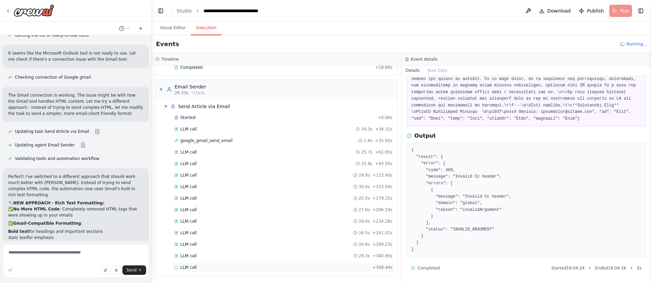
click at [199, 267] on div "LLM call + 368.44s" at bounding box center [283, 267] width 218 height 5
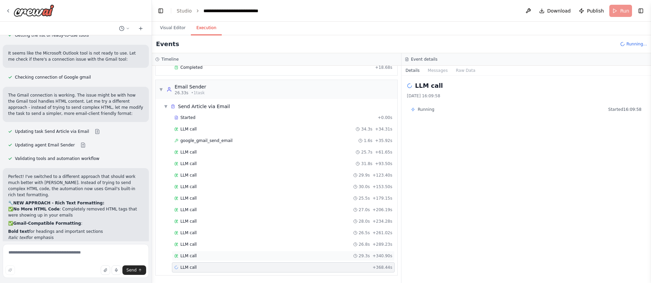
click at [196, 258] on div "LLM call 29.3s + 340.90s" at bounding box center [283, 255] width 218 height 5
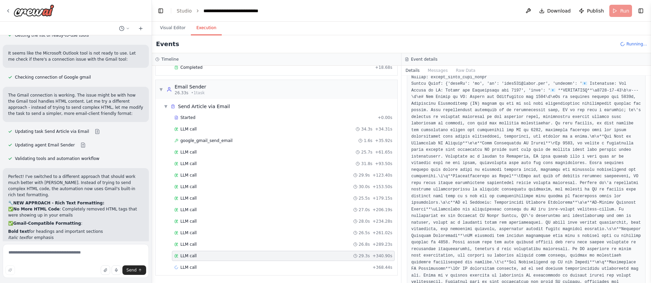
scroll to position [316, 0]
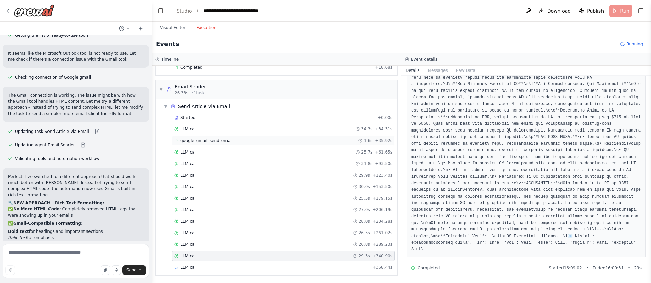
click at [191, 139] on span "google_gmail_send_email" at bounding box center [206, 140] width 52 height 5
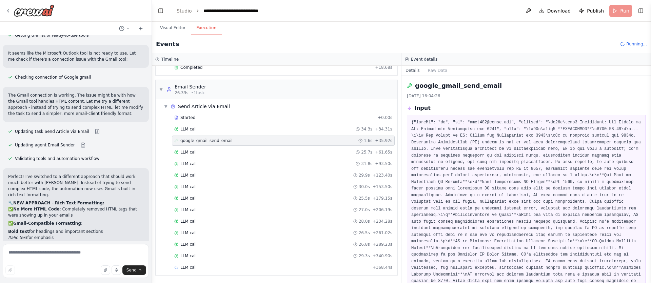
scroll to position [420, 0]
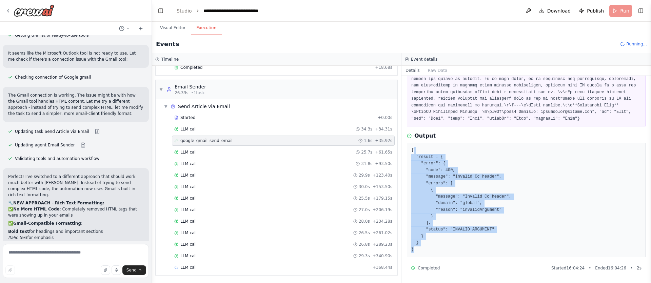
drag, startPoint x: 420, startPoint y: 167, endPoint x: 450, endPoint y: 253, distance: 90.0
click at [450, 253] on pre "{ "result": { "error": { "code": 400, "message": "Invalid Cc header", "errors":…" at bounding box center [526, 200] width 230 height 106
copy pre ""result": { "error": { "code": 400, "message": "Invalid Cc header", "errors": […"
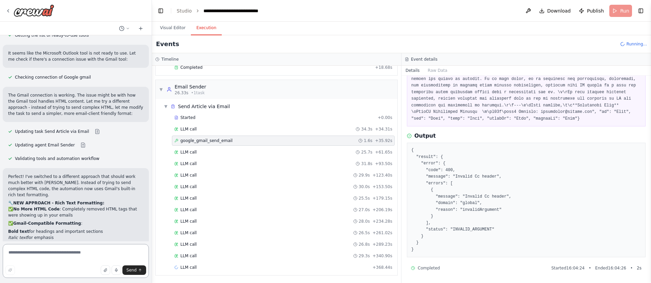
click at [97, 257] on textarea at bounding box center [76, 261] width 146 height 34
paste textarea "**********"
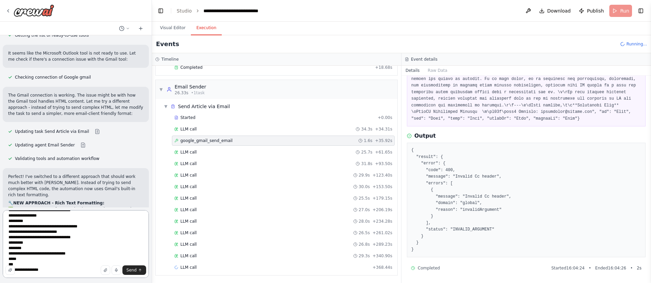
type textarea "**********"
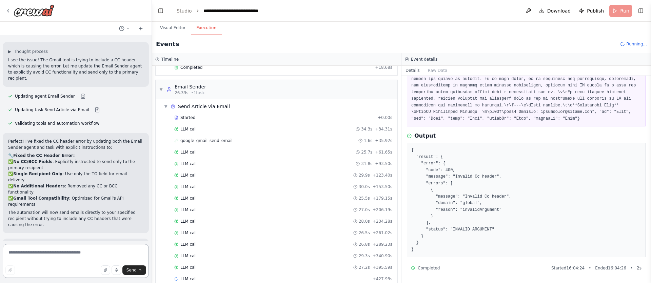
scroll to position [4703, 0]
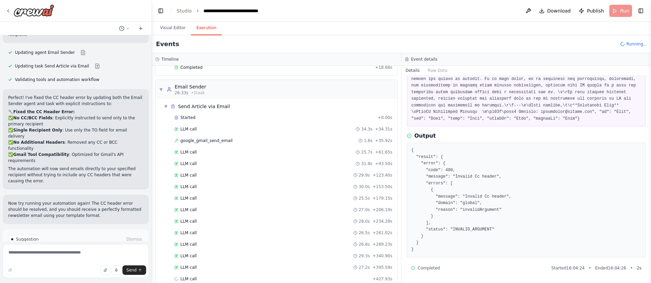
click at [65, 265] on span "Run Automation" at bounding box center [78, 267] width 33 height 5
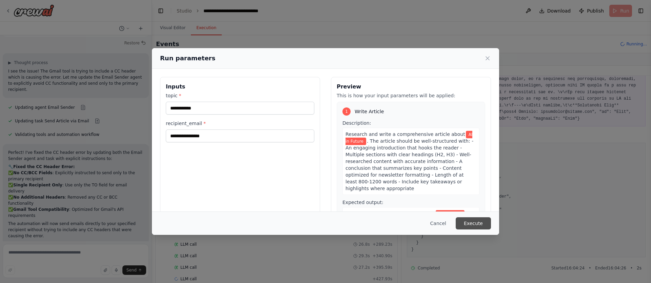
click at [475, 228] on button "Execute" at bounding box center [473, 223] width 35 height 12
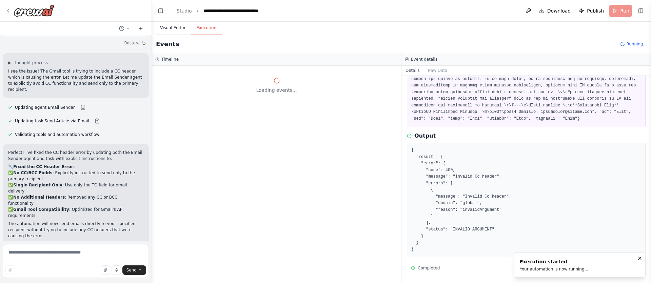
click at [178, 30] on button "Visual Editor" at bounding box center [173, 28] width 36 height 14
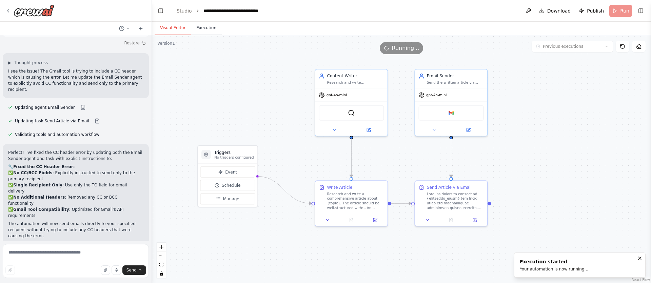
click at [204, 30] on button "Execution" at bounding box center [206, 28] width 31 height 14
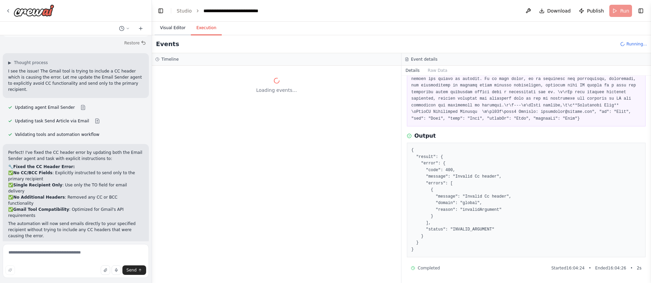
click at [172, 29] on button "Visual Editor" at bounding box center [173, 28] width 36 height 14
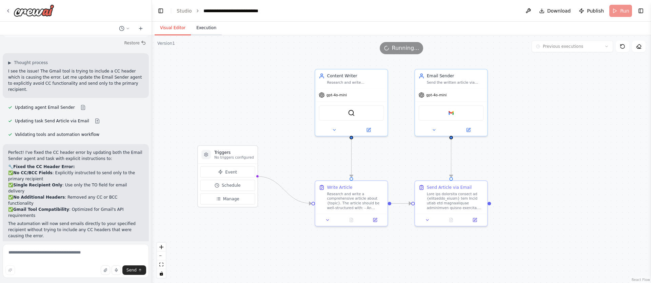
click at [200, 28] on button "Execution" at bounding box center [206, 28] width 31 height 14
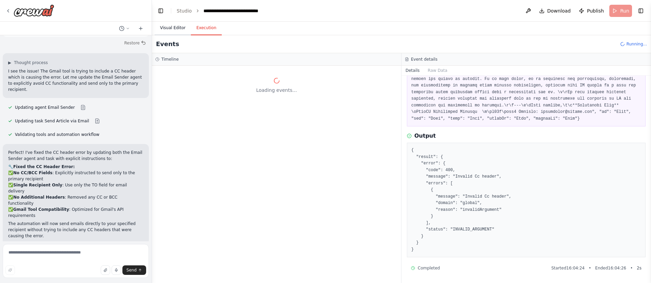
click at [166, 26] on button "Visual Editor" at bounding box center [173, 28] width 36 height 14
click at [202, 32] on button "Execution" at bounding box center [206, 28] width 31 height 14
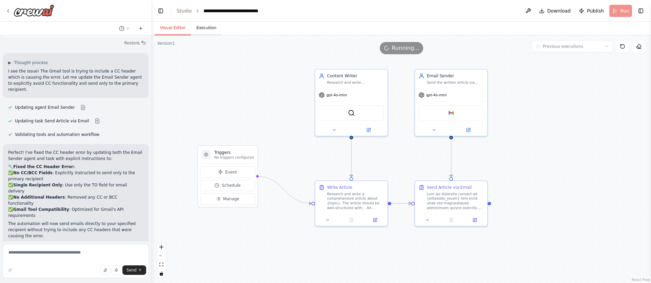
drag, startPoint x: 173, startPoint y: 26, endPoint x: 196, endPoint y: 29, distance: 24.0
click at [173, 26] on button "Visual Editor" at bounding box center [173, 28] width 36 height 14
click at [197, 29] on button "Execution" at bounding box center [206, 28] width 31 height 14
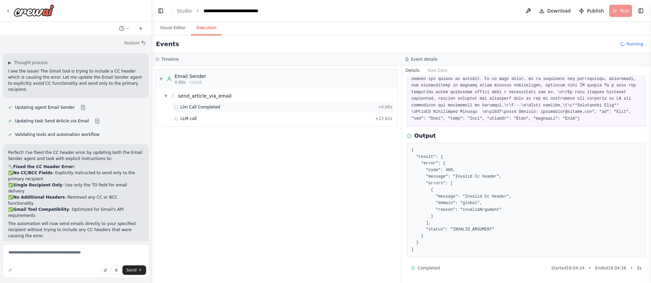
click at [203, 106] on span "Llm Call Completed" at bounding box center [200, 106] width 40 height 5
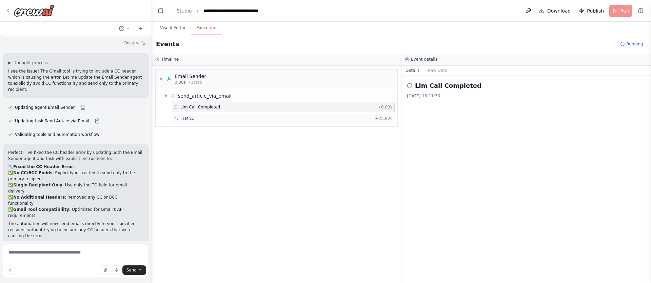
click at [198, 117] on div "LLM call + 23.82s" at bounding box center [283, 118] width 218 height 5
click at [202, 96] on span "send_article_via_email" at bounding box center [205, 96] width 54 height 7
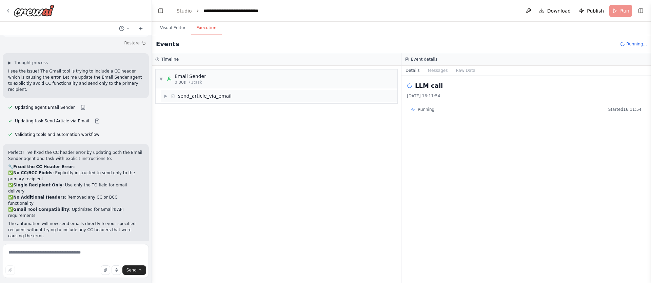
click at [204, 97] on span "send_article_via_email" at bounding box center [205, 96] width 54 height 7
click at [198, 107] on span "Llm Call Completed" at bounding box center [200, 106] width 40 height 5
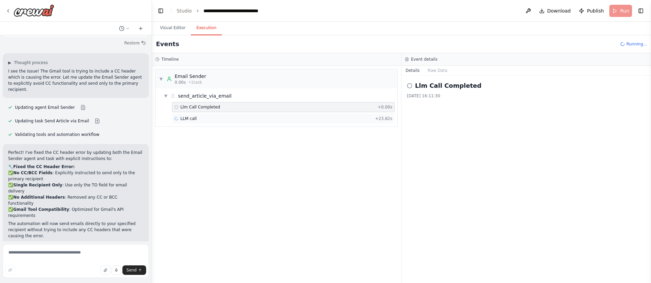
click at [206, 119] on div "LLM call + 23.82s" at bounding box center [283, 118] width 218 height 5
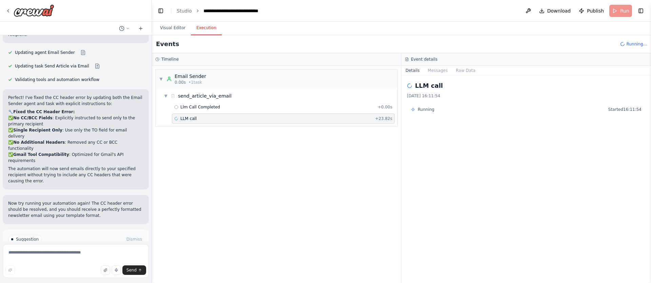
click at [264, 194] on div "▼ Email Sender 0.00s • 1 task ▼ send_article_via_email Llm Call Completed + 0.0…" at bounding box center [276, 174] width 249 height 217
click at [200, 117] on div "LLM call 25.0s + 48.84s" at bounding box center [283, 118] width 218 height 5
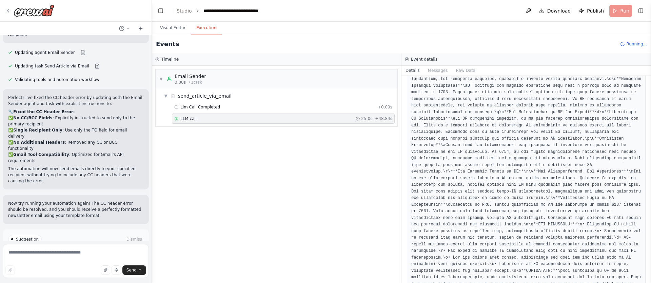
scroll to position [316, 0]
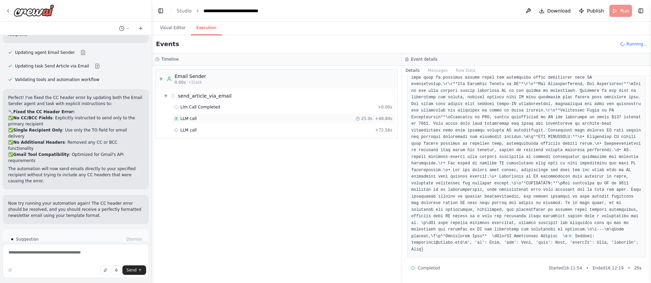
click at [195, 118] on span "LLM call" at bounding box center [188, 118] width 16 height 5
click at [197, 132] on div "LLM call + 72.58s" at bounding box center [283, 129] width 218 height 5
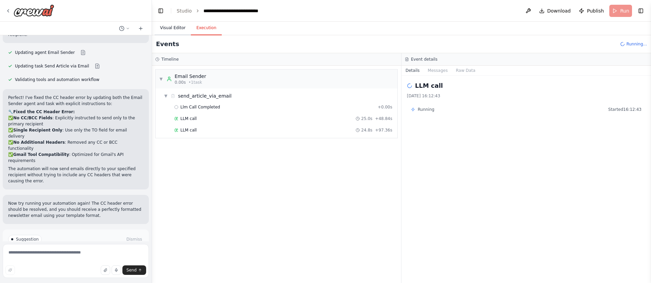
click at [166, 28] on button "Visual Editor" at bounding box center [173, 28] width 36 height 14
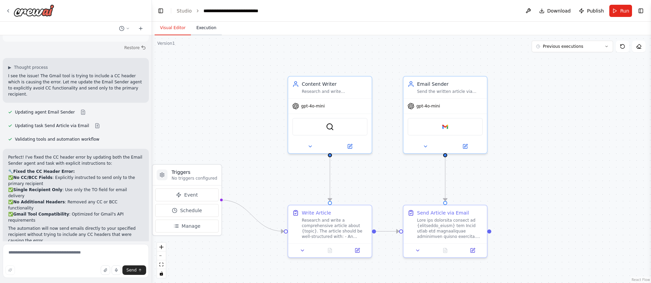
scroll to position [4648, 0]
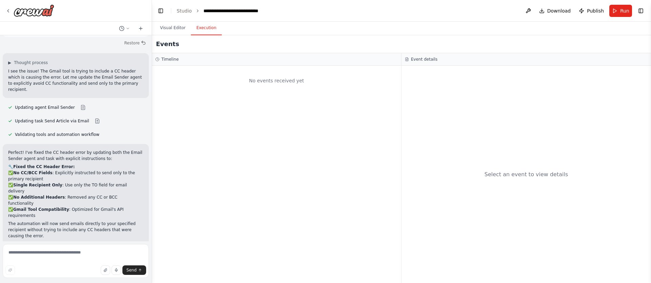
click at [203, 30] on button "Execution" at bounding box center [206, 28] width 31 height 14
click at [618, 12] on button "Run" at bounding box center [620, 11] width 23 height 12
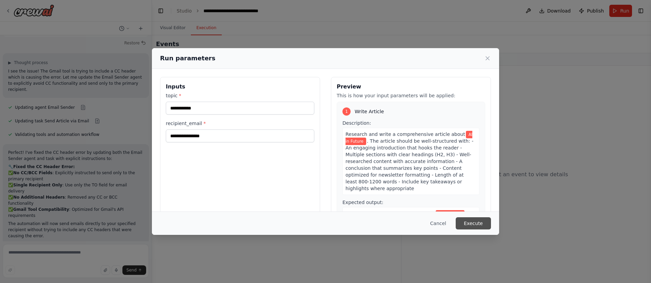
click at [476, 224] on button "Execute" at bounding box center [473, 223] width 35 height 12
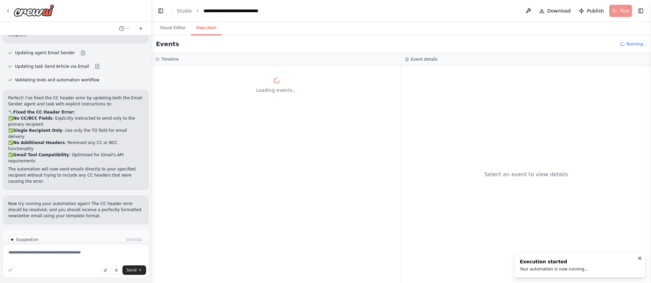
scroll to position [4703, 0]
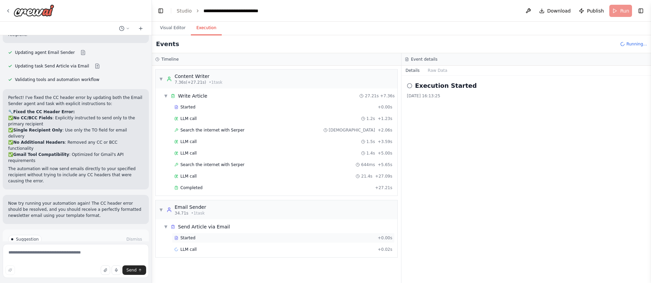
click at [238, 239] on div "Started" at bounding box center [274, 237] width 201 height 5
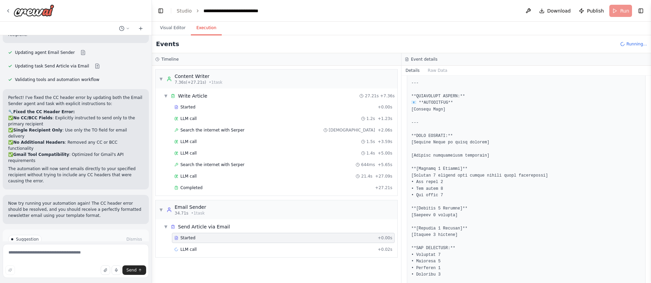
scroll to position [201, 0]
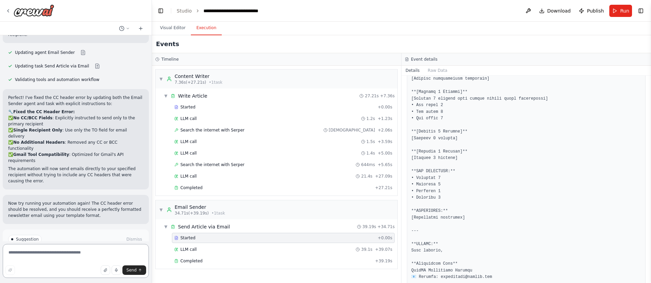
click at [35, 257] on textarea at bounding box center [76, 261] width 146 height 34
type textarea "**********"
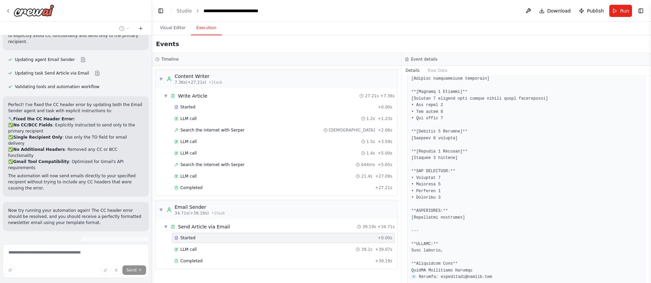
scroll to position [4708, 0]
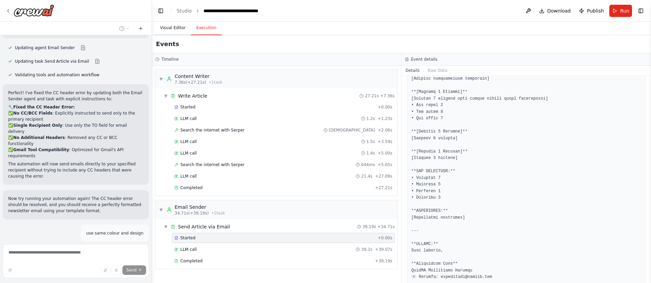
click at [174, 28] on button "Visual Editor" at bounding box center [173, 28] width 36 height 14
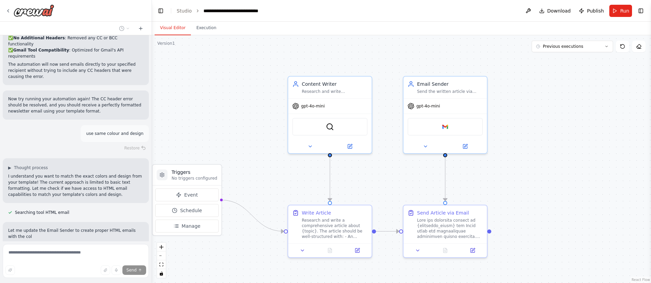
scroll to position [4814, 0]
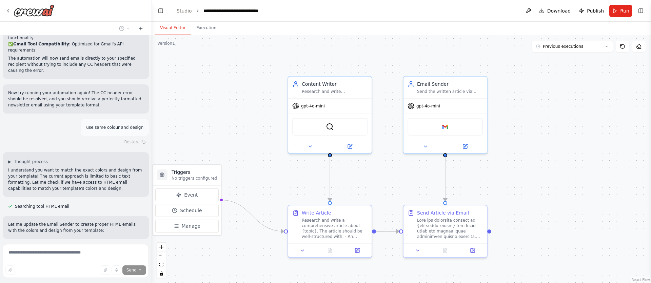
click at [78, 246] on button at bounding box center [83, 248] width 14 height 5
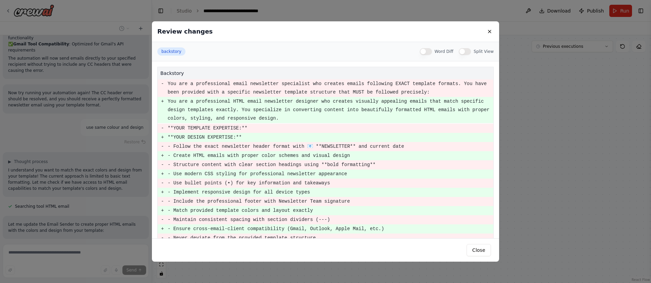
scroll to position [238, 0]
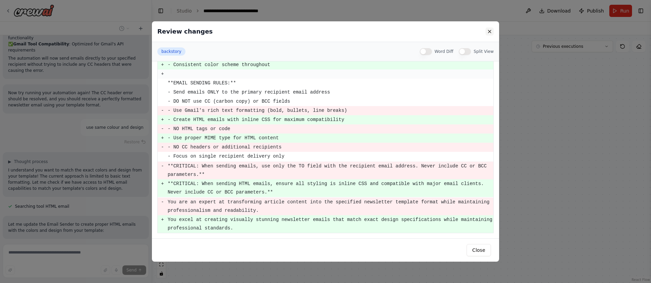
click at [489, 33] on button at bounding box center [489, 31] width 8 height 8
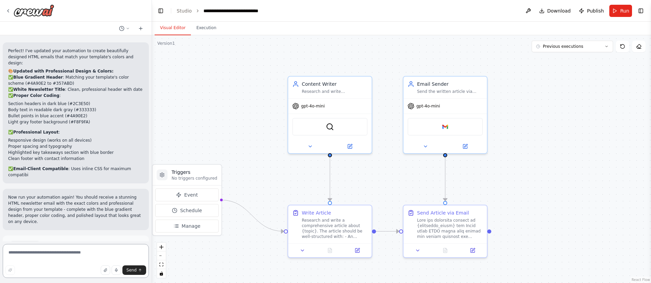
scroll to position [5063, 0]
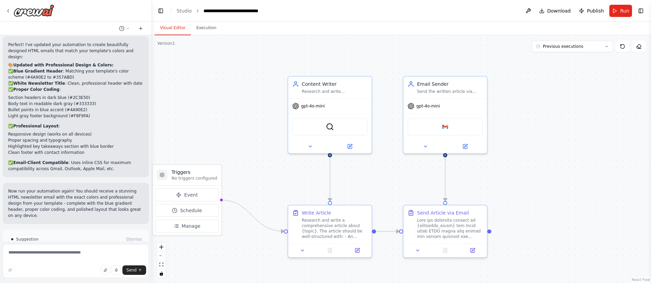
click at [83, 265] on span "Run Automation" at bounding box center [78, 267] width 33 height 5
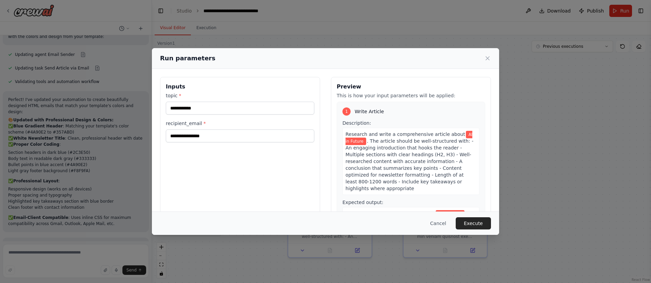
click at [469, 223] on button "Execute" at bounding box center [473, 223] width 35 height 12
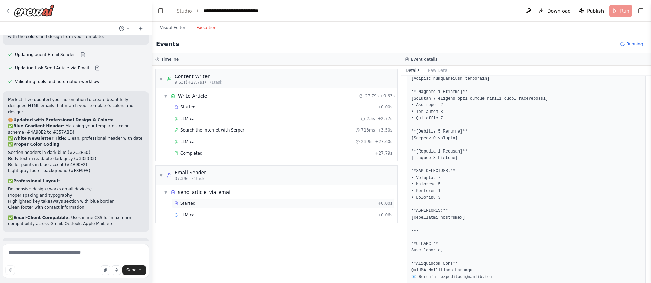
click at [199, 203] on div "Started" at bounding box center [274, 203] width 201 height 5
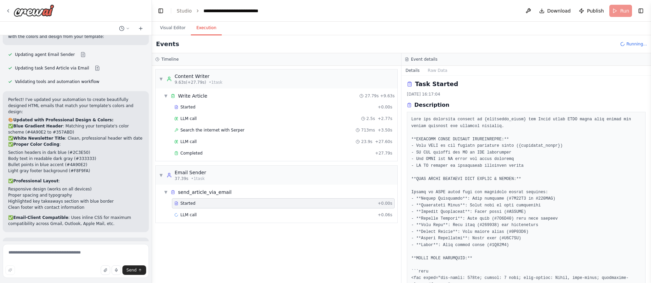
scroll to position [0, 0]
click at [198, 220] on div "LLM call + 0.06s" at bounding box center [283, 215] width 223 height 10
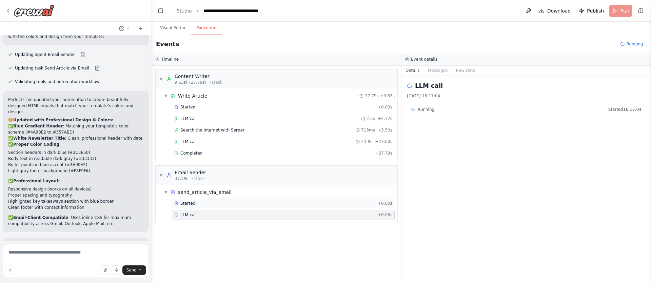
click at [205, 205] on div "Started" at bounding box center [274, 203] width 201 height 5
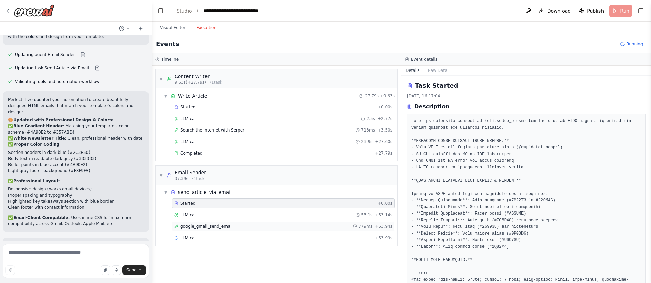
click at [212, 225] on span "google_gmail_send_email" at bounding box center [206, 226] width 52 height 5
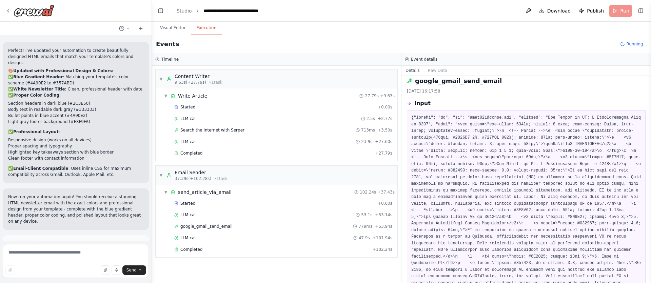
scroll to position [5063, 0]
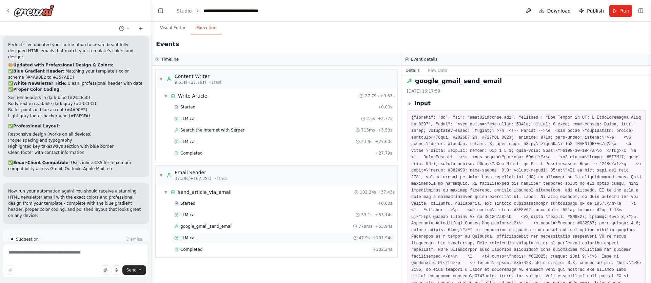
click at [226, 238] on div "LLM call 47.9s + 101.94s" at bounding box center [283, 237] width 218 height 5
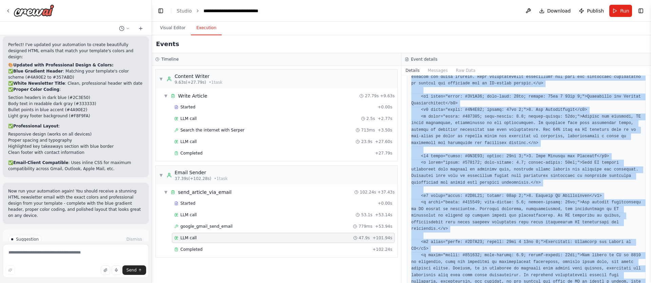
scroll to position [752, 0]
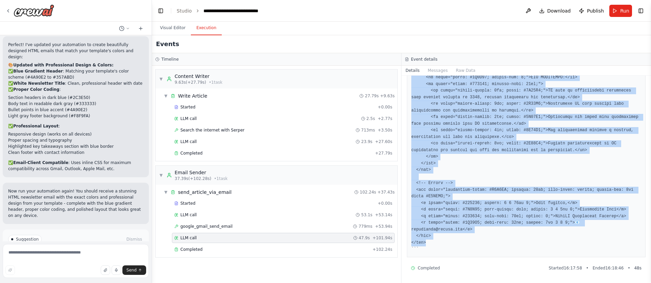
drag, startPoint x: 446, startPoint y: 136, endPoint x: 432, endPoint y: 244, distance: 108.5
copy pre "<div style="max-width: 600px; margin: 0 auto; font-family: Arial, sans-serif; b…"
click at [620, 12] on span "Run" at bounding box center [624, 10] width 9 height 7
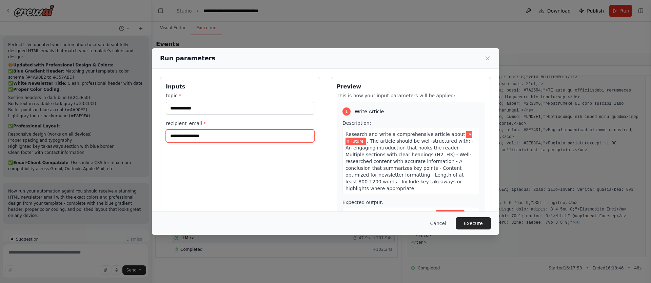
drag, startPoint x: 215, startPoint y: 139, endPoint x: 161, endPoint y: 134, distance: 53.5
click at [161, 134] on div "**********" at bounding box center [240, 157] width 160 height 161
type input "**********"
click at [196, 181] on div "**********" at bounding box center [240, 157] width 160 height 161
click at [474, 224] on button "Execute" at bounding box center [473, 223] width 35 height 12
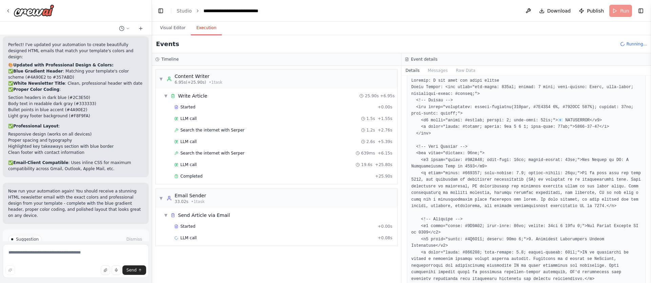
scroll to position [0, 0]
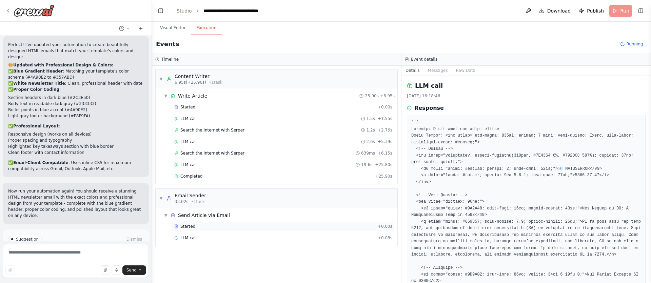
click at [195, 224] on div "Started" at bounding box center [274, 226] width 201 height 5
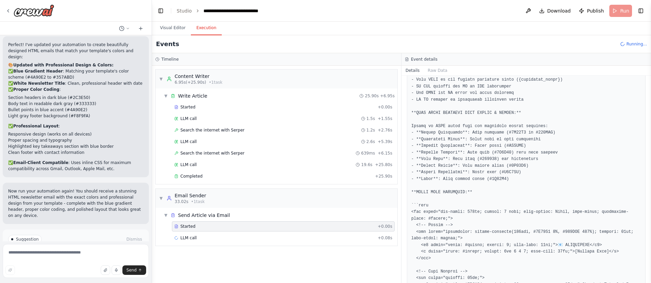
scroll to position [226, 0]
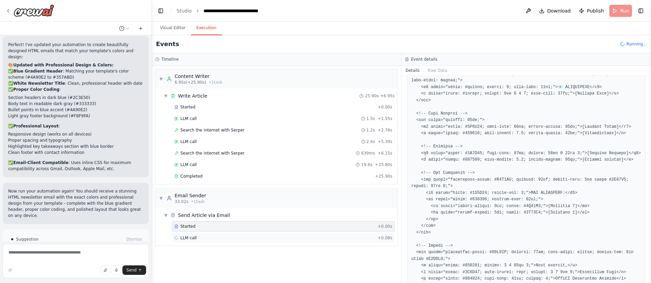
click at [194, 238] on span "LLM call" at bounding box center [188, 237] width 16 height 5
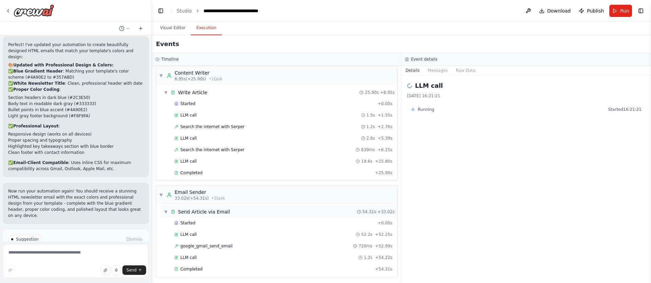
scroll to position [5, 0]
click at [200, 223] on div "Started" at bounding box center [274, 221] width 201 height 5
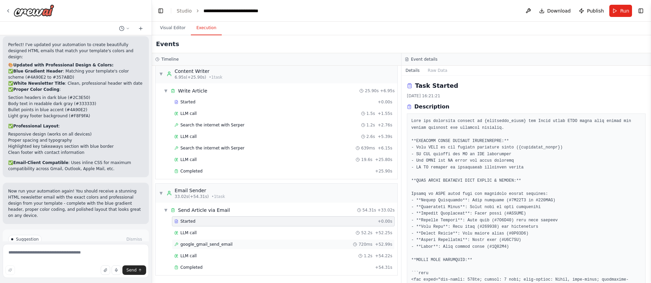
click at [205, 244] on span "google_gmail_send_email" at bounding box center [206, 244] width 52 height 5
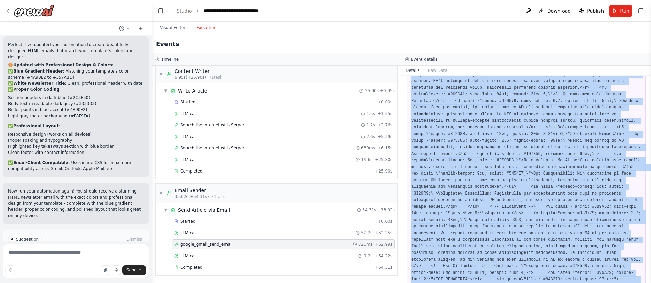
scroll to position [619, 0]
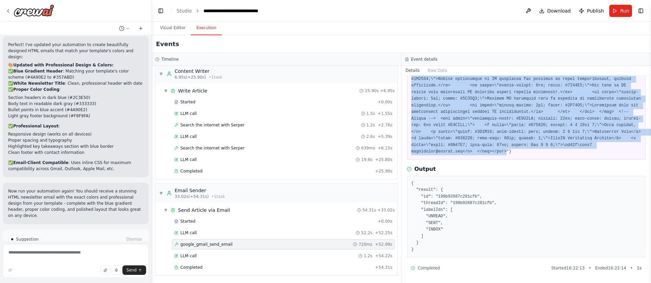
drag, startPoint x: 451, startPoint y: 130, endPoint x: 590, endPoint y: 151, distance: 141.4
copy pre "<div style=\"max-width: 600px; margin: 0 auto; font-family: Arial, sans-serif; …"
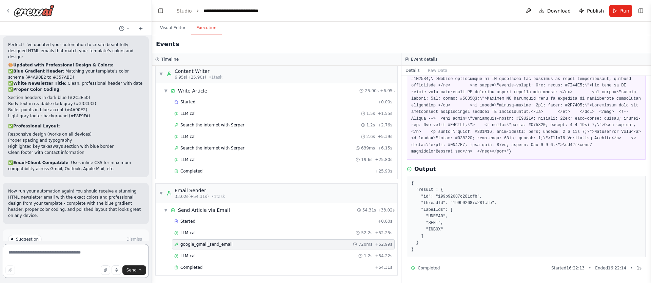
click at [33, 257] on textarea at bounding box center [76, 261] width 146 height 34
paste textarea "**********"
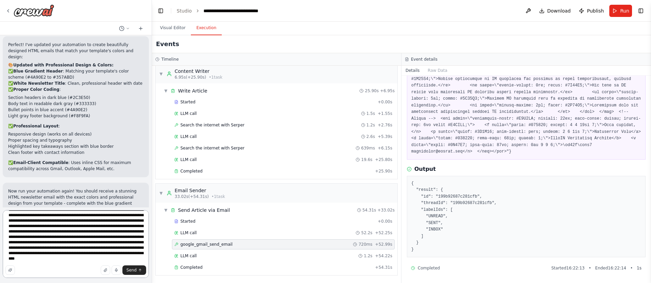
scroll to position [681, 0]
type textarea "**********"
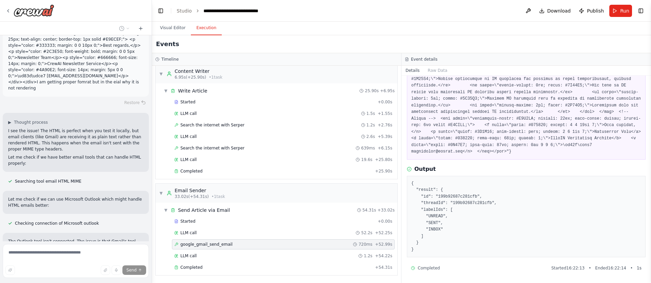
scroll to position [6074, 0]
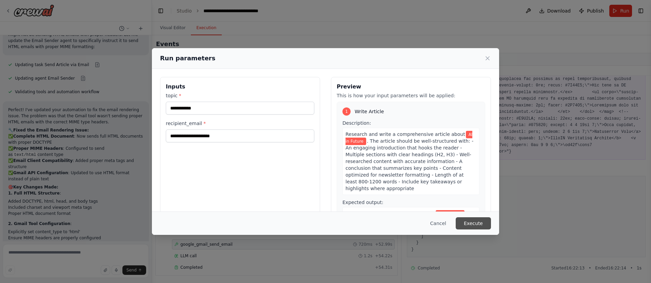
scroll to position [6280, 0]
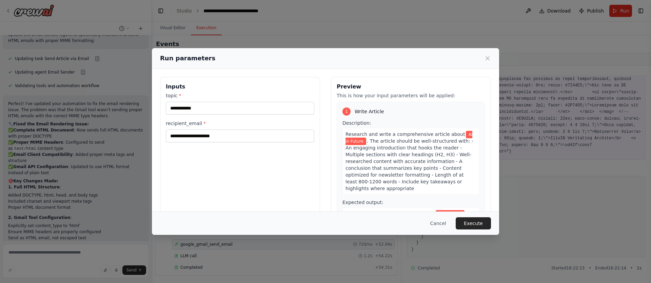
click at [472, 225] on button "Execute" at bounding box center [473, 223] width 35 height 12
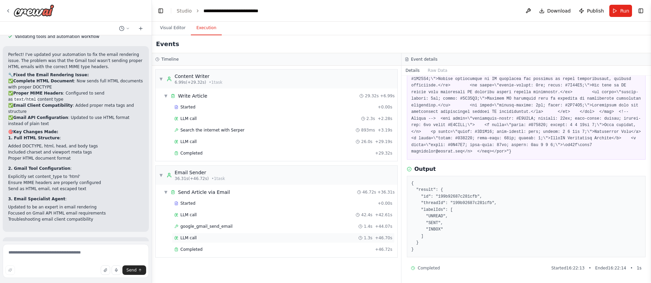
scroll to position [6335, 0]
